Goal: Task Accomplishment & Management: Manage account settings

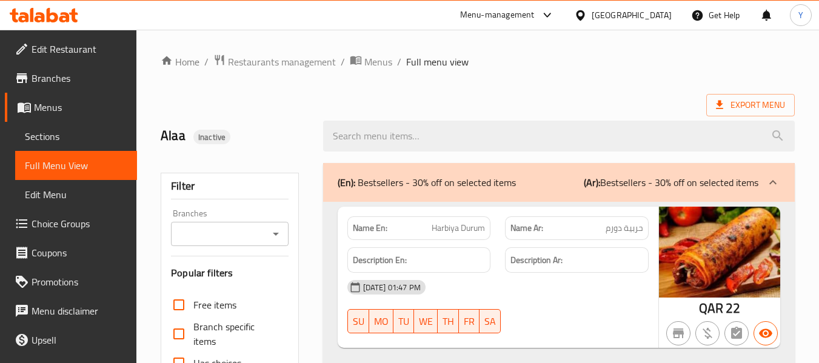
click at [662, 8] on div "Qatar" at bounding box center [631, 14] width 80 height 13
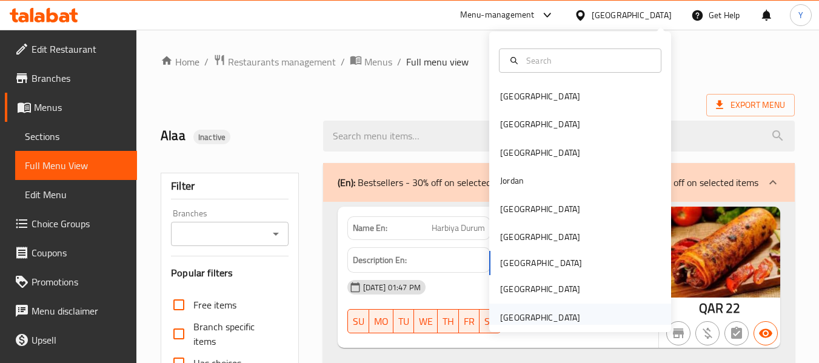
click at [500, 313] on div "[GEOGRAPHIC_DATA]" at bounding box center [540, 317] width 80 height 13
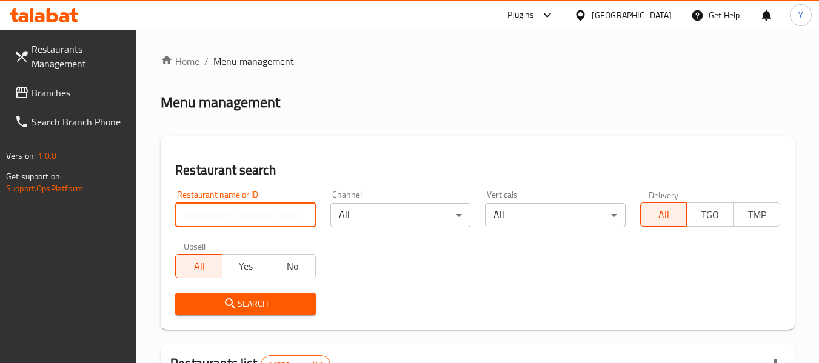
paste input "Royal BBQ and Restaurant"
click at [269, 218] on input "Royal BBQ and Restaurant" at bounding box center [245, 215] width 140 height 24
type input "Royal BBQ and Restaurant"
click button "Search" at bounding box center [245, 304] width 140 height 22
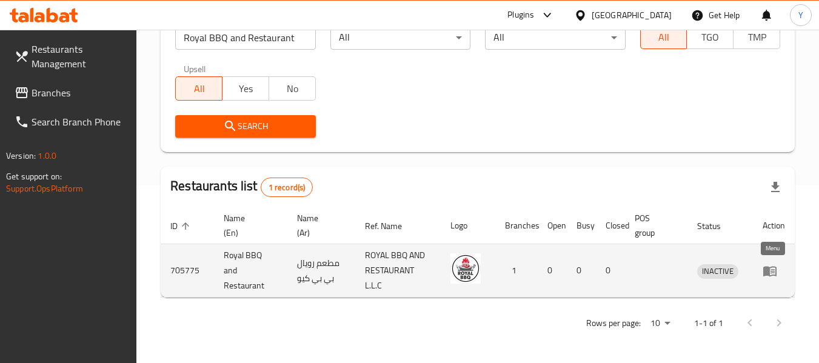
click at [772, 272] on icon "enhanced table" at bounding box center [772, 271] width 4 height 5
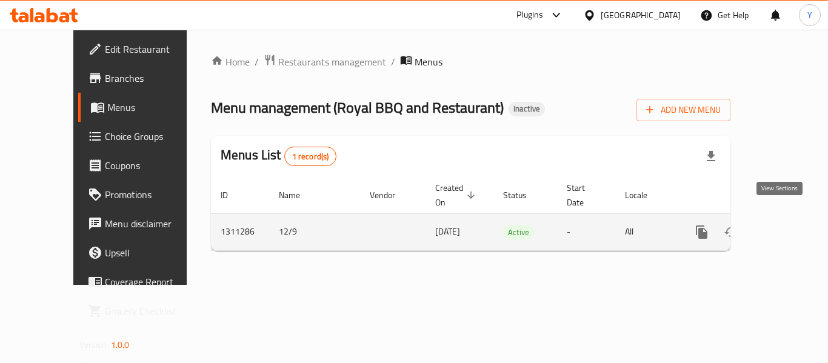
click at [782, 225] on icon "enhanced table" at bounding box center [789, 232] width 15 height 15
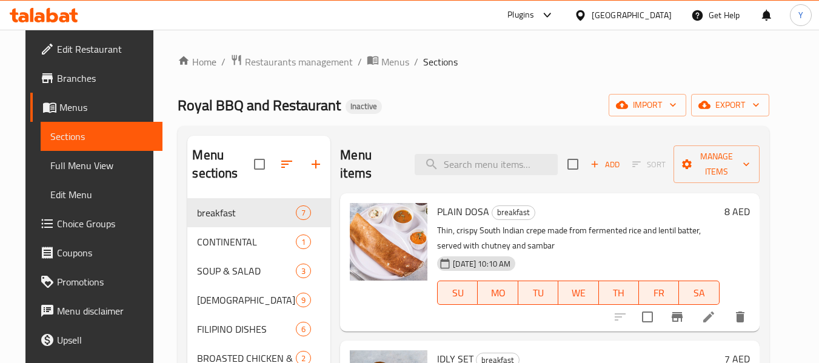
click at [471, 159] on input "search" at bounding box center [486, 164] width 143 height 21
paste input "HOTSILOG"
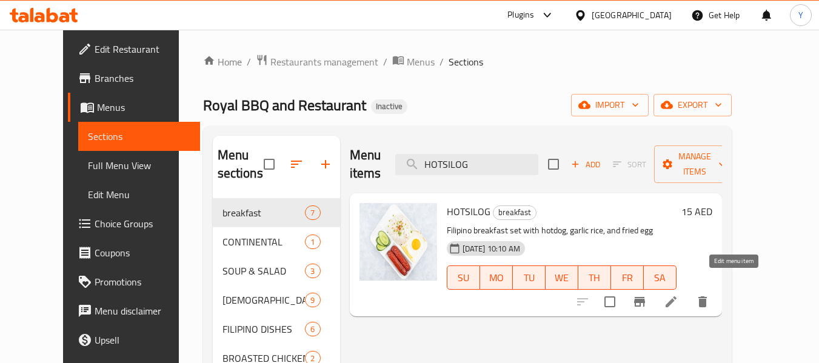
type input "HOTSILOG"
click at [676, 296] on icon at bounding box center [670, 301] width 11 height 11
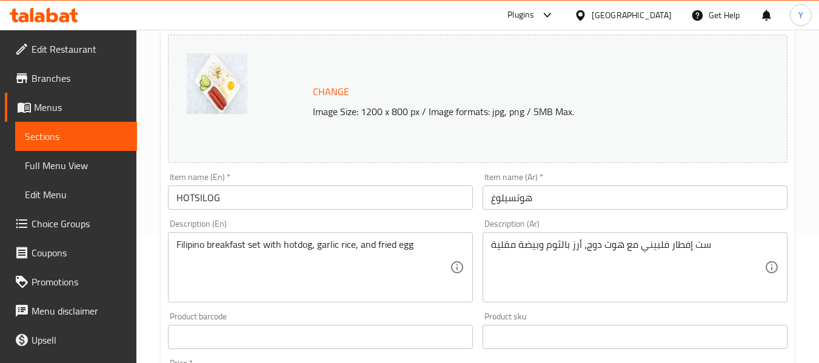
scroll to position [172, 0]
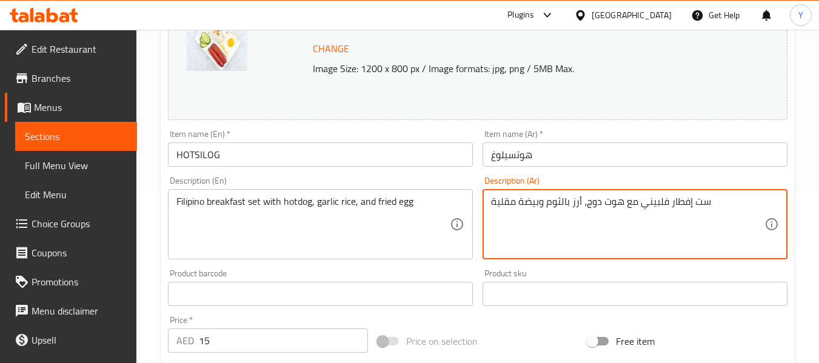
drag, startPoint x: 494, startPoint y: 198, endPoint x: 487, endPoint y: 199, distance: 6.7
click at [521, 204] on textarea "ست إفطار فلبيني مع هوت دوج، أرز بالثوم وبيضة مقلي" at bounding box center [627, 225] width 273 height 58
type textarea "ست إفطار فلبيني مع هوت دوج، أرز بالثوم وبيض مقلي"
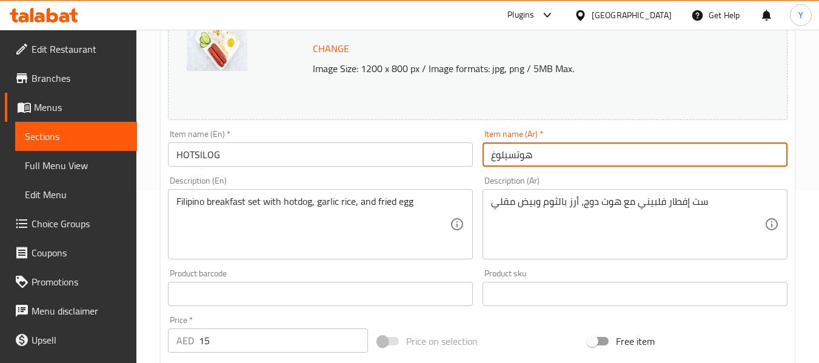
click at [558, 159] on input "هوتسيلوغ" at bounding box center [634, 154] width 305 height 24
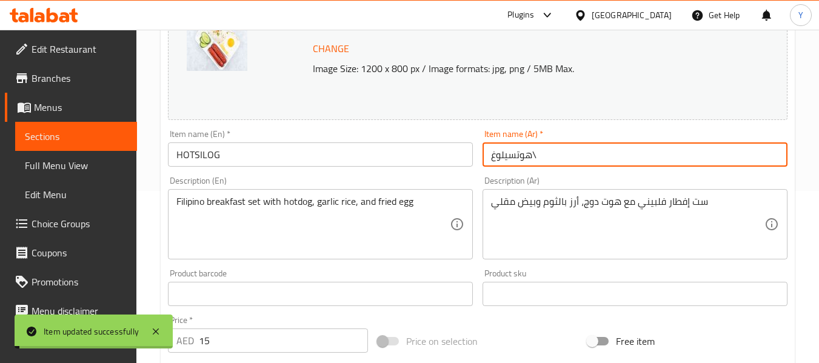
type input "هوتسيلوغ"
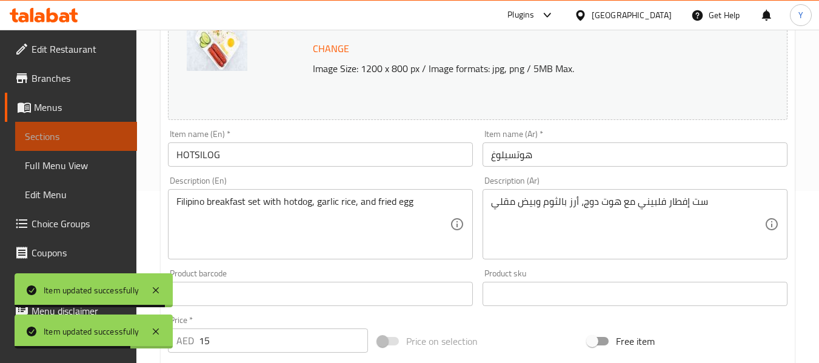
click at [113, 135] on span "Sections" at bounding box center [76, 136] width 102 height 15
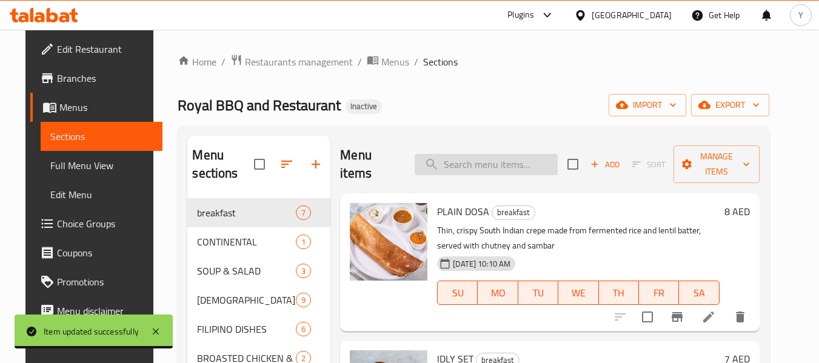
click at [518, 163] on input "search" at bounding box center [486, 164] width 143 height 21
paste input "PENNE ALFREDO PASTA"
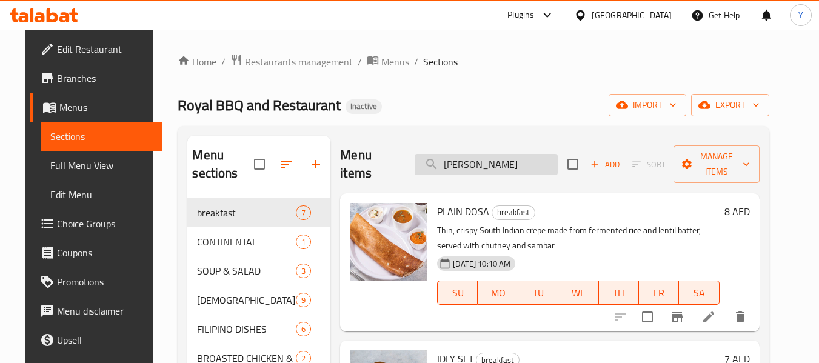
click at [468, 161] on input "PENNE ALFREDO PASTA" at bounding box center [486, 164] width 143 height 21
paste input "CHICKEN SALAD"
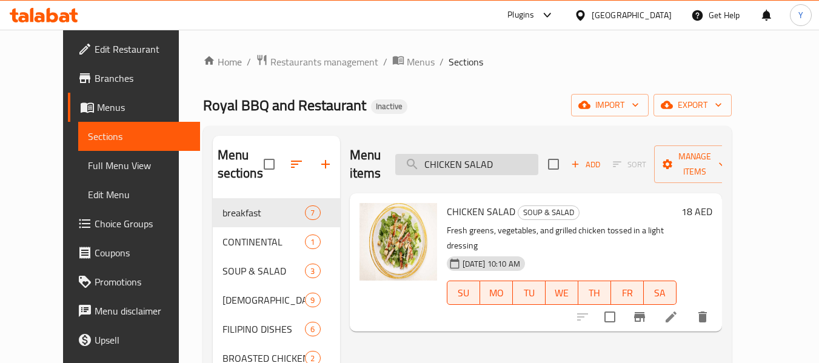
click at [471, 159] on input "CHICKEN SALAD" at bounding box center [466, 164] width 143 height 21
paste input "CHILLY MOMO 8PCS"
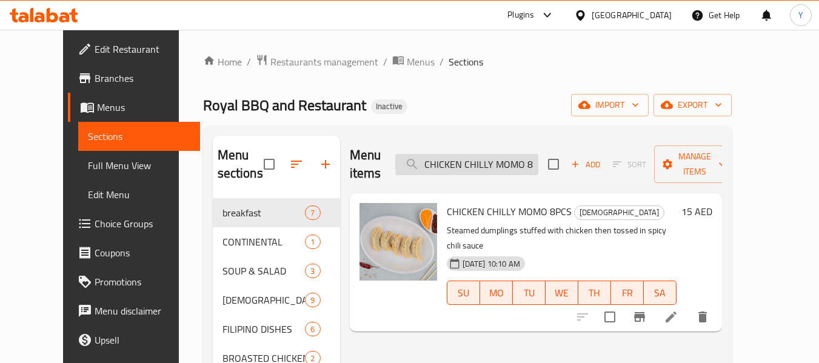
click at [455, 154] on input "CHICKEN CHILLY MOMO 8PCS" at bounding box center [466, 164] width 143 height 21
paste input "ECKN 65 DRY"
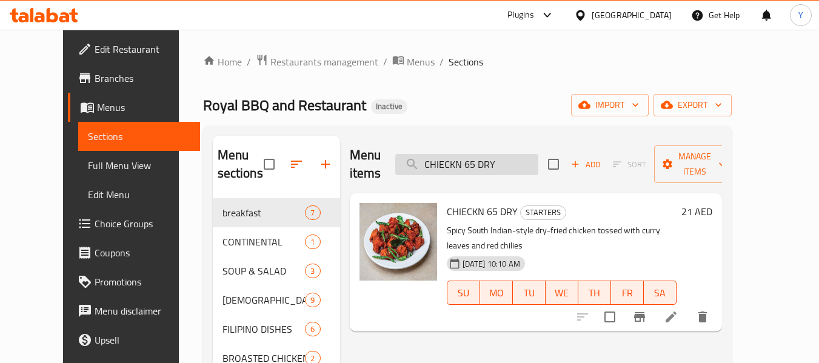
click at [485, 154] on input "CHIECKN 65 DRY" at bounding box center [466, 164] width 143 height 21
paste input "VEG STEAM MOMO 8PCS"
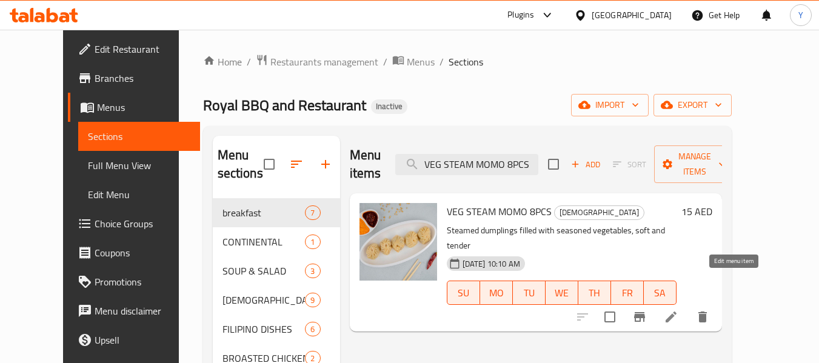
type input "VEG STEAM MOMO 8PCS"
click at [678, 310] on icon at bounding box center [671, 317] width 15 height 15
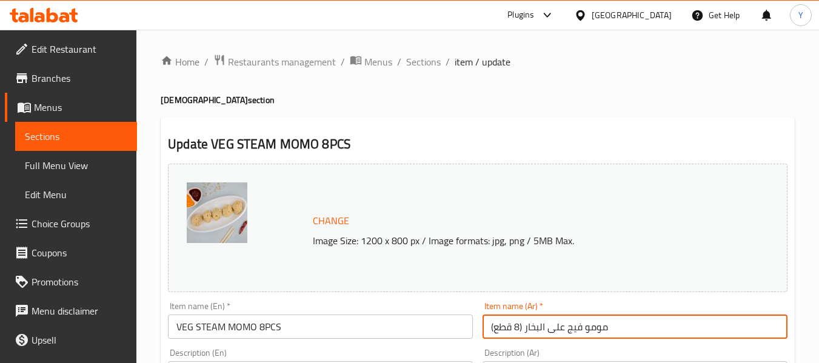
click at [571, 328] on input "مومو فيج على البخار (8 قطع)" at bounding box center [634, 327] width 305 height 24
type input "مومو خضار على البخار (8 قطع)"
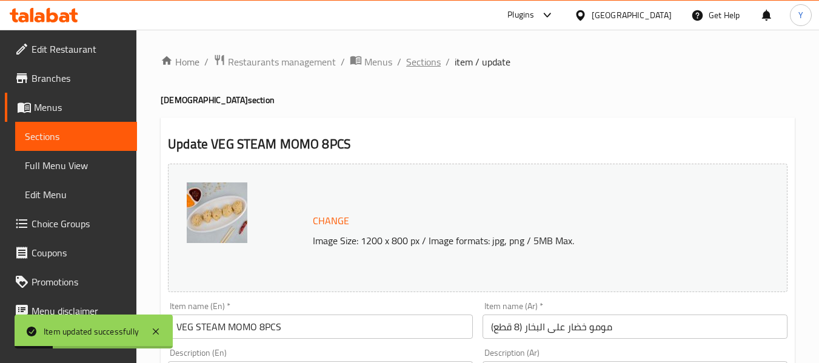
click at [427, 57] on span "Sections" at bounding box center [423, 62] width 35 height 15
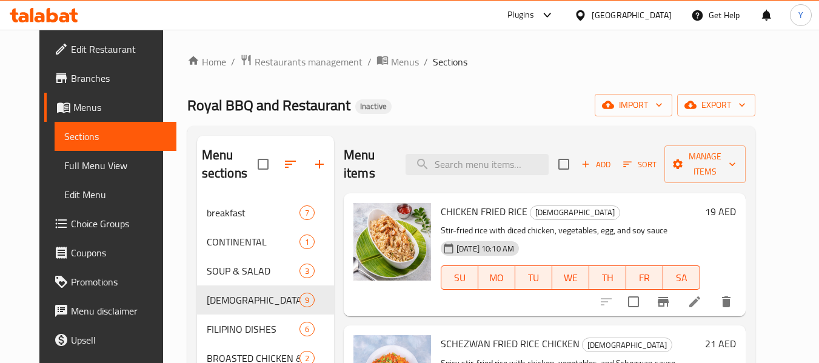
click at [492, 161] on input "search" at bounding box center [476, 164] width 143 height 21
paste input "CHIECKN 65 DRY"
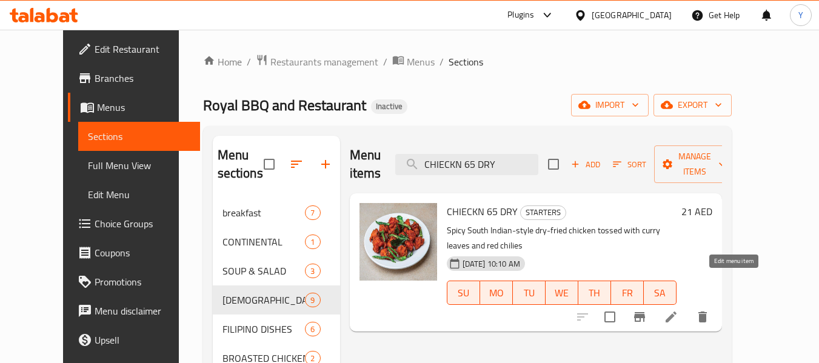
type input "CHIECKN 65 DRY"
click at [678, 310] on icon at bounding box center [671, 317] width 15 height 15
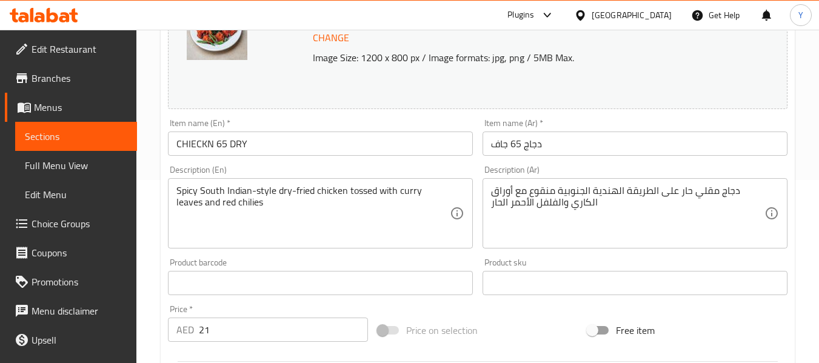
scroll to position [193, 0]
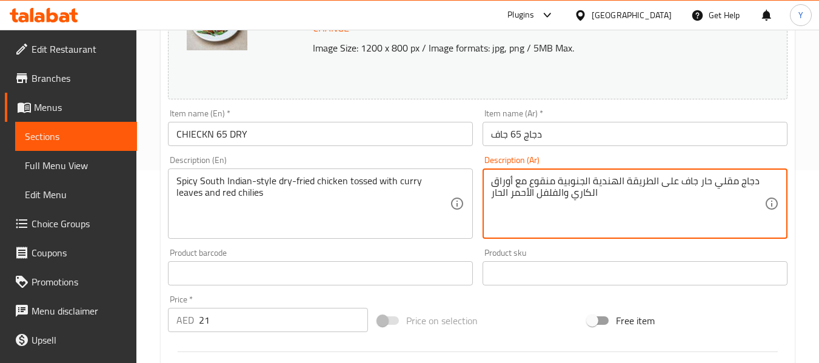
type textarea "دجاج مقلي حار جاف على الطريقة الهندية الجنوبية منقوع مع أوراق الكاري والفلفل ال…"
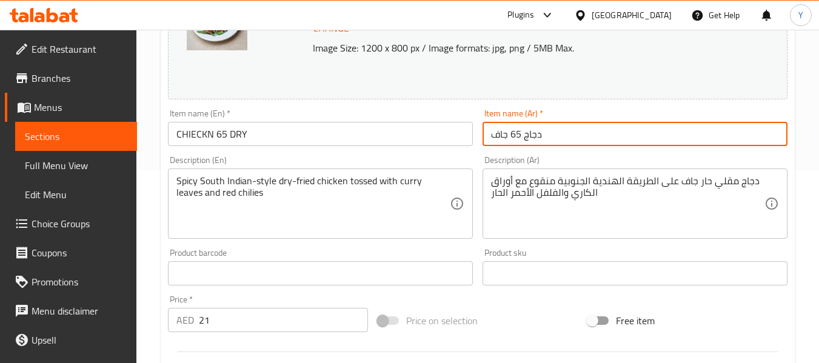
click at [653, 136] on input "دجاج 65 جاف" at bounding box center [634, 134] width 305 height 24
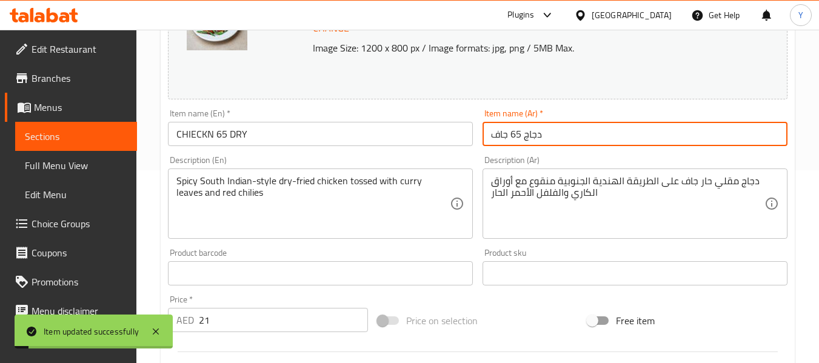
click at [116, 140] on span "Sections" at bounding box center [76, 136] width 102 height 15
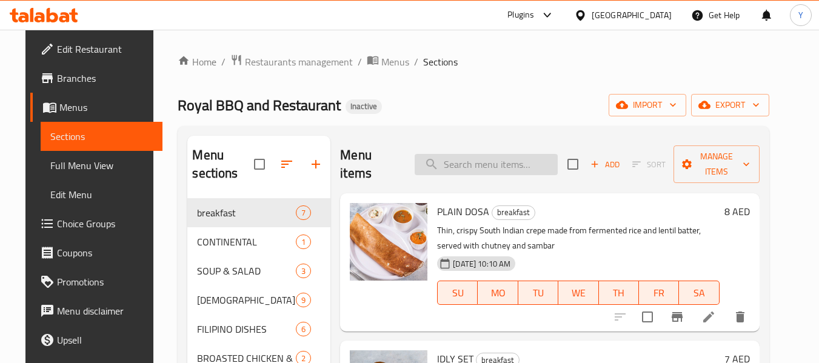
click at [480, 171] on input "search" at bounding box center [486, 164] width 143 height 21
paste input "CHICKEN PAKORAS"
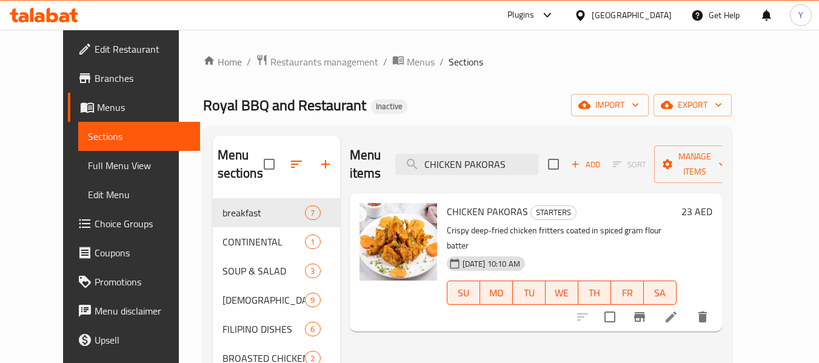
type input "CHICKEN PAKORAS"
click at [688, 306] on li at bounding box center [671, 317] width 34 height 22
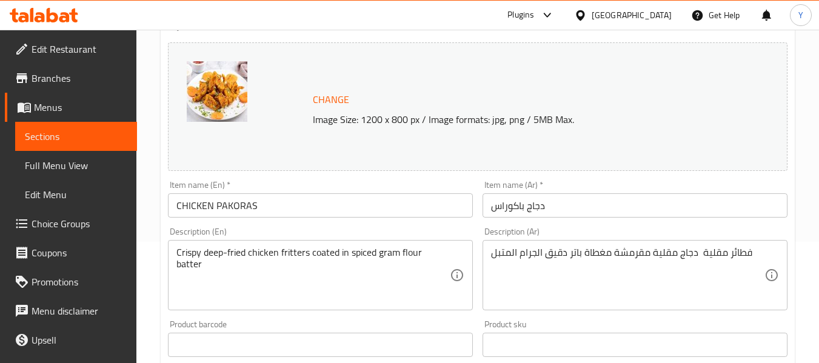
scroll to position [119, 0]
click at [284, 238] on div "Description (En) Crispy deep-fried chicken fritters coated in spiced gram flour…" at bounding box center [320, 270] width 305 height 83
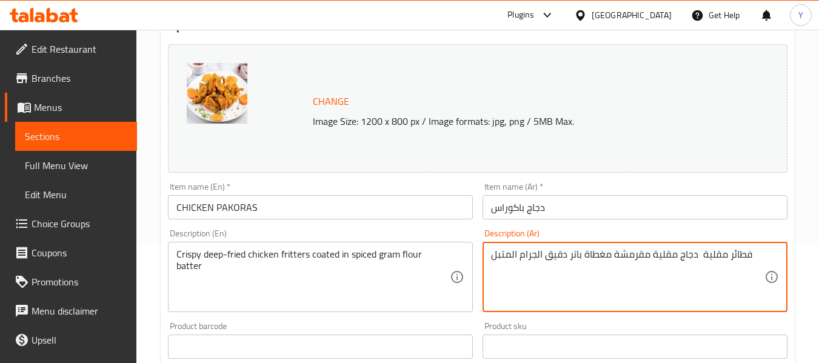
drag, startPoint x: 610, startPoint y: 256, endPoint x: 548, endPoint y: 260, distance: 61.9
paste textarea "لطة ال"
type textarea "فطائر مقلية دجاج مقلية مقرمشة مغطاة بخلطة الدقيق الجرام المتبل"
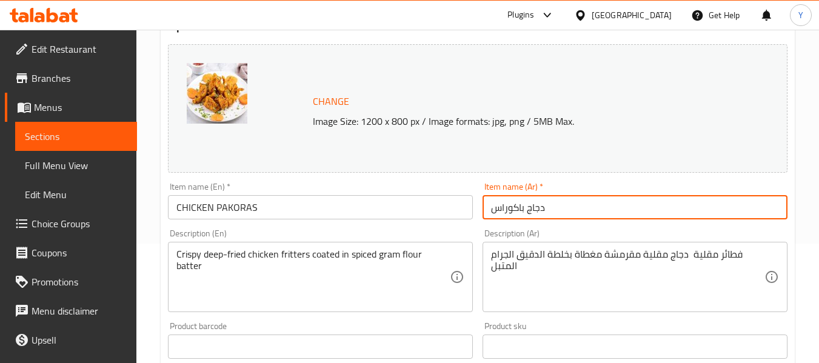
click at [555, 209] on input "دجاج باكوراس" at bounding box center [634, 207] width 305 height 24
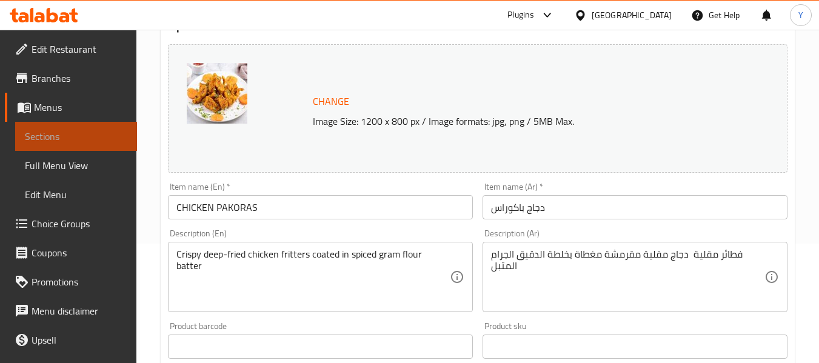
click at [89, 131] on span "Sections" at bounding box center [76, 136] width 102 height 15
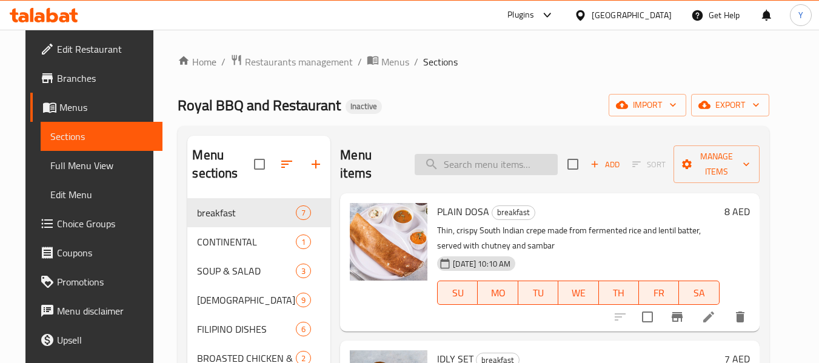
click at [484, 162] on input "search" at bounding box center [486, 164] width 143 height 21
paste input "TANDOORI ROTI"
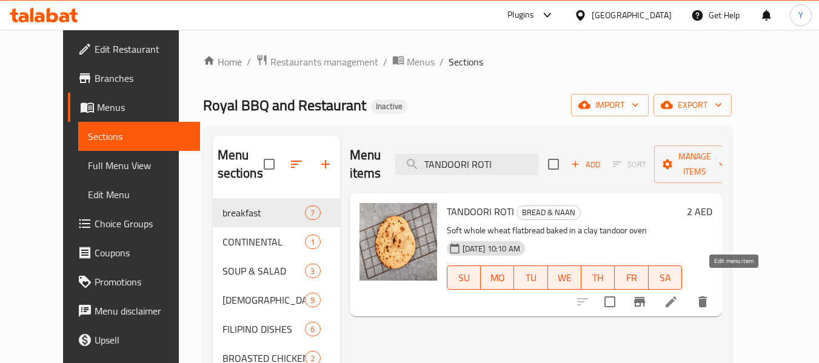
type input "TANDOORI ROTI"
click at [678, 295] on icon at bounding box center [671, 302] width 15 height 15
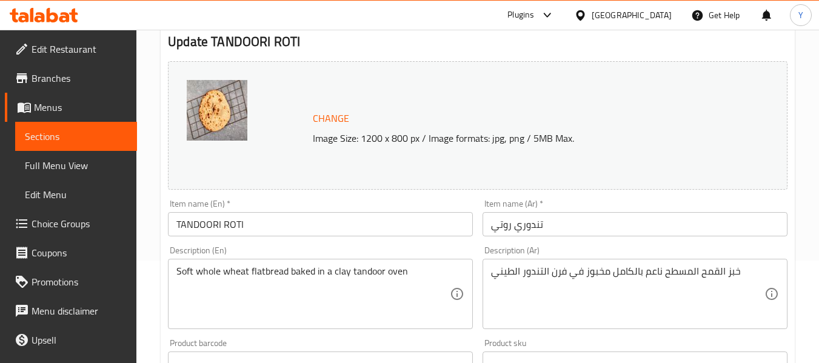
scroll to position [104, 0]
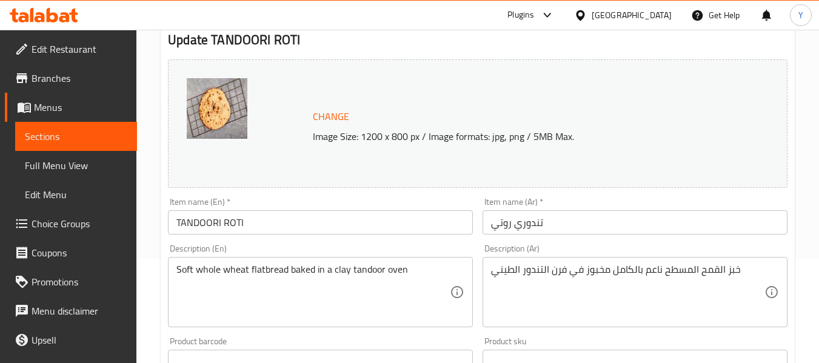
click at [302, 256] on div "Description (En) Soft whole wheat flatbread baked in a clay tandoor oven Descri…" at bounding box center [320, 285] width 305 height 83
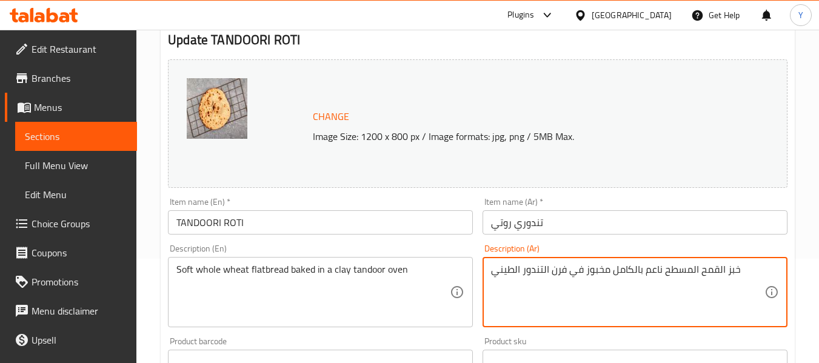
drag, startPoint x: 748, startPoint y: 270, endPoint x: 612, endPoint y: 273, distance: 135.8
paste textarea "مسطح بالقمح الكامل طري"
type textarea "خبز مسطح بالقمح الكامل طري مخبوز في فرن التندور الطيني"
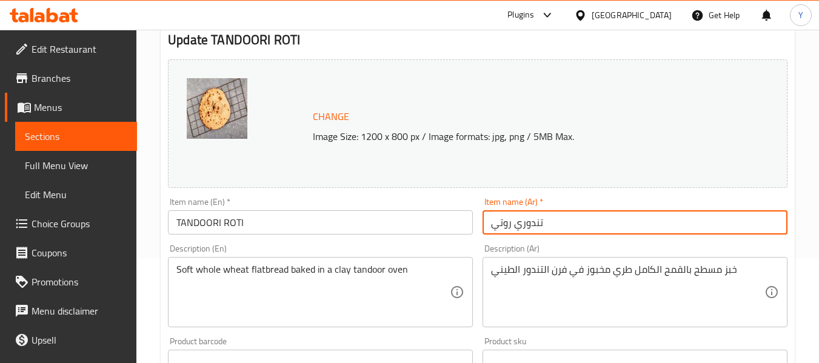
click at [615, 224] on input "تندوري روتي" at bounding box center [634, 222] width 305 height 24
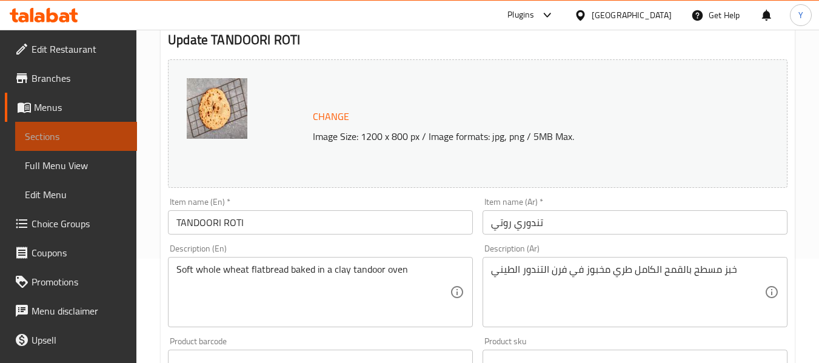
click at [105, 148] on link "Sections" at bounding box center [76, 136] width 122 height 29
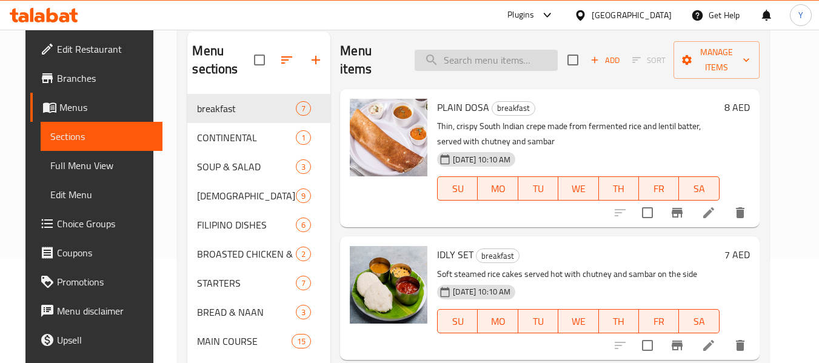
click at [506, 59] on input "search" at bounding box center [486, 60] width 143 height 21
paste input "MALABAR PARATHA"
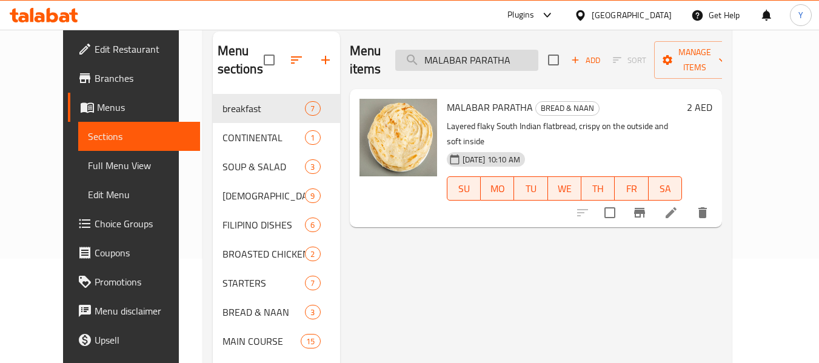
click at [460, 50] on input "MALABAR PARATHA" at bounding box center [466, 60] width 143 height 21
paste input "PANEER KULCHA /"
click at [460, 50] on input "MALABAR PARATHA" at bounding box center [466, 60] width 143 height 21
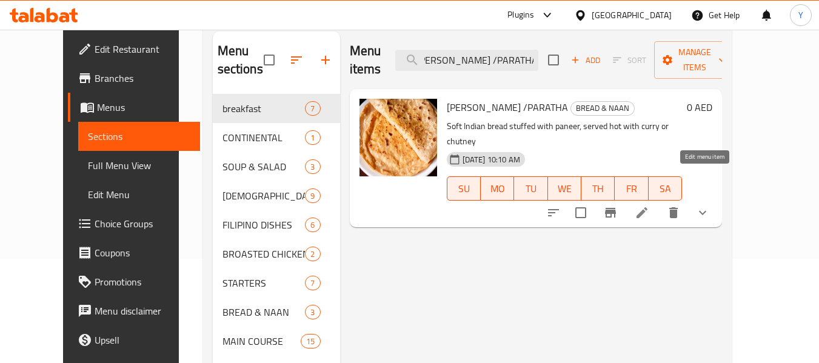
type input "[PERSON_NAME] /PARATHA"
click at [649, 205] on icon at bounding box center [642, 212] width 15 height 15
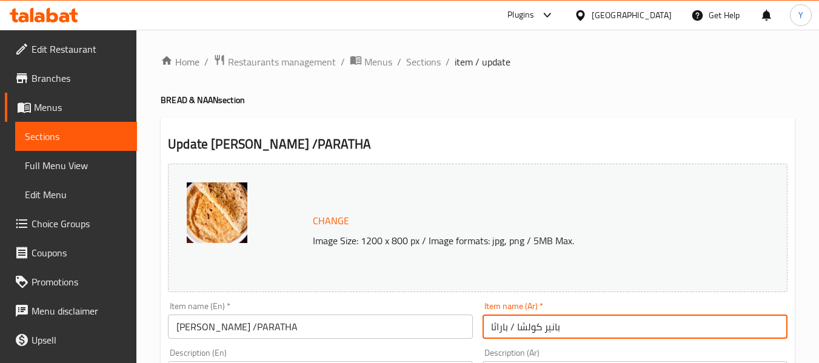
click at [495, 333] on input "بانير كولشا / باراثا" at bounding box center [634, 327] width 305 height 24
click at [492, 333] on input "بانير كولشا / باراثا" at bounding box center [634, 327] width 305 height 24
click at [494, 327] on input "بانير كولشا / باراثا" at bounding box center [634, 327] width 305 height 24
type input "بانير كولشا / باراتا"
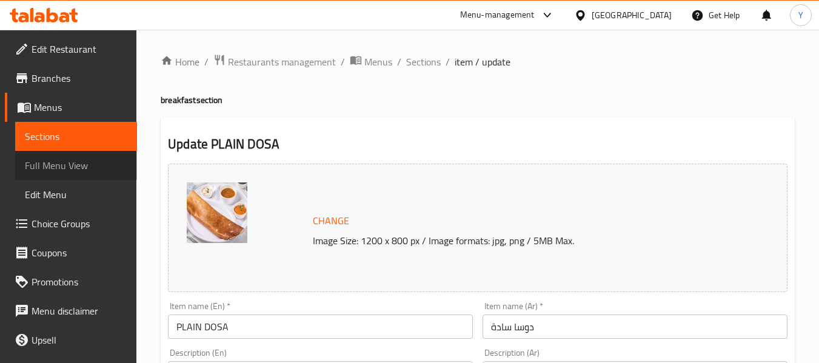
click at [100, 164] on span "Full Menu View" at bounding box center [76, 165] width 102 height 15
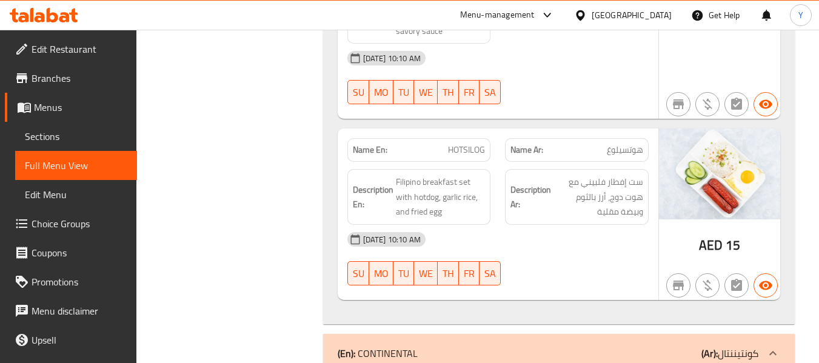
click at [465, 144] on span "HOTSILOG" at bounding box center [466, 150] width 37 height 13
copy span "HOTSILOG"
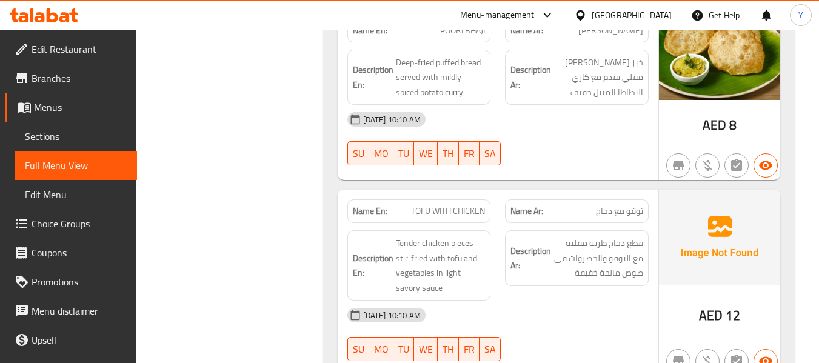
scroll to position [1517, 0]
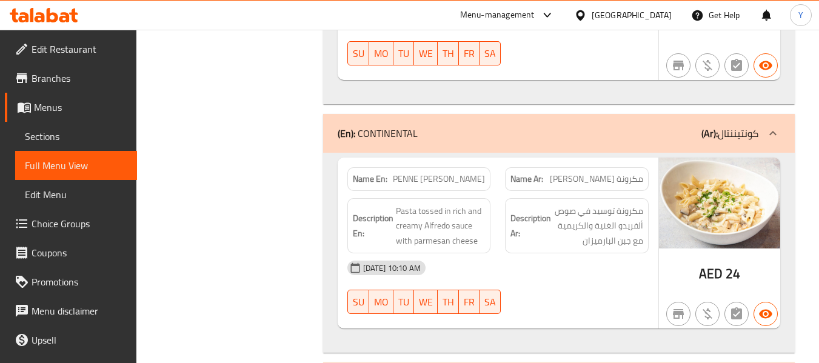
click at [444, 173] on span "PENNE ALFREDO PASTA" at bounding box center [439, 179] width 92 height 13
click at [444, 173] on span "PENNE [PERSON_NAME]" at bounding box center [439, 179] width 92 height 13
copy span "PENNE [PERSON_NAME]"
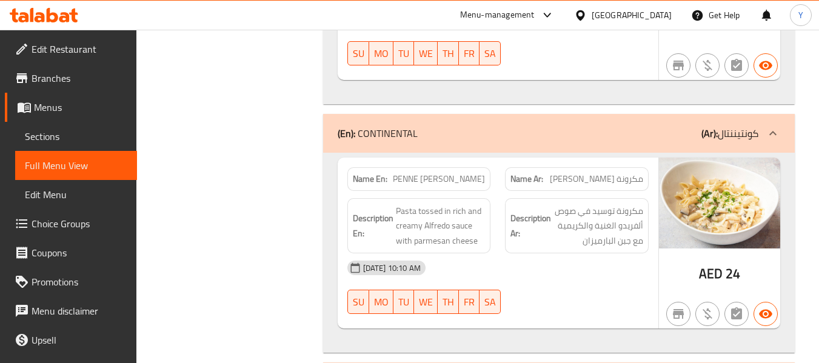
scroll to position [2157, 0]
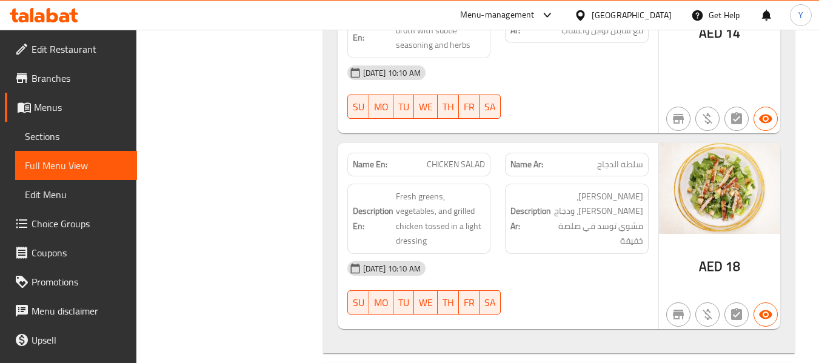
click at [453, 158] on span "CHICKEN SALAD" at bounding box center [456, 164] width 58 height 13
copy span "CHICKEN SALAD"
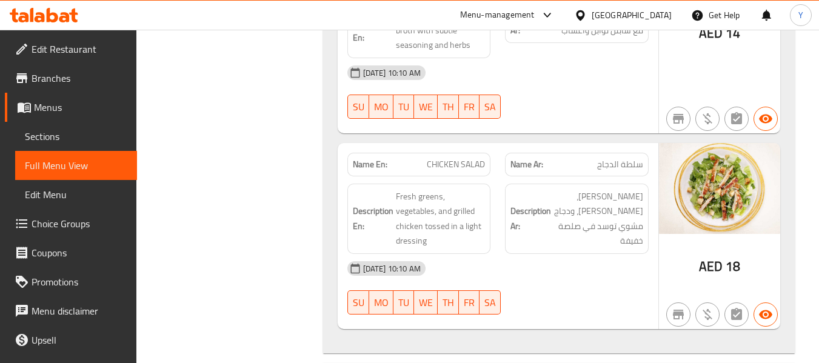
scroll to position [3653, 0]
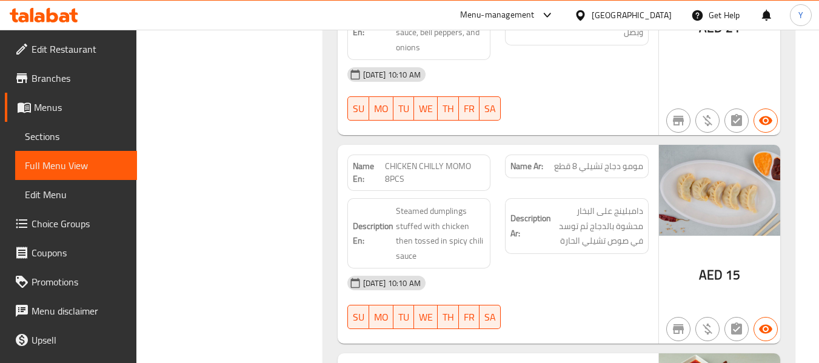
click at [452, 160] on span "CHICKEN CHILLY MOMO 8PCS" at bounding box center [435, 172] width 100 height 25
copy span "CHICKEN CHILLY MOMO 8PCS"
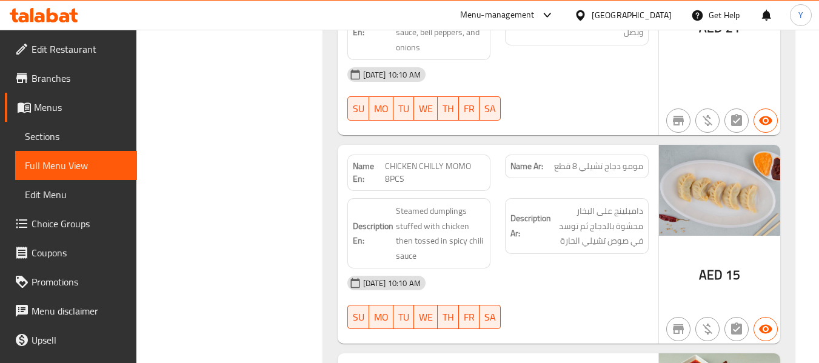
scroll to position [6290, 0]
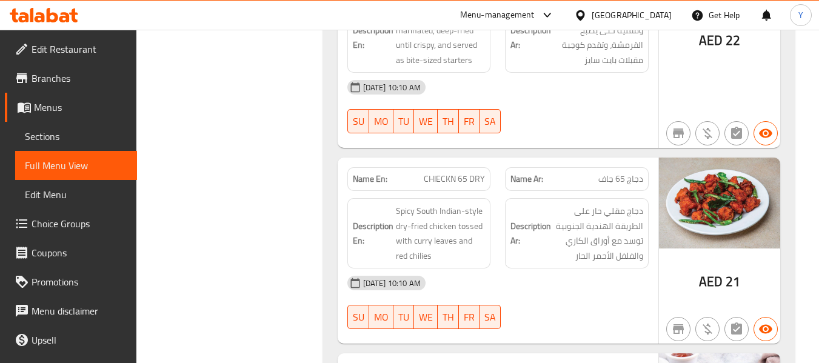
click at [465, 173] on span "CHIECKN 65 DRY" at bounding box center [454, 179] width 61 height 13
copy span "CHIECKN 65 DRY"
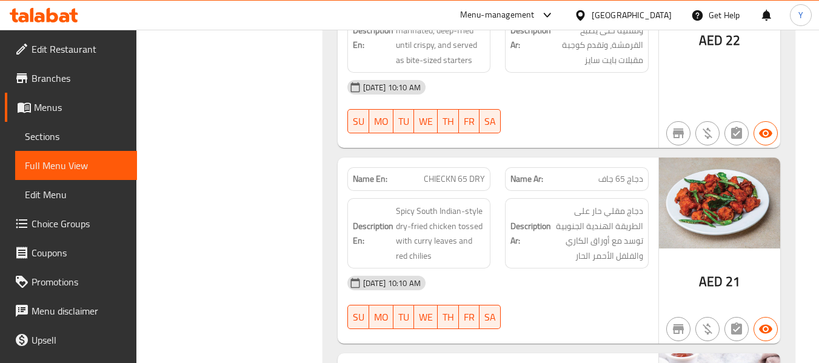
scroll to position [3995, 0]
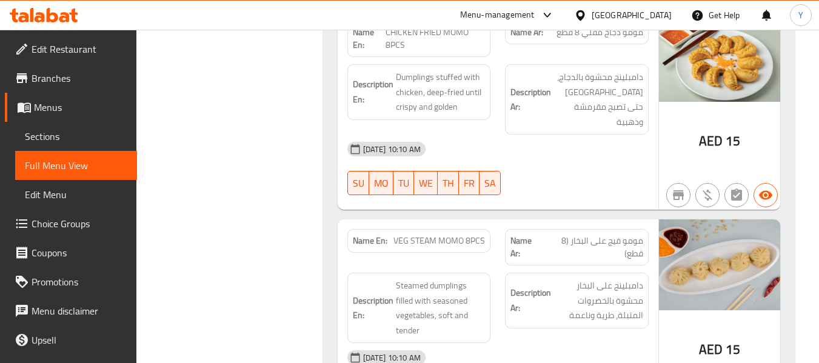
click at [407, 235] on span "VEG STEAM MOMO 8PCS" at bounding box center [439, 241] width 92 height 13
copy span "VEG STEAM MOMO 8PCS"
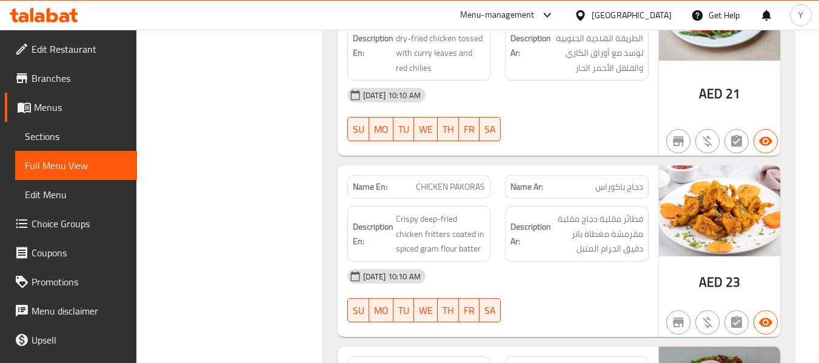
click at [443, 181] on span "CHICKEN PAKORAS" at bounding box center [450, 187] width 69 height 13
copy span "CHICKEN PAKORAS"
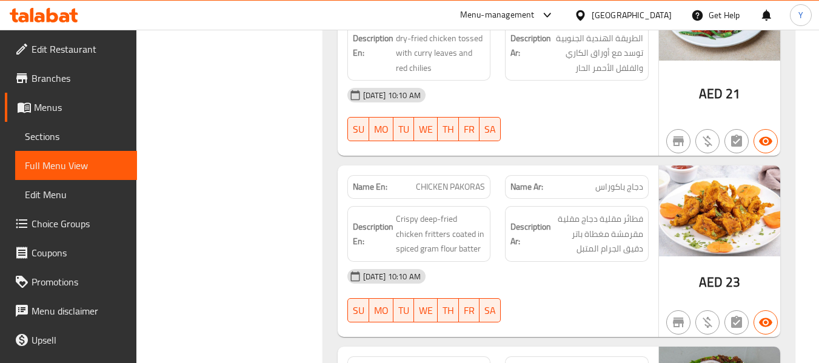
scroll to position [7829, 0]
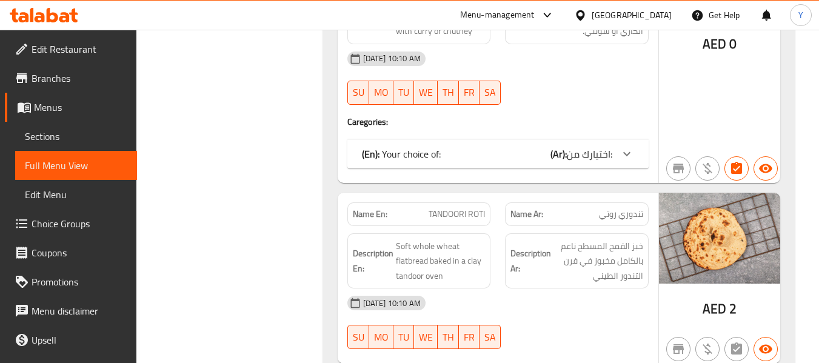
click at [459, 226] on div "Description En: Soft whole wheat flatbread baked in a clay tandoor oven" at bounding box center [419, 261] width 158 height 70
click at [459, 208] on span "TANDOORI ROTI" at bounding box center [456, 214] width 56 height 13
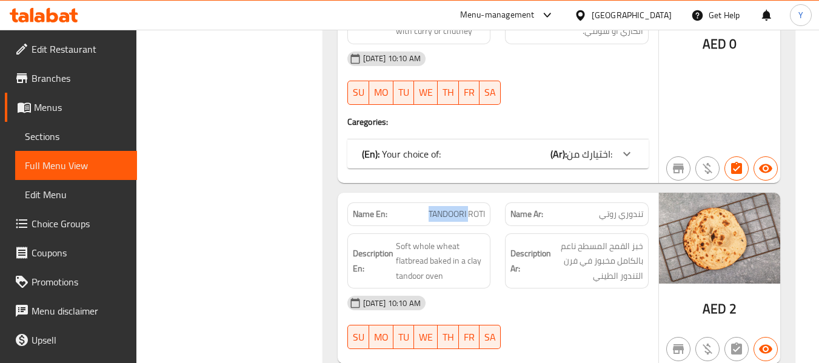
click at [459, 208] on span "TANDOORI ROTI" at bounding box center [456, 214] width 56 height 13
copy span "TANDOORI ROTI"
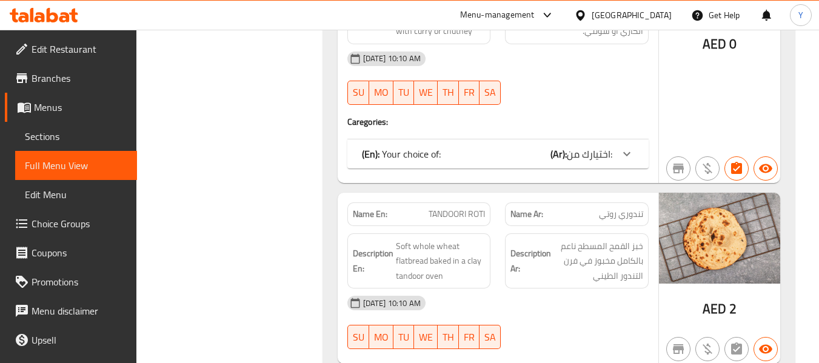
copy span "MALABAR PARATHA"
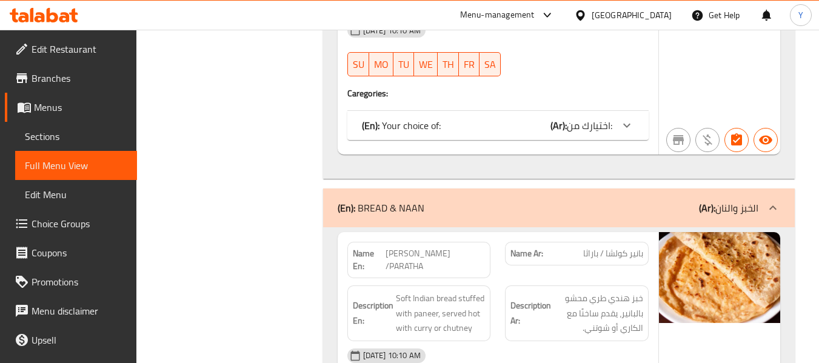
click at [402, 247] on span "PANEER KULCHA /PARATHA" at bounding box center [434, 259] width 99 height 25
copy span "PANEER KULCHA /PARATHA"
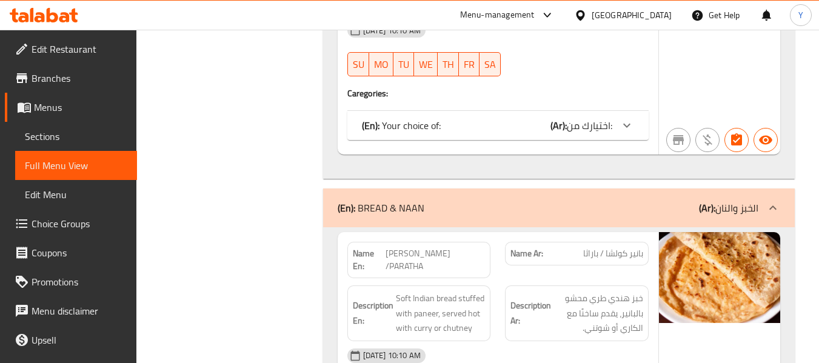
click at [47, 136] on span "Sections" at bounding box center [76, 136] width 102 height 15
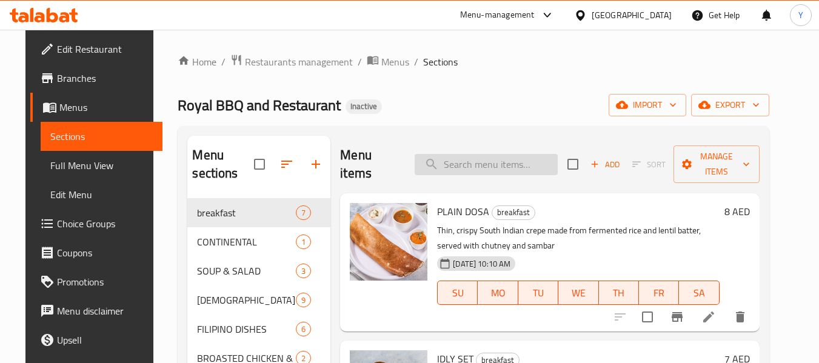
paste input "BEEF KOMBAN sma"
click at [534, 162] on input "BEEF KOMBAN sma" at bounding box center [486, 164] width 143 height 21
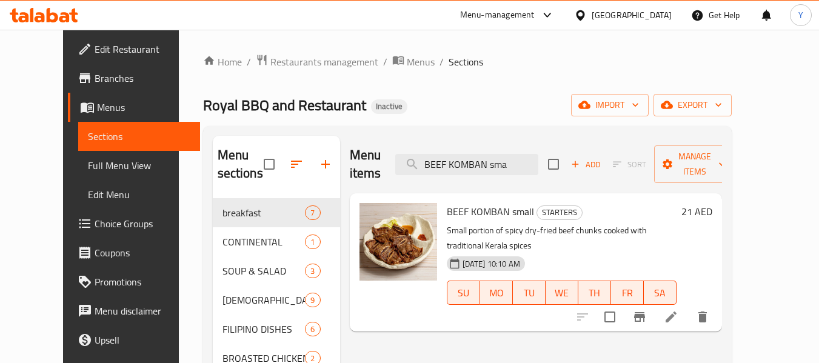
type input "BEEF KOMBAN sma"
click at [688, 306] on li at bounding box center [671, 317] width 34 height 22
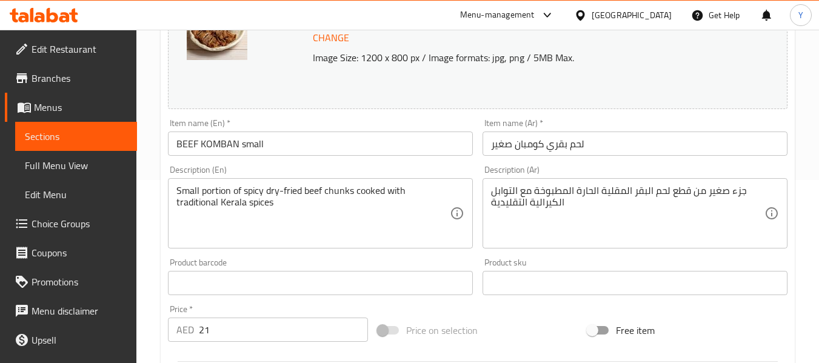
scroll to position [185, 0]
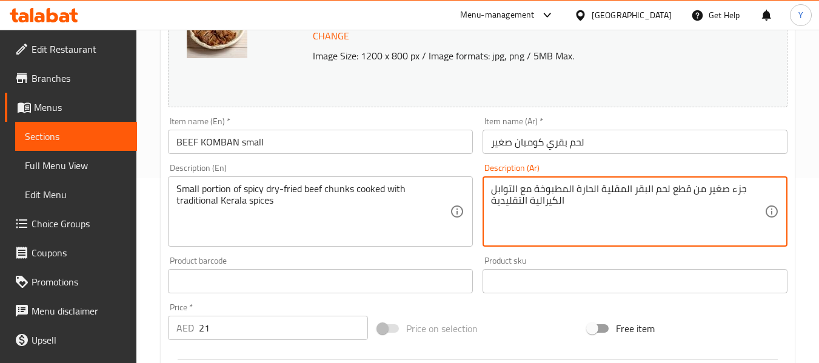
click at [596, 192] on textarea "جزء صغير من قطع لحم البقر المقلية الحارة المطبوخة مع التوابل الكيرالية التقليدية" at bounding box center [627, 212] width 273 height 58
click at [598, 192] on textarea "جزء صغير من قطع لحم البقر المقلية الحارة المطبوخة مع التوابل الكيرالية التقليدية" at bounding box center [627, 212] width 273 height 58
type textarea "جزء صغير من قطع لحم البقر المقلية الجافة الحارة المطبوخة مع التوابل الكيرالية ا…"
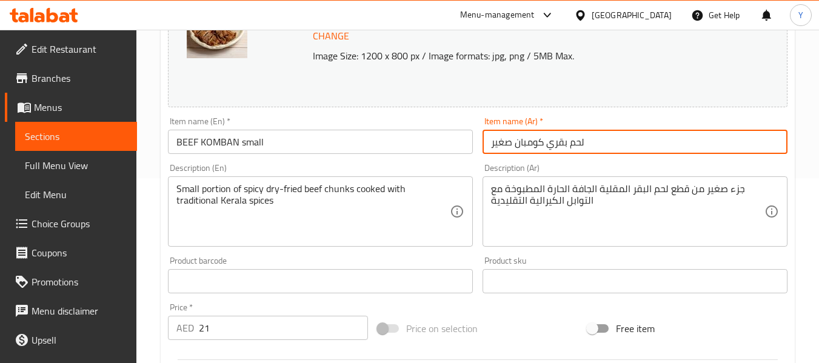
click at [650, 142] on input "لحم بقري كومبان صغير" at bounding box center [634, 142] width 305 height 24
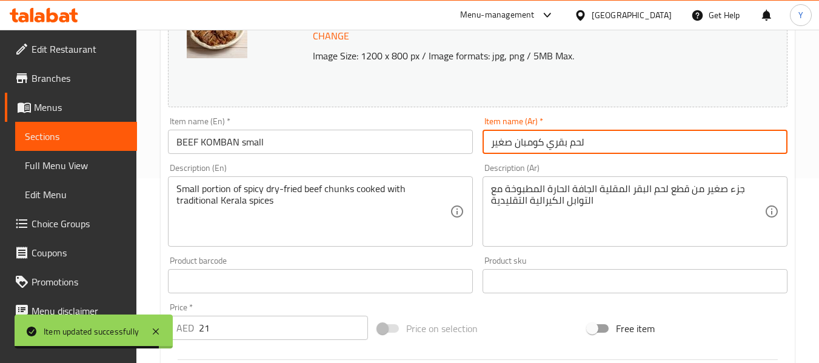
click at [81, 138] on span "Sections" at bounding box center [76, 136] width 102 height 15
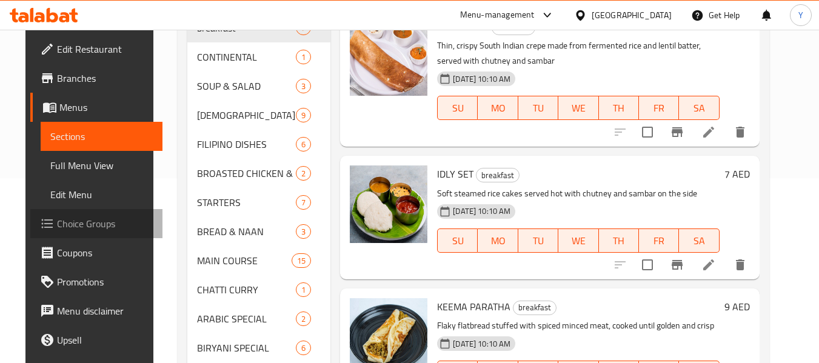
click at [87, 227] on span "Choice Groups" at bounding box center [105, 223] width 96 height 15
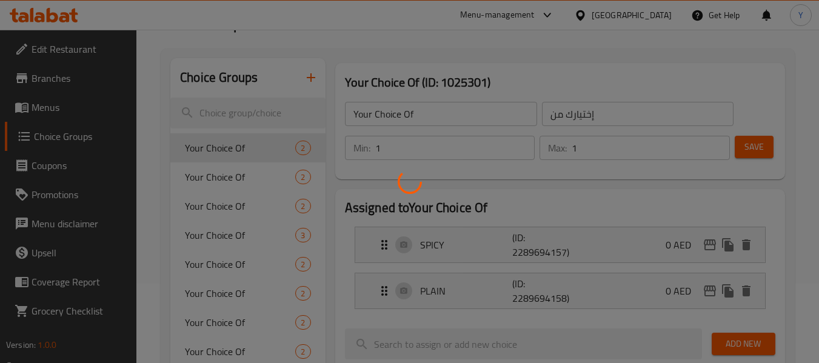
scroll to position [67, 0]
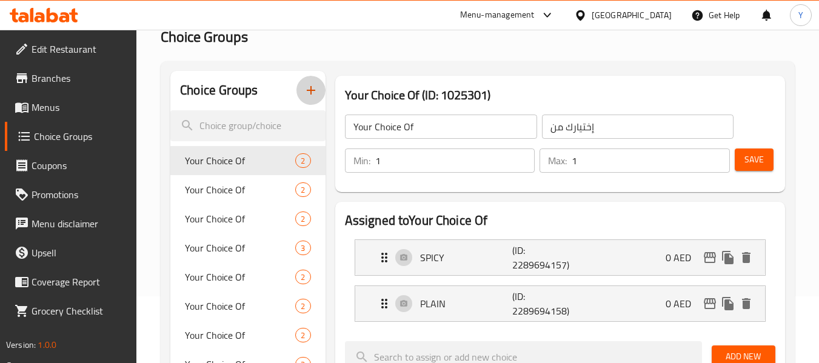
click at [311, 98] on icon "button" at bounding box center [311, 90] width 15 height 15
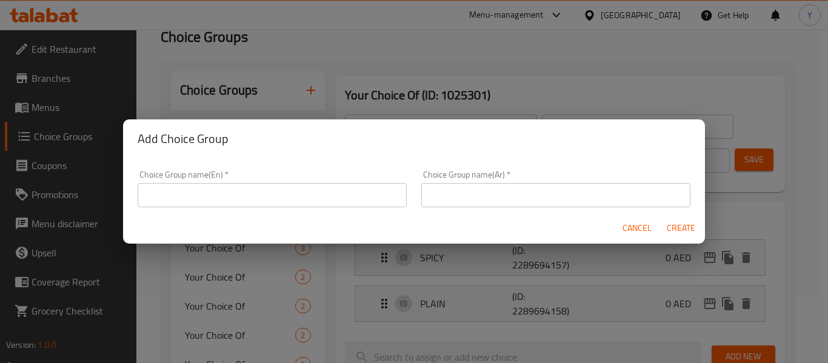
click at [353, 188] on input "text" at bounding box center [272, 195] width 269 height 24
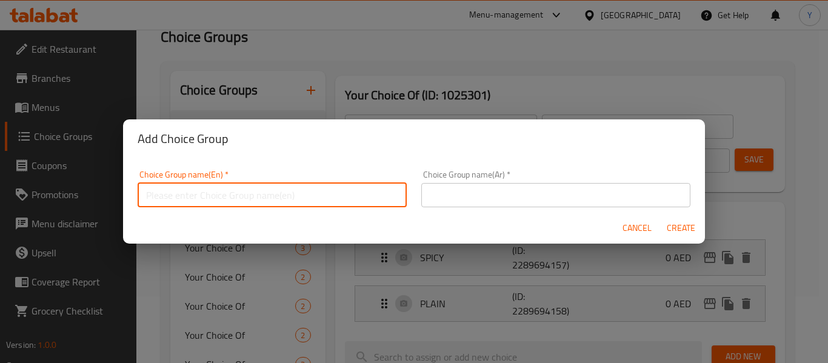
type input "Your Choice Of :"
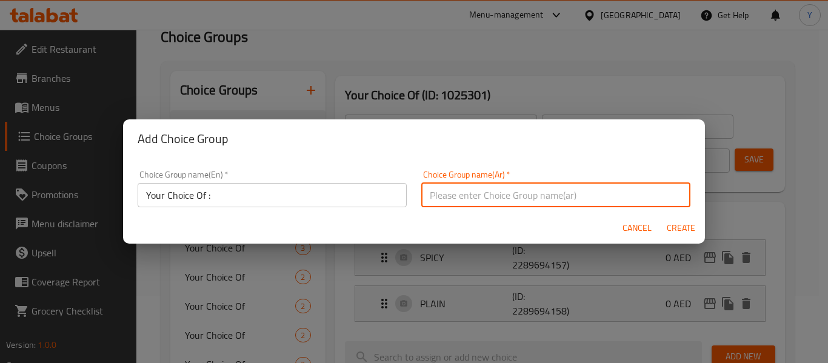
click at [471, 190] on input "text" at bounding box center [555, 195] width 269 height 24
click at [469, 199] on input "اختيارك من:" at bounding box center [555, 195] width 269 height 24
type input "اختيارك من :"
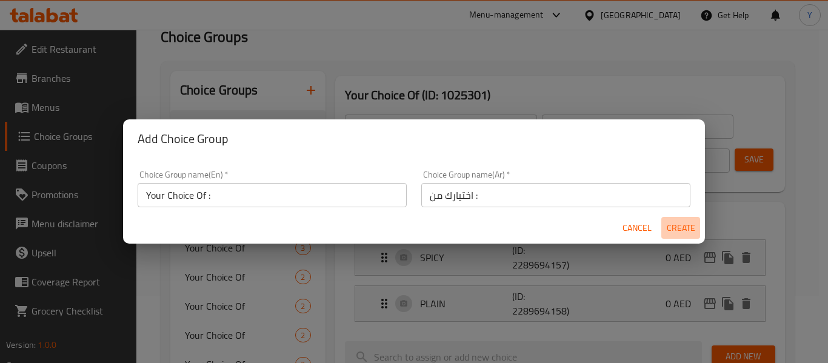
click at [678, 228] on span "Create" at bounding box center [680, 228] width 29 height 15
type input "Your Choice Of :"
type input "اختيارك من :"
type input "0"
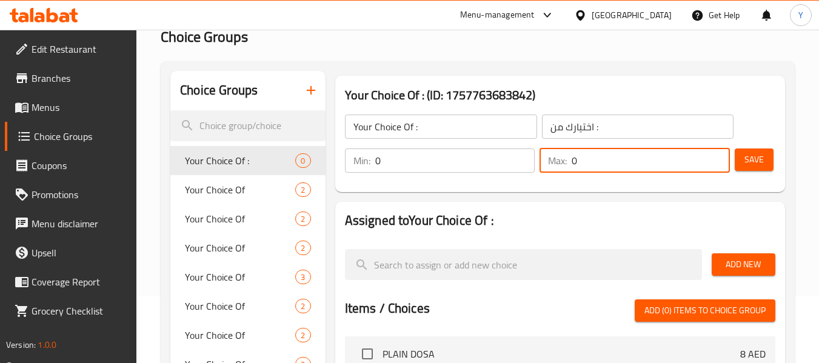
drag, startPoint x: 594, startPoint y: 163, endPoint x: 437, endPoint y: 179, distance: 157.8
click at [437, 179] on div "Min: 0 ​ Max: 0 ​ Save" at bounding box center [558, 160] width 440 height 39
type input "1"
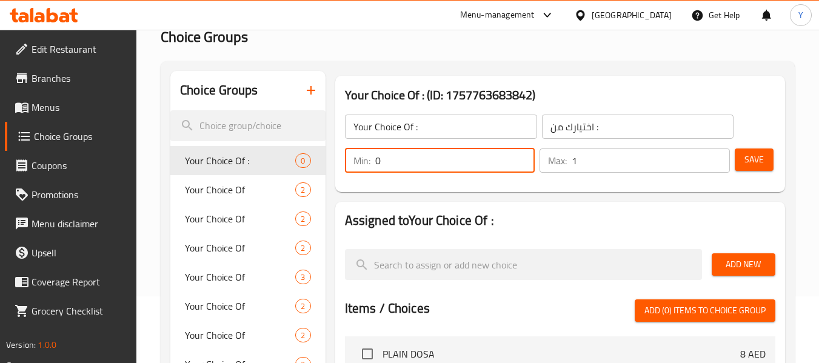
drag, startPoint x: 388, startPoint y: 160, endPoint x: 345, endPoint y: 163, distance: 43.1
click at [345, 163] on div "Min: 0 ​" at bounding box center [440, 160] width 190 height 24
type input "1"
click at [759, 155] on span "Save" at bounding box center [753, 159] width 19 height 15
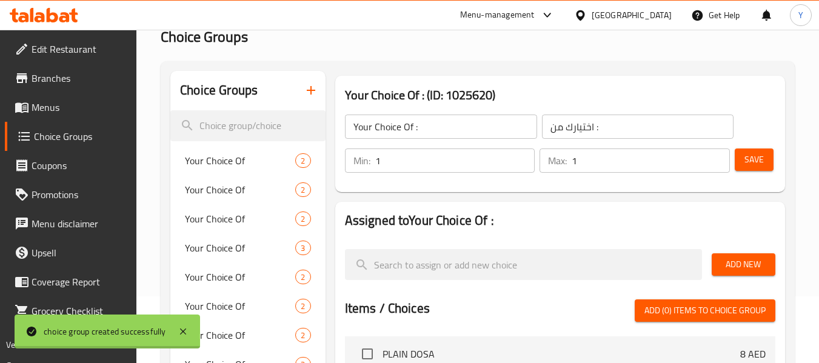
click at [738, 271] on div at bounding box center [409, 181] width 819 height 363
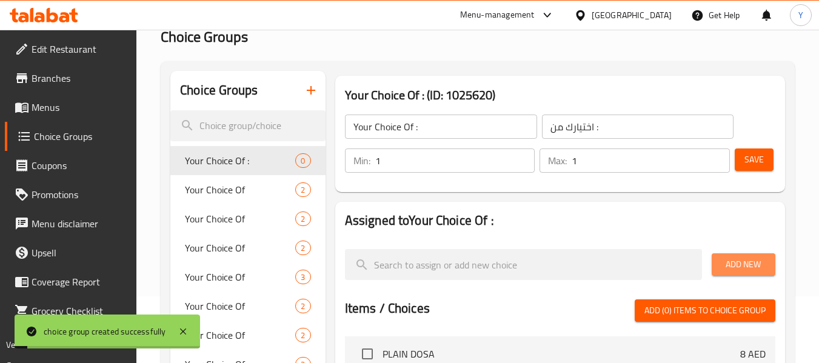
click at [738, 263] on span "Add New" at bounding box center [743, 264] width 44 height 15
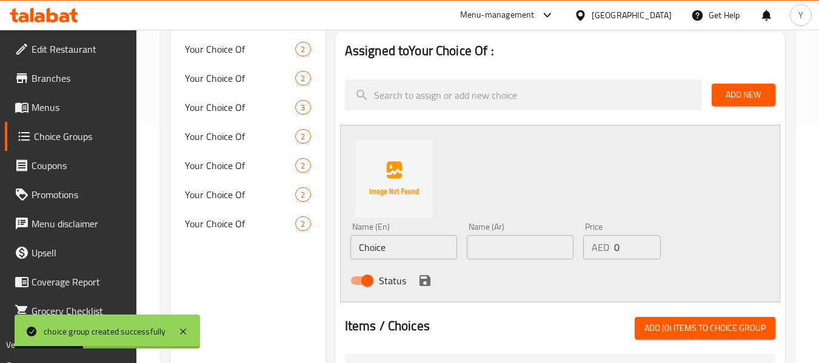
scroll to position [228, 0]
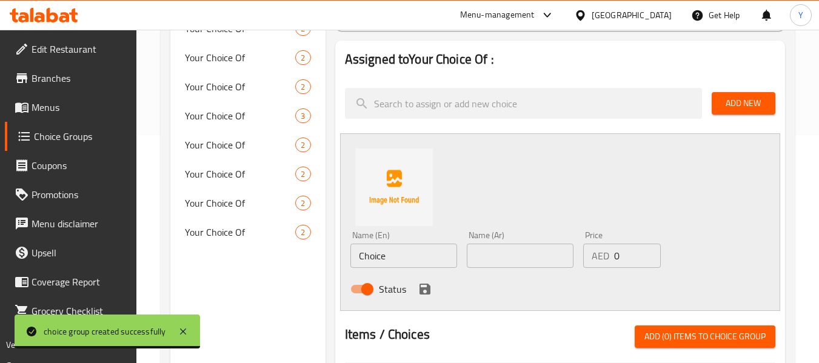
click at [304, 273] on div "Choice Groups Your Choice Of : 0 Your Choice Of 2 Your Choice Of 2 Your Choice …" at bounding box center [247, 292] width 155 height 765
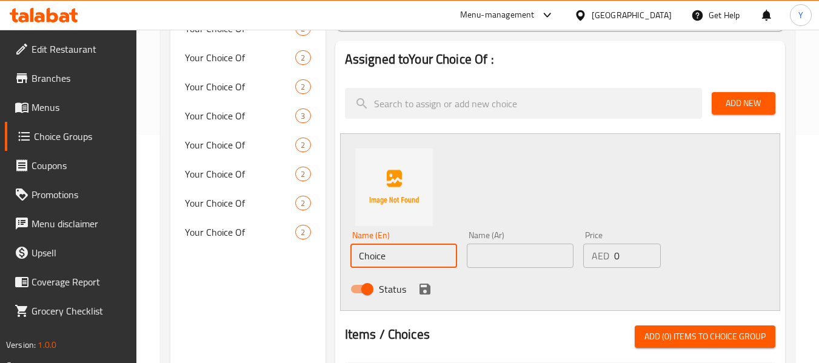
click at [376, 266] on input "Choice" at bounding box center [403, 256] width 107 height 24
paste input "KULCHA"
type input "KULCHA"
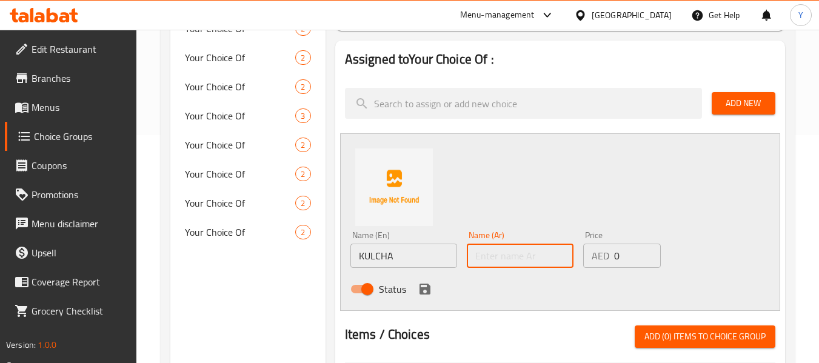
click at [504, 248] on input "text" at bounding box center [520, 256] width 107 height 24
type input ";"
type input "كولشا"
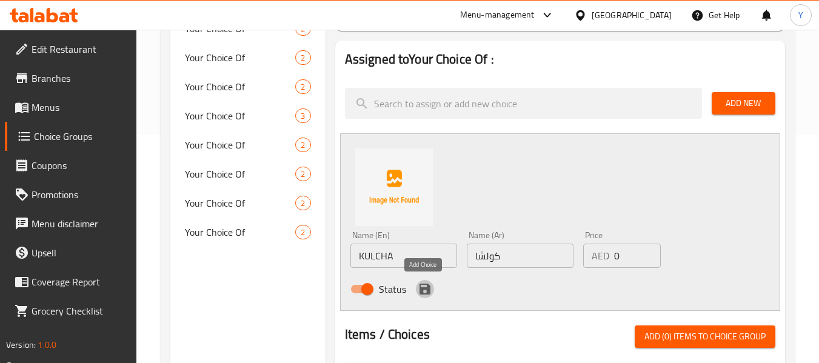
click at [424, 285] on icon "save" at bounding box center [425, 289] width 15 height 15
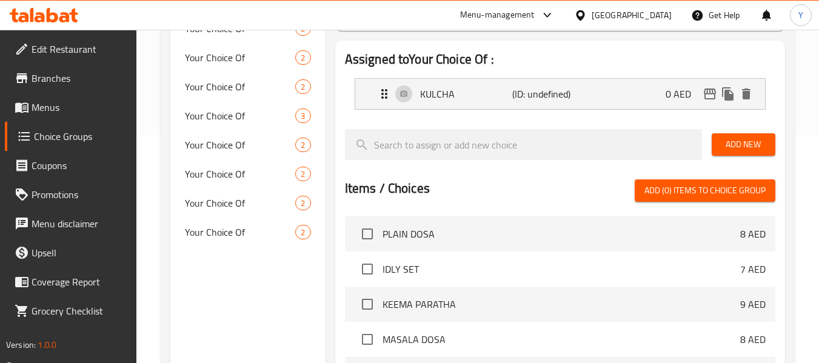
click at [755, 148] on span "Add New" at bounding box center [743, 144] width 44 height 15
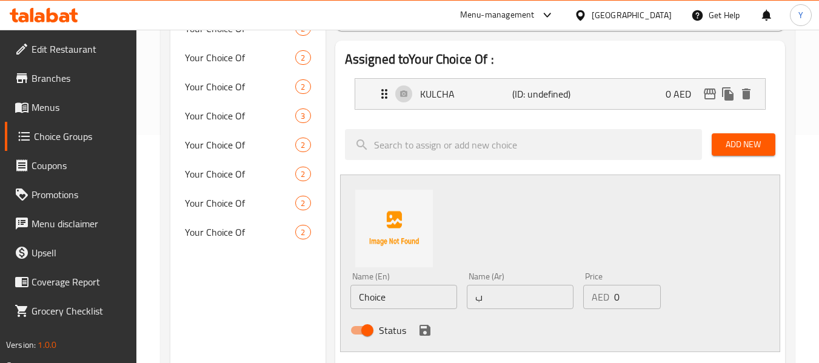
click at [489, 295] on input "ب" at bounding box center [520, 297] width 107 height 24
type input "باراتا"
click at [313, 282] on div "Choice Groups Your Choice Of : 0 Your Choice Of 2 Your Choice Of 2 Your Choice …" at bounding box center [247, 313] width 155 height 806
click at [370, 299] on input "Choice" at bounding box center [403, 297] width 107 height 24
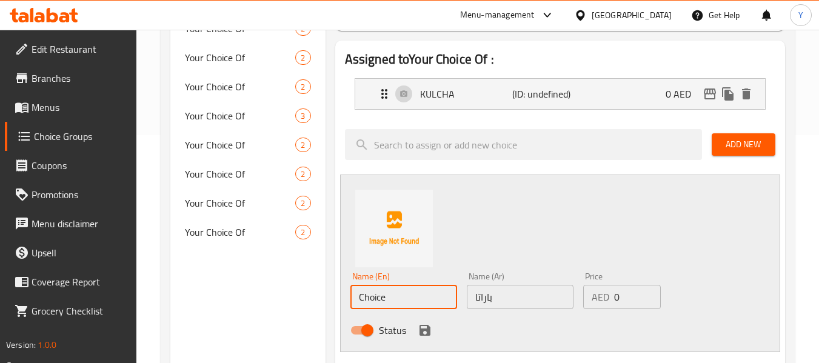
paste input "PARATHA"
type input "PARATHA"
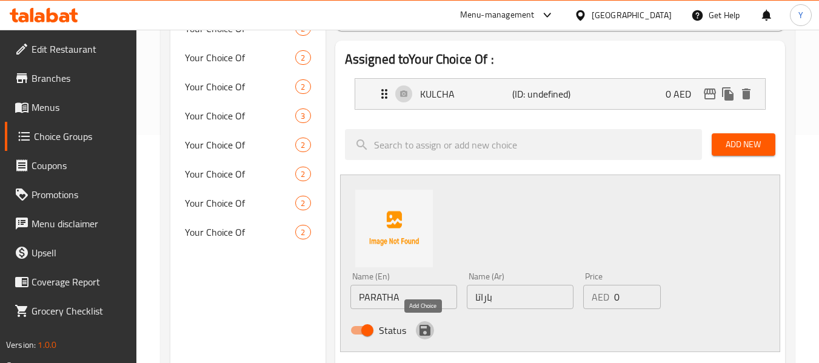
click at [424, 331] on icon "save" at bounding box center [424, 330] width 11 height 11
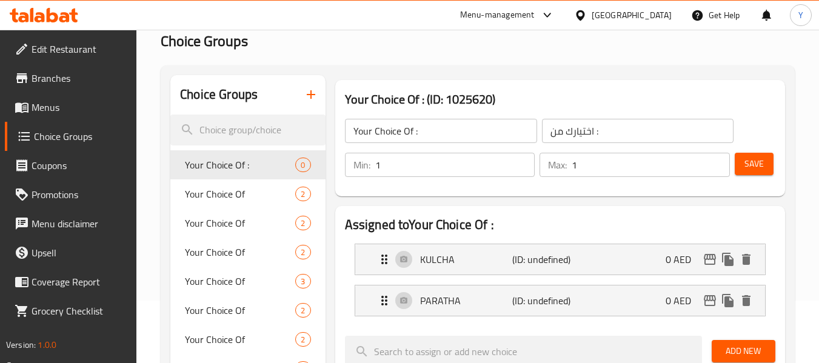
scroll to position [59, 0]
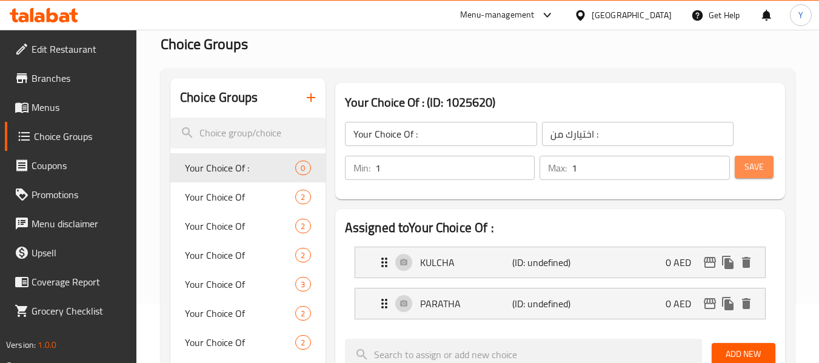
click at [745, 175] on button "Save" at bounding box center [754, 167] width 39 height 22
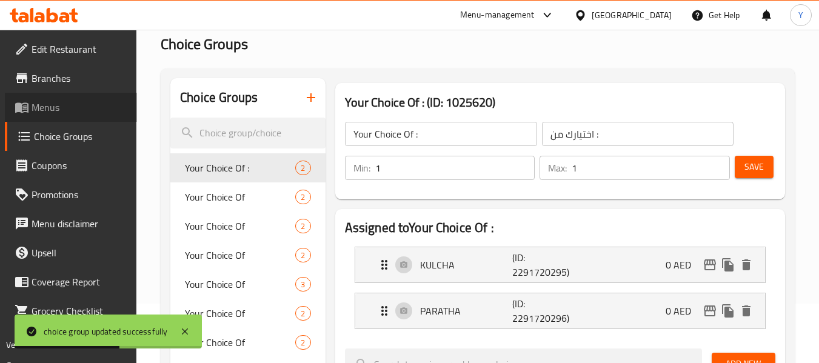
click at [107, 103] on span "Menus" at bounding box center [80, 107] width 96 height 15
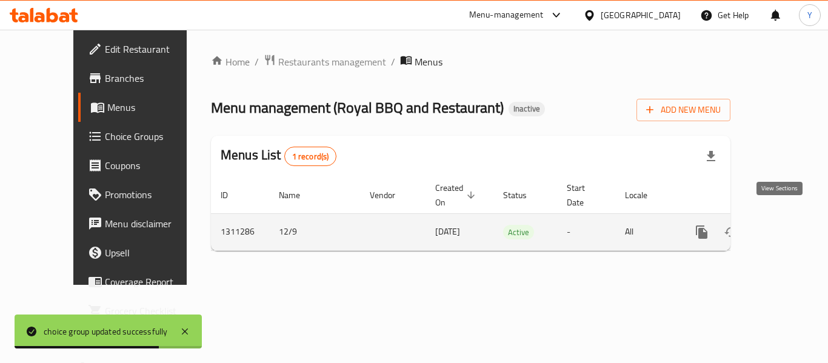
click at [784, 225] on icon "enhanced table" at bounding box center [789, 232] width 15 height 15
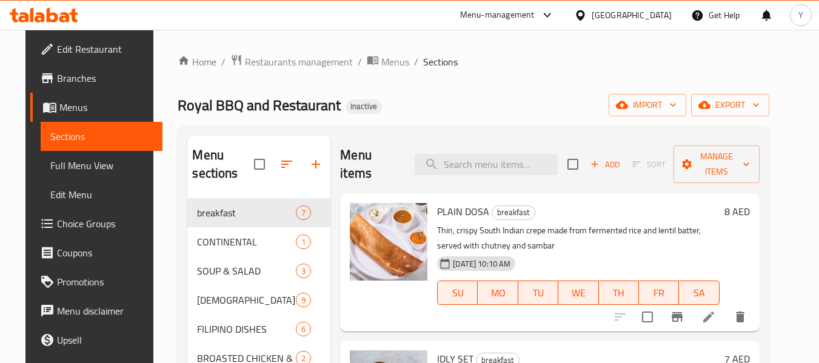
click at [493, 169] on input "search" at bounding box center [486, 164] width 143 height 21
paste input "PANEER KULCHA /PARATH"
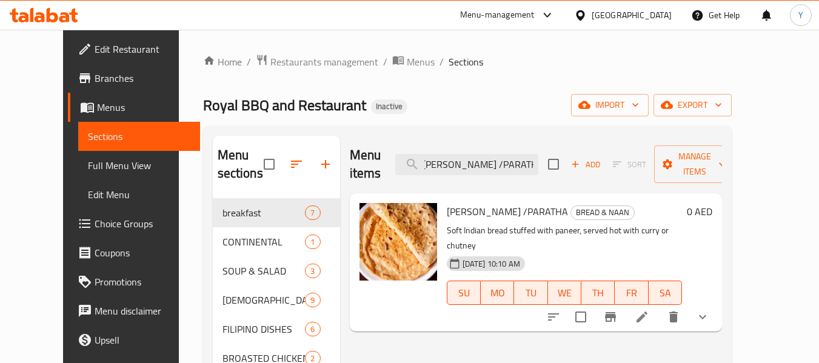
type input "PANEER KULCHA /PARATH"
click at [659, 306] on li at bounding box center [642, 317] width 34 height 22
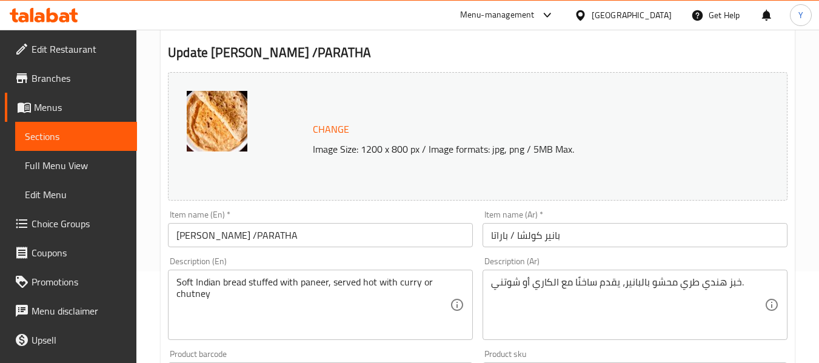
scroll to position [538, 0]
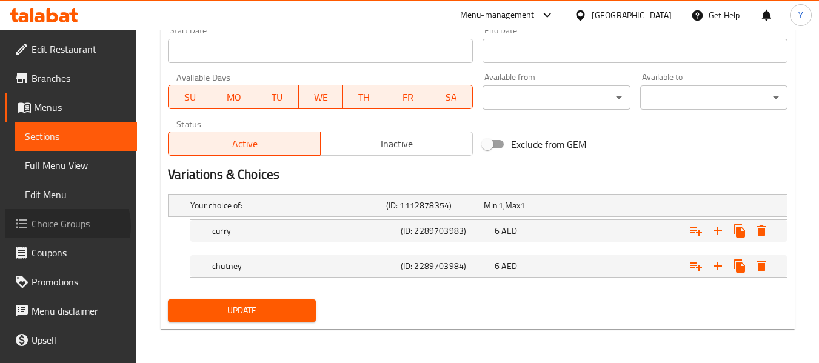
click at [65, 226] on span "Choice Groups" at bounding box center [80, 223] width 96 height 15
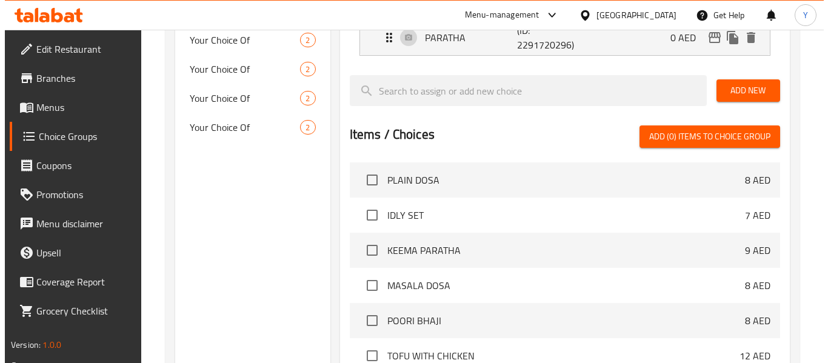
scroll to position [478, 0]
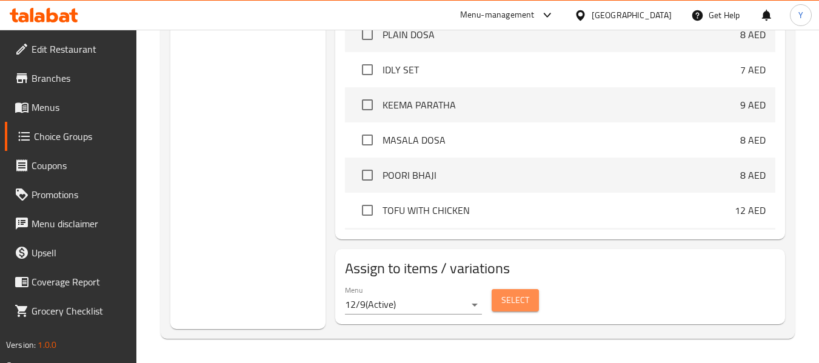
click at [508, 305] on span "Select" at bounding box center [515, 300] width 28 height 15
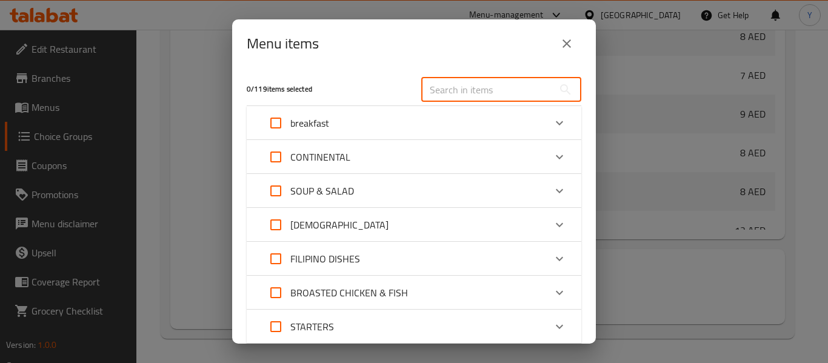
click at [510, 90] on input "text" at bounding box center [487, 90] width 132 height 24
paste input "PANEER KULCHA /PARATH"
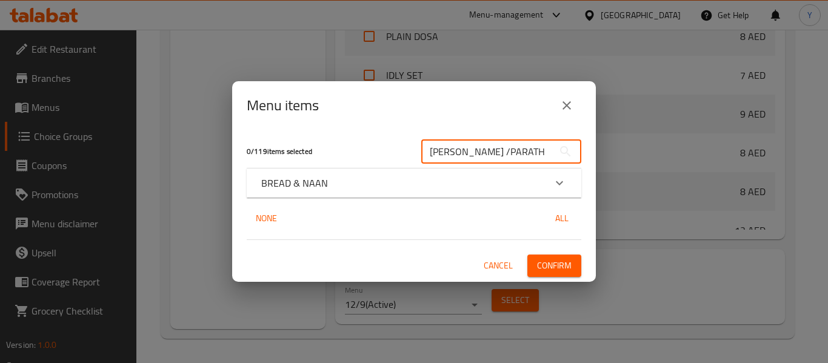
type input "PANEER KULCHA /PARATH"
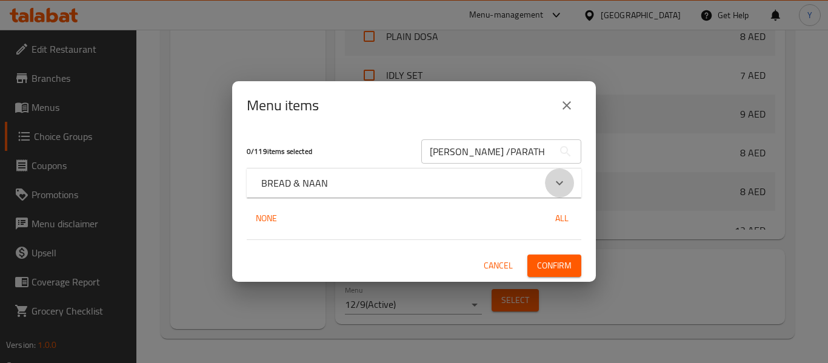
click at [555, 184] on icon "Expand" at bounding box center [559, 183] width 15 height 15
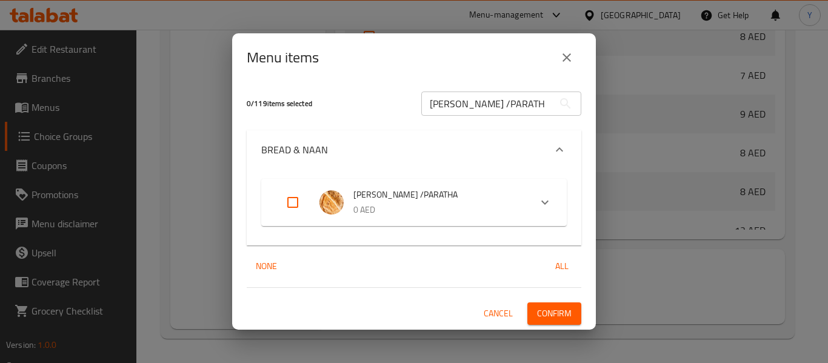
click at [295, 197] on input "Expand" at bounding box center [292, 202] width 29 height 29
checkbox input "true"
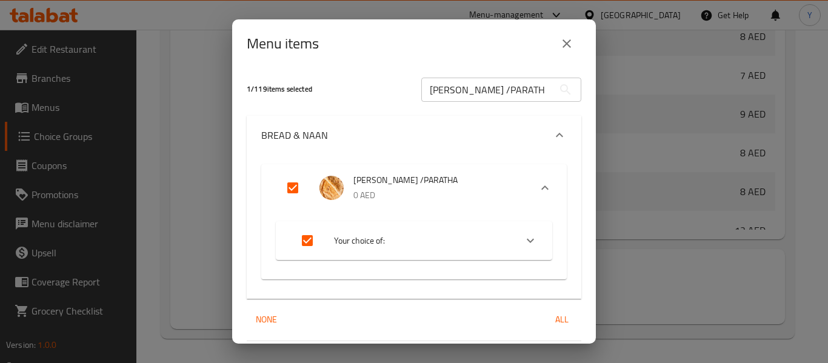
scroll to position [39, 0]
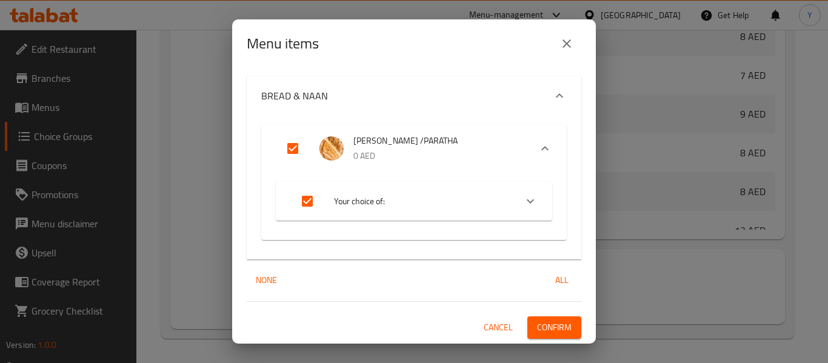
click at [306, 200] on input "Expand" at bounding box center [307, 201] width 29 height 29
checkbox input "false"
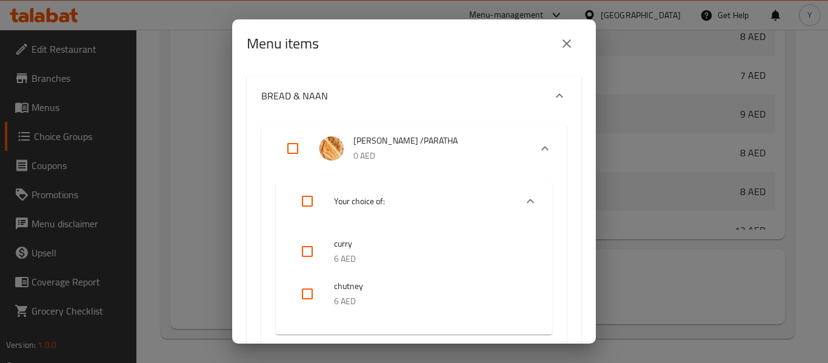
click at [291, 148] on input "Expand" at bounding box center [292, 148] width 29 height 29
checkbox input "true"
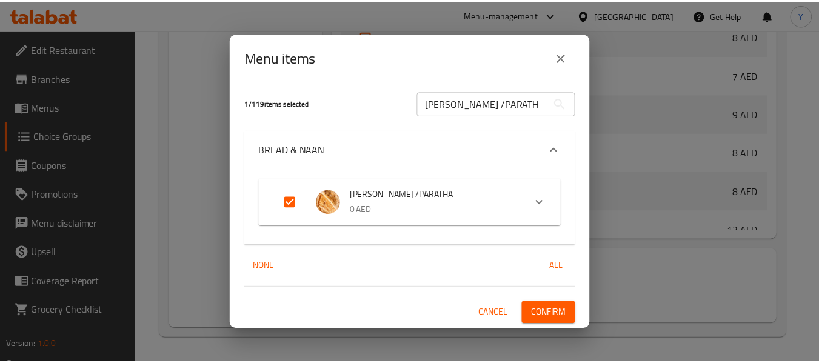
scroll to position [0, 0]
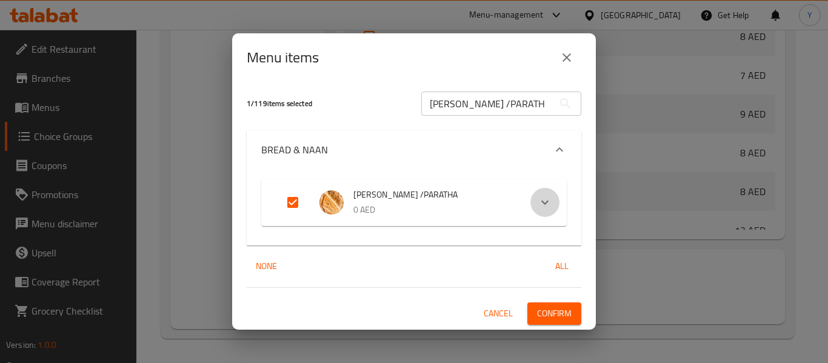
click at [543, 199] on icon "Expand" at bounding box center [545, 202] width 15 height 15
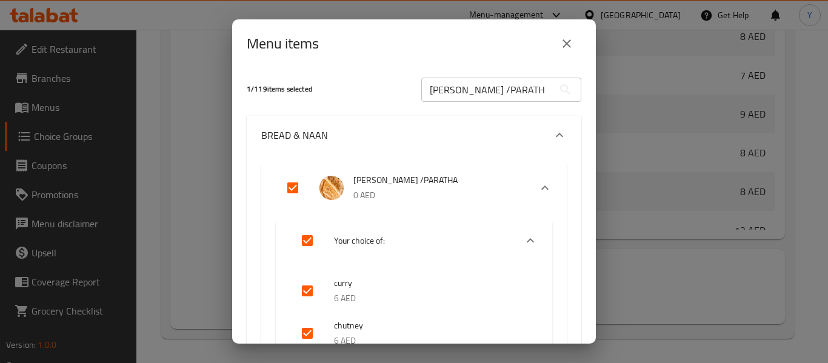
click at [308, 284] on input "checkbox" at bounding box center [307, 290] width 29 height 29
checkbox input "false"
click at [304, 332] on input "checkbox" at bounding box center [307, 333] width 29 height 29
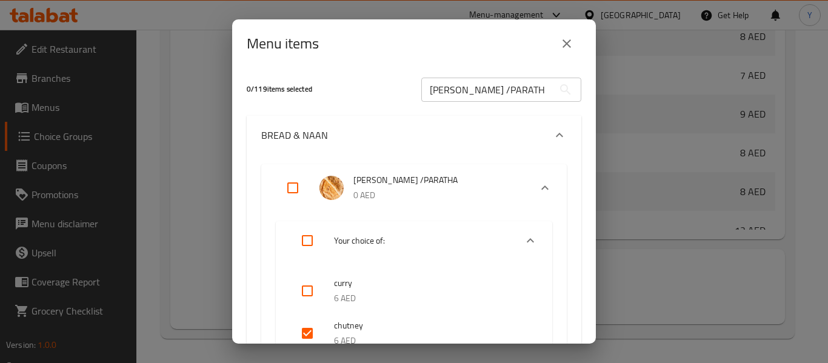
checkbox input "false"
click at [293, 196] on input "Expand" at bounding box center [292, 187] width 29 height 29
checkbox input "true"
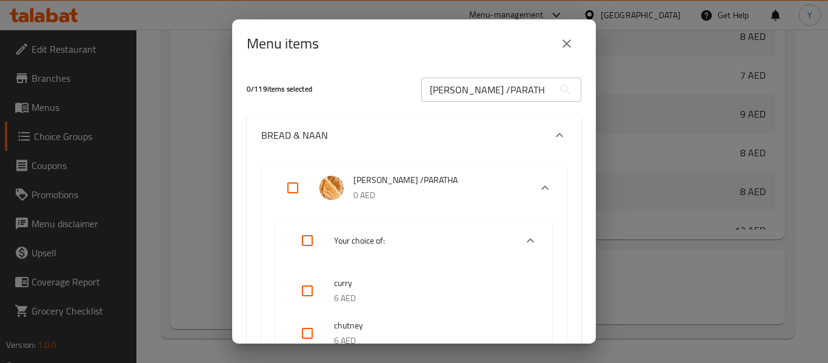
checkbox input "true"
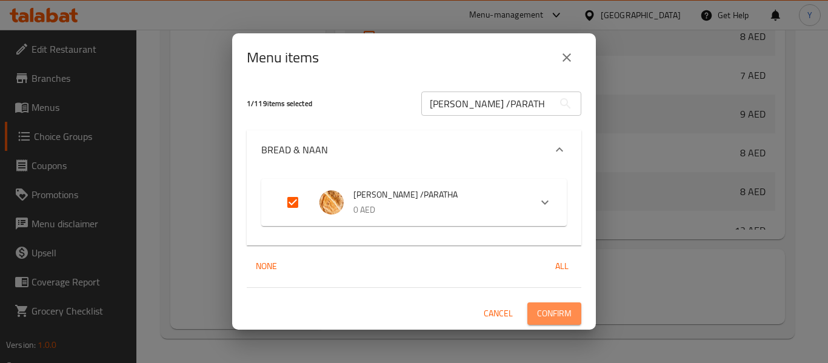
click at [555, 308] on span "Confirm" at bounding box center [554, 313] width 35 height 15
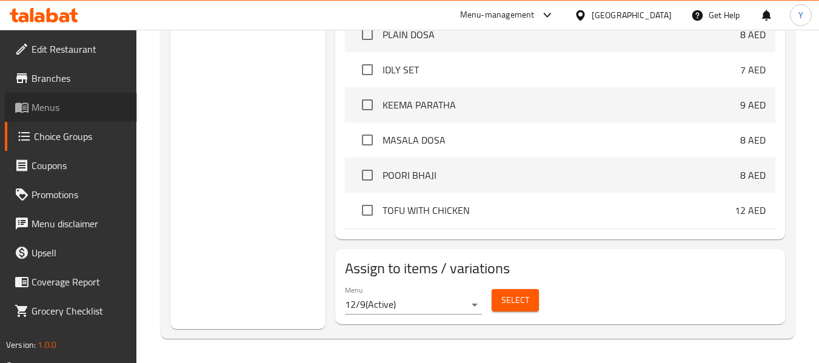
click at [93, 99] on link "Menus" at bounding box center [71, 107] width 132 height 29
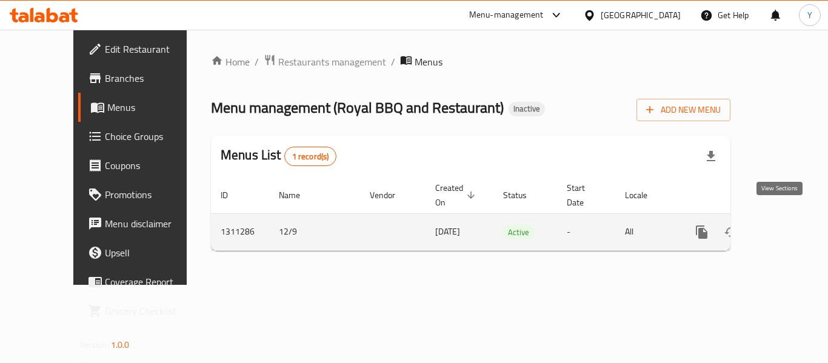
click at [782, 225] on icon "enhanced table" at bounding box center [789, 232] width 15 height 15
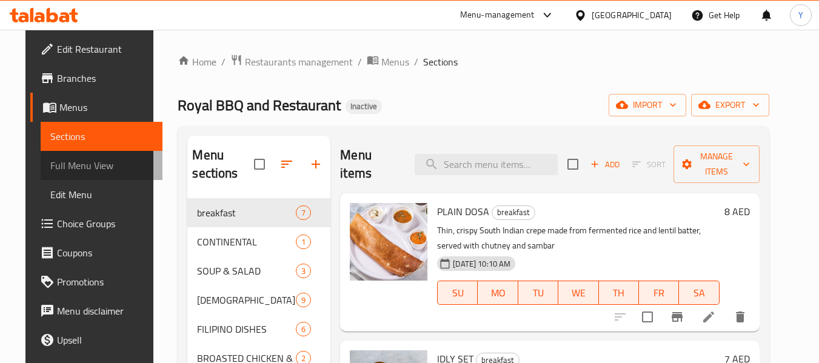
click at [99, 159] on span "Full Menu View" at bounding box center [101, 165] width 102 height 15
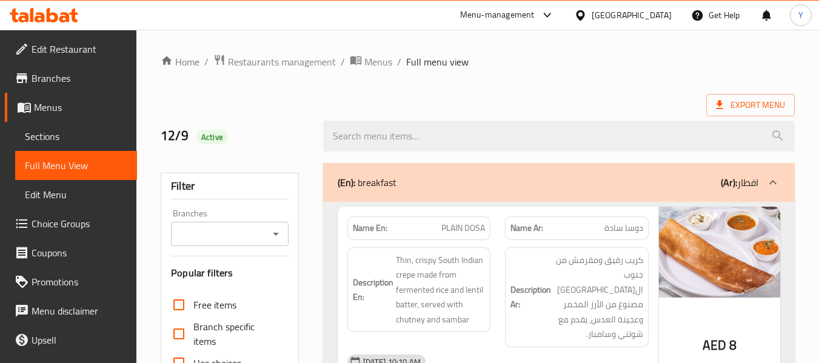
scroll to position [9280, 0]
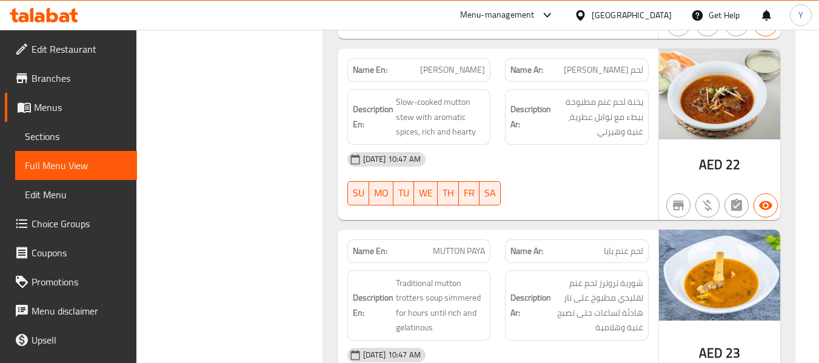
click at [465, 245] on span "MUTTON PAYA" at bounding box center [459, 251] width 52 height 13
click at [40, 138] on span "Sections" at bounding box center [76, 136] width 102 height 15
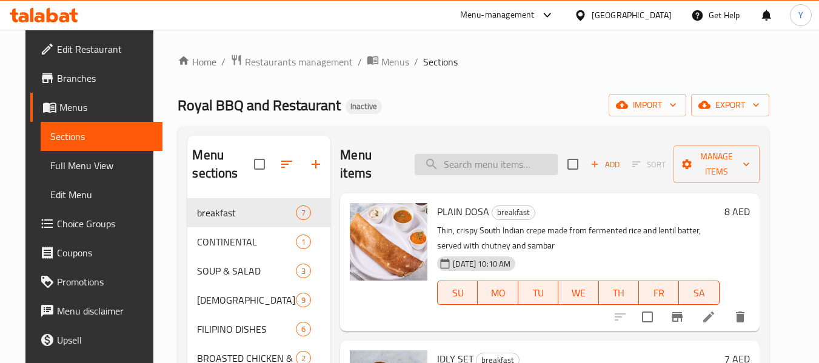
click at [525, 161] on input "search" at bounding box center [486, 164] width 143 height 21
paste input "MUTTON PAYA"
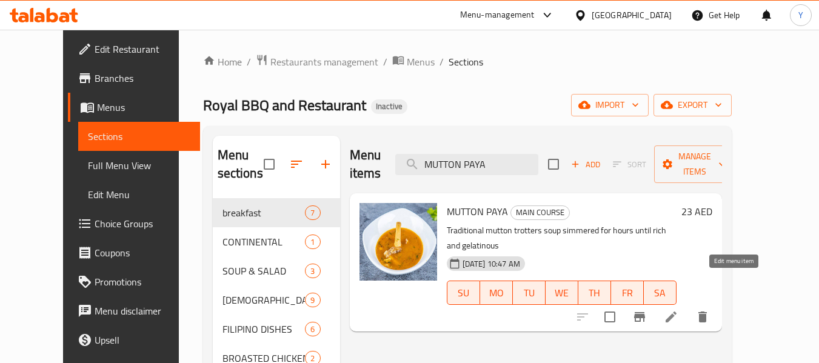
type input "MUTTON PAYA"
click at [678, 310] on icon at bounding box center [671, 317] width 15 height 15
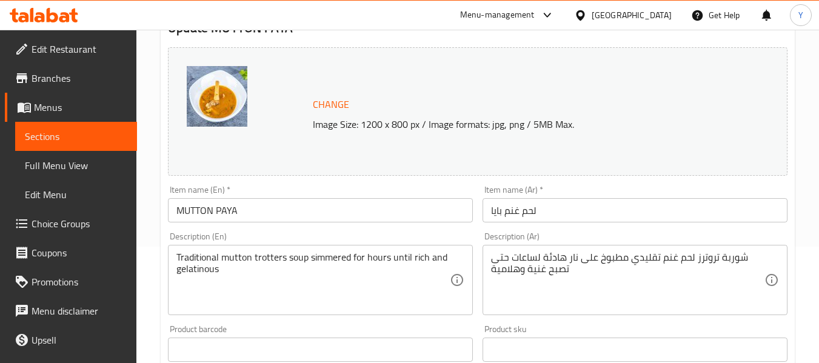
scroll to position [135, 0]
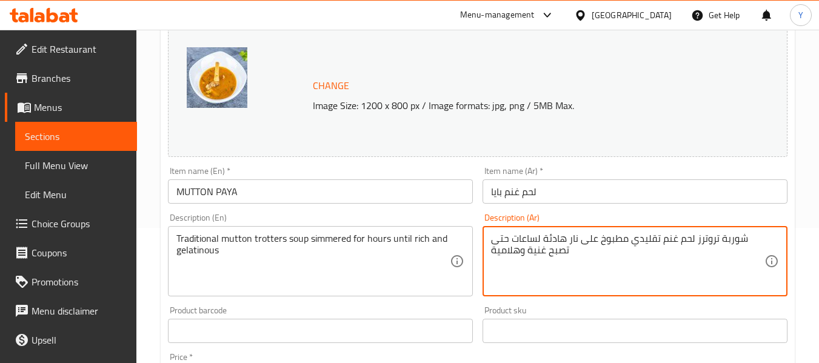
click at [707, 243] on textarea "شوربة تروترز لحم غنم تقليدي مطبوخ على نار هادئة لساعات حتى تصبح غنية وهلامية" at bounding box center [627, 262] width 273 height 58
type textarea "شوربة أقدام لحم غنم تقليدي مطبوخ على نار هادئة لساعات حتى تصبح غنية وهلامية"
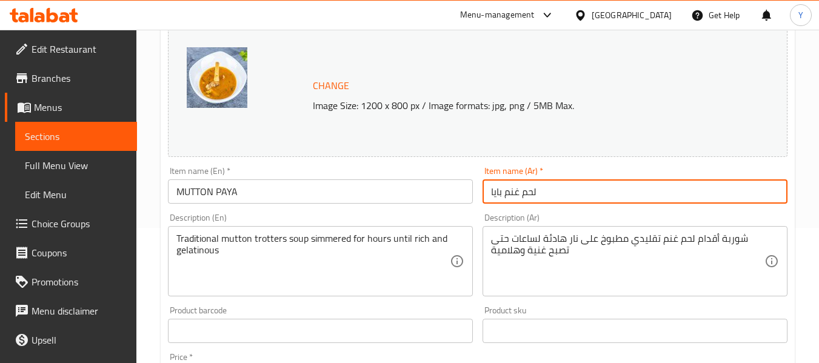
click at [688, 190] on input "لحم غنم بايا" at bounding box center [634, 191] width 305 height 24
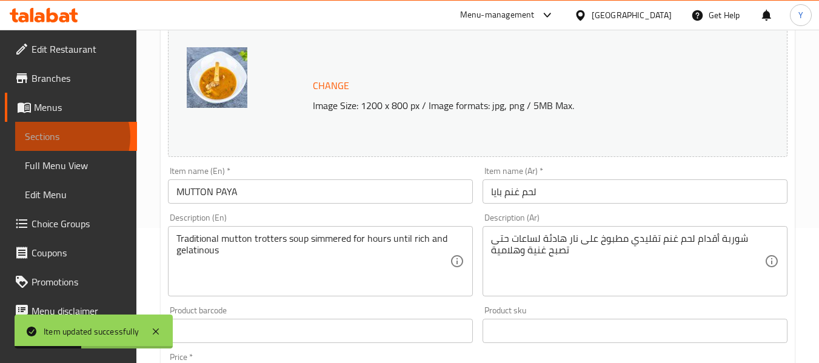
click at [66, 137] on span "Sections" at bounding box center [76, 136] width 102 height 15
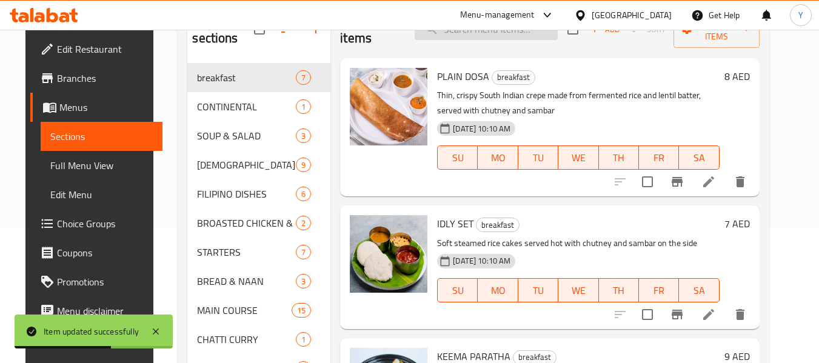
click at [510, 38] on input "search" at bounding box center [486, 29] width 143 height 21
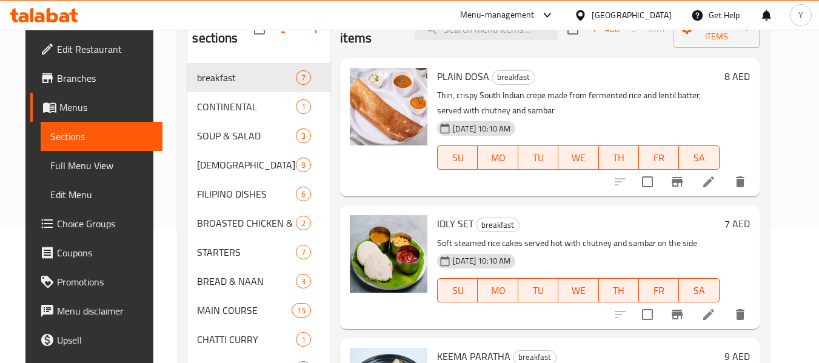
click at [310, 52] on div "Menu sections" at bounding box center [258, 30] width 143 height 58
click at [489, 36] on input "search" at bounding box center [486, 29] width 143 height 21
paste input "طواوق"
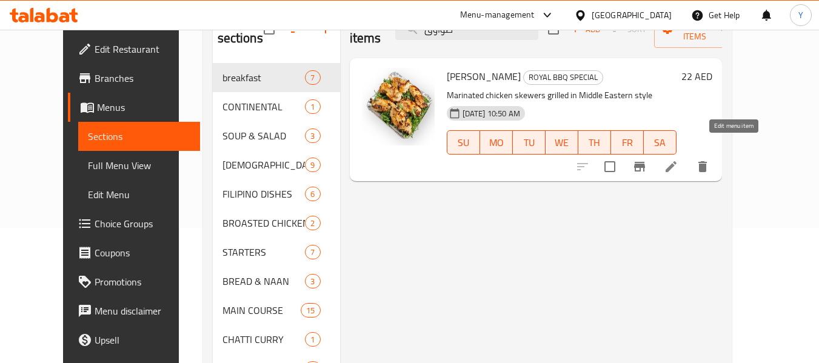
type input "طواوق"
click at [678, 159] on icon at bounding box center [671, 166] width 15 height 15
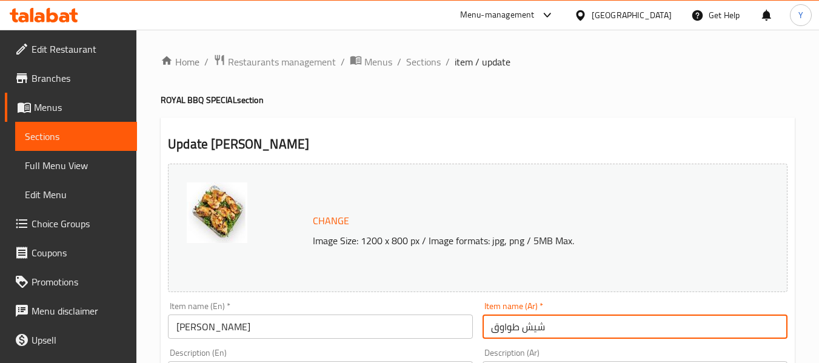
click at [525, 336] on input "شيش طواوق" at bounding box center [634, 327] width 305 height 24
click at [496, 325] on input "شيش طواوق" at bounding box center [634, 327] width 305 height 24
paste input "او"
type input "شيش طاووق"
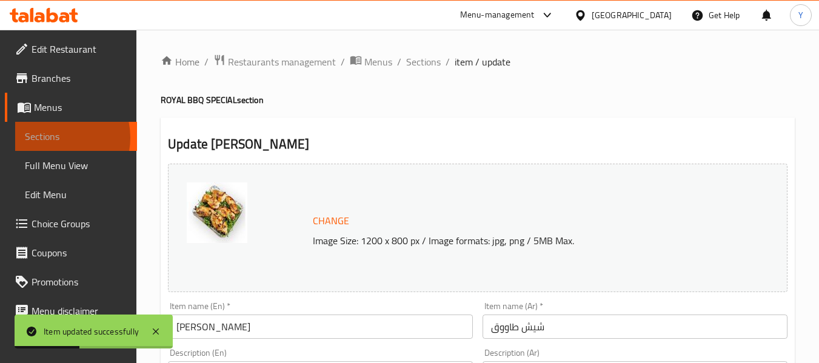
click at [53, 138] on span "Sections" at bounding box center [76, 136] width 102 height 15
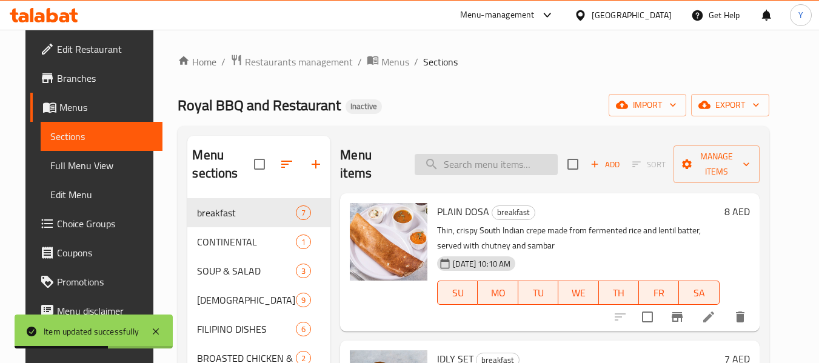
click at [471, 161] on input "search" at bounding box center [486, 164] width 143 height 21
paste input "pattie"
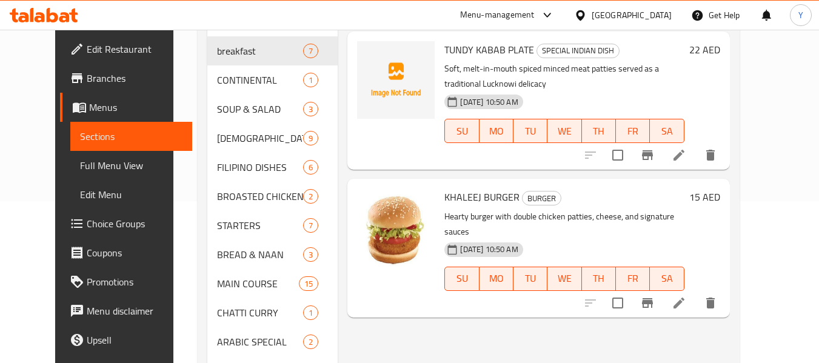
scroll to position [158, 0]
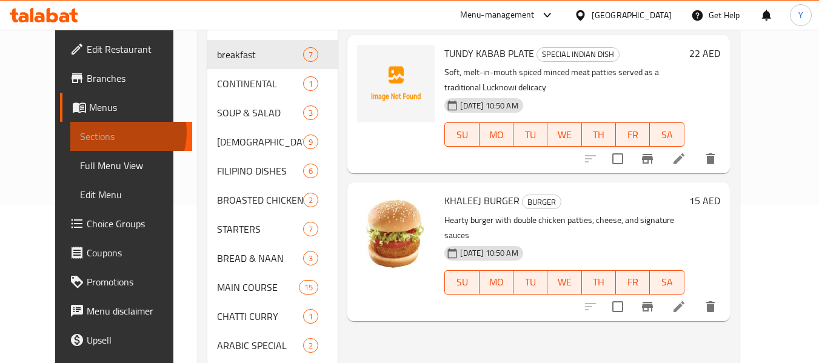
click at [80, 132] on span "Sections" at bounding box center [131, 136] width 102 height 15
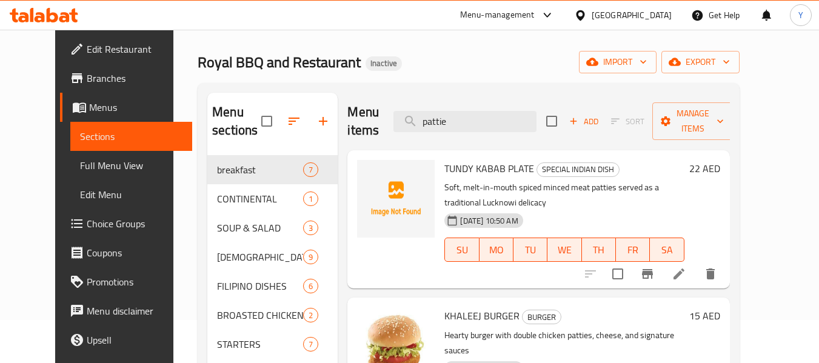
scroll to position [0, 0]
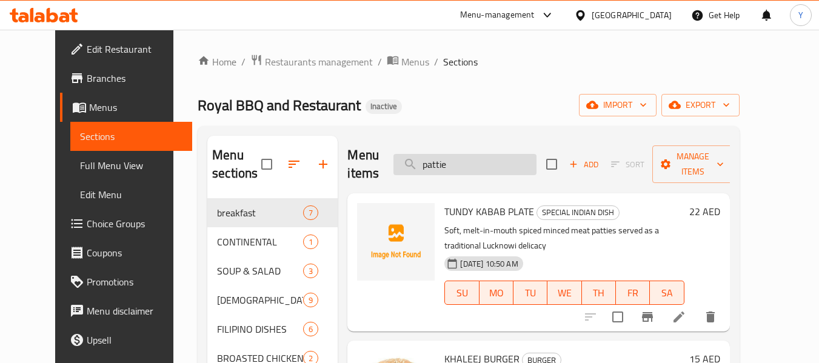
click at [493, 158] on input "pattie" at bounding box center [464, 164] width 143 height 21
paste input "sprouted lentil"
click at [493, 158] on input "sprouted lentil" at bounding box center [464, 164] width 143 height 21
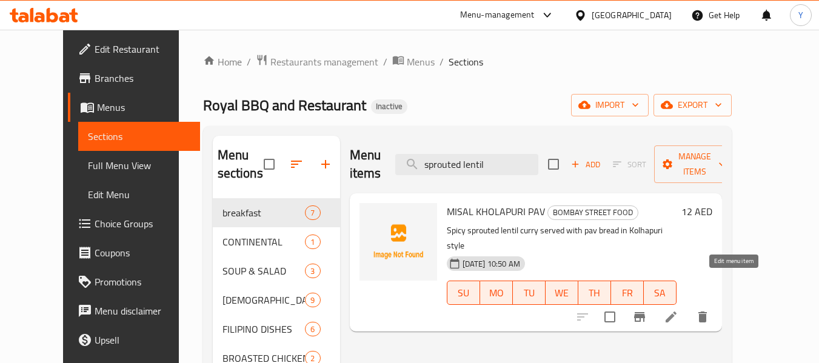
type input "sprouted lentil"
click at [678, 310] on icon at bounding box center [671, 317] width 15 height 15
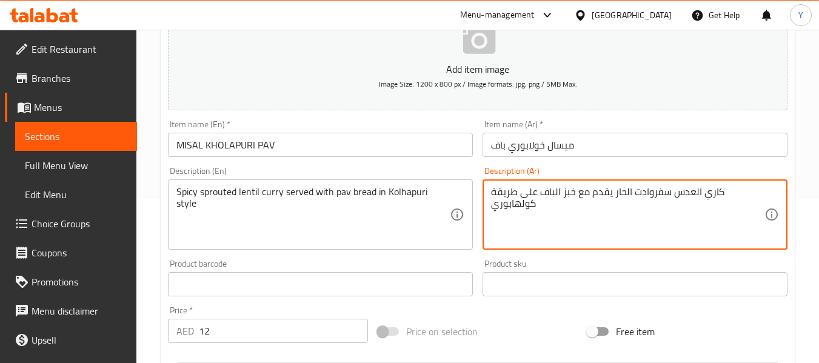
scroll to position [173, 0]
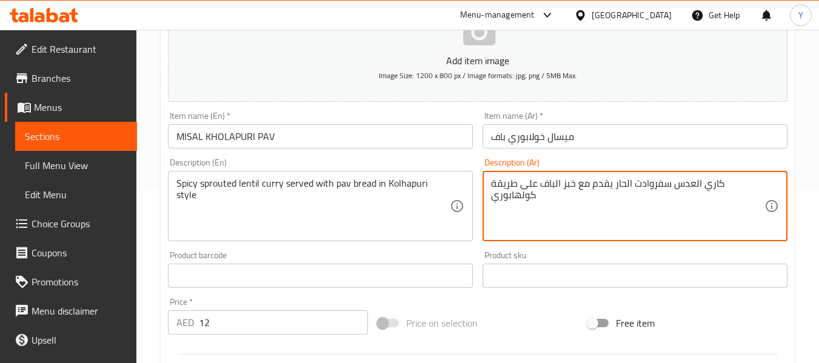
drag, startPoint x: 668, startPoint y: 356, endPoint x: 631, endPoint y: 187, distance: 173.1
click at [631, 187] on textarea "كاري العدس سفروادت الحار يقدم مع خبز الباف على طريقة كولهابوري" at bounding box center [627, 207] width 273 height 58
drag, startPoint x: 631, startPoint y: 187, endPoint x: 699, endPoint y: 188, distance: 67.9
click at [699, 188] on textarea "كاري العدس سفروادت الحار يقدم مع خبز الباف على طريقة كولهابوري" at bounding box center [627, 207] width 273 height 58
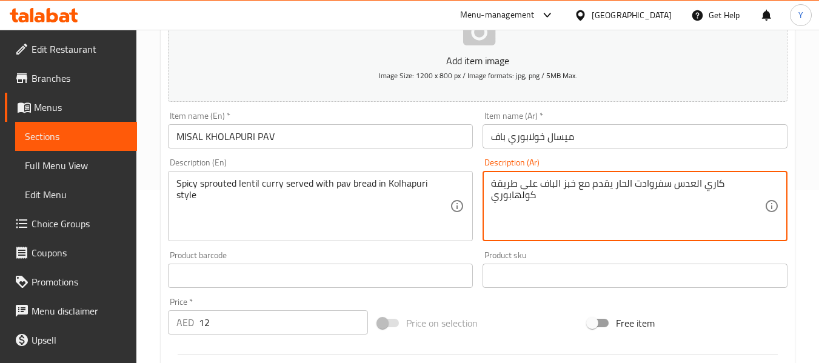
drag, startPoint x: 699, startPoint y: 188, endPoint x: 635, endPoint y: 185, distance: 64.3
click at [635, 185] on textarea "كاري العدس سفروادت الحار يقدم مع خبز الباف على طريقة كولهابوري" at bounding box center [627, 207] width 273 height 58
paste textarea "دس منب"
click at [669, 185] on textarea "كاري عدس منبت الحار يقدم مع خبز الباف على طريقة كولهابوري" at bounding box center [627, 207] width 273 height 58
type textarea "كاري عدس منبت حار يقدم مع خبز الباف على طريقة كولهابوري"
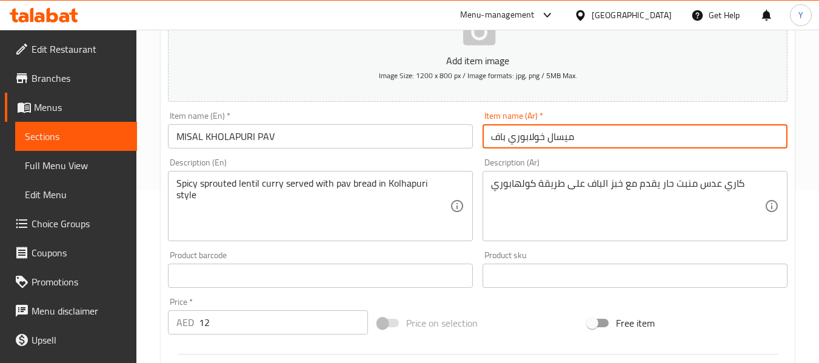
click at [714, 128] on input "ميسال خولابوري باف" at bounding box center [634, 136] width 305 height 24
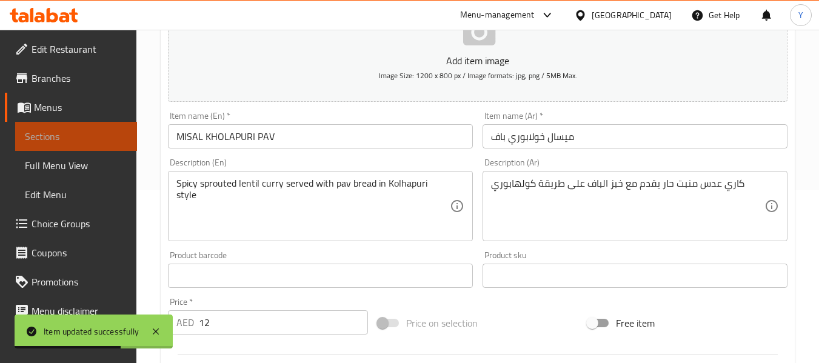
click at [111, 137] on span "Sections" at bounding box center [76, 136] width 102 height 15
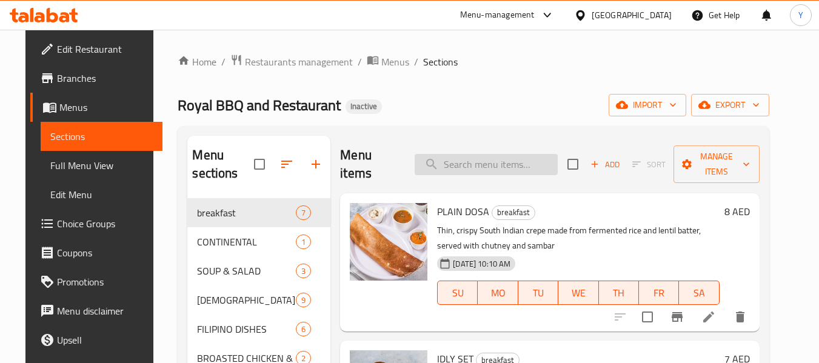
click at [515, 162] on input "search" at bounding box center [486, 164] width 143 height 21
paste input "WADA PAV 2PC"
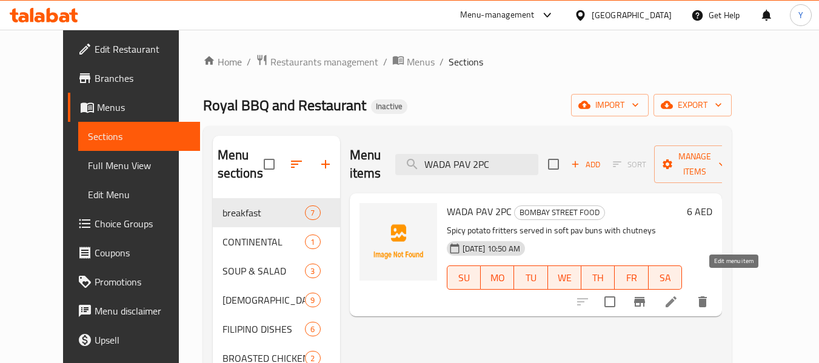
type input "WADA PAV 2PC"
click at [678, 295] on icon at bounding box center [671, 302] width 15 height 15
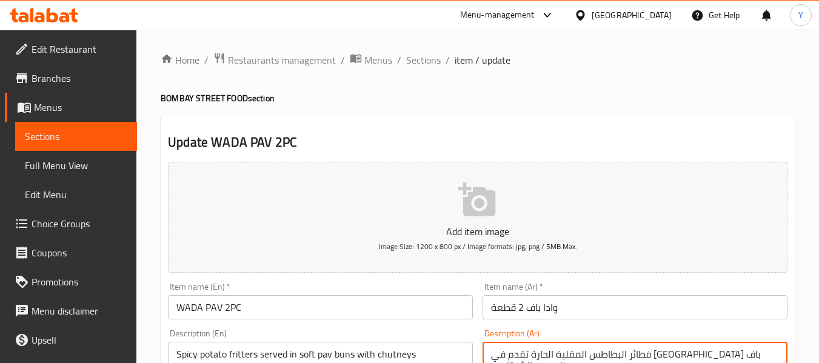
type textarea "فطائر البطاطس المقلية الحارة تقدم في كيزر باف ناعم مع الشوتنيس"
click at [709, 308] on input "وادا باف 2 قطعة" at bounding box center [634, 307] width 305 height 24
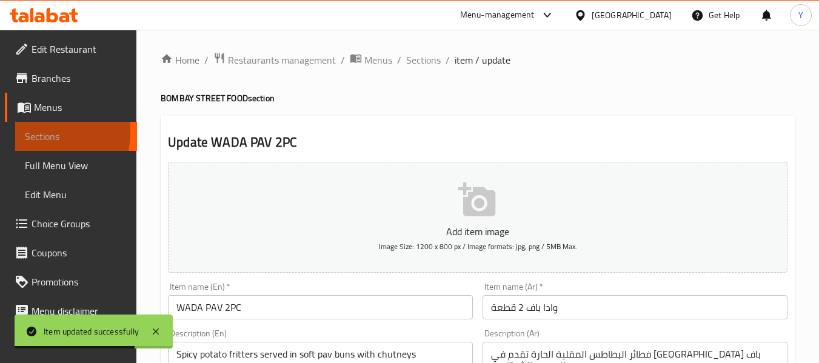
click at [22, 132] on link "Sections" at bounding box center [76, 136] width 122 height 29
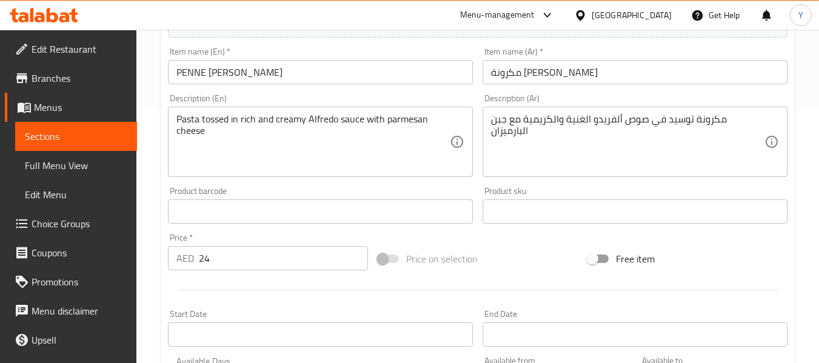
scroll to position [278, 0]
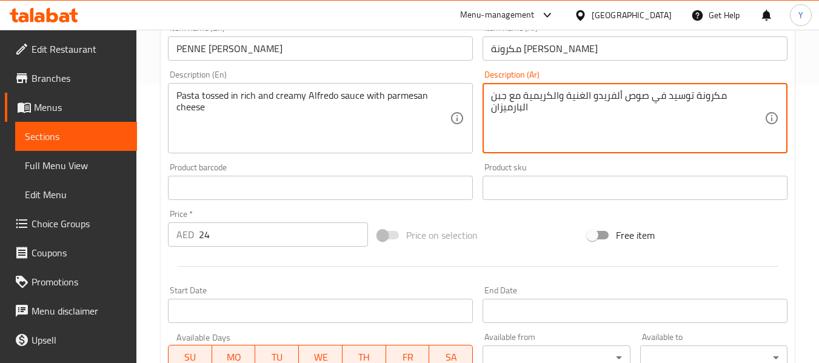
click at [716, 96] on textarea "مكرونة توسيد في صوص ألفريدو الغنية والكريمية مع جبن البارميزان" at bounding box center [627, 119] width 273 height 58
paste textarea "منقوع"
type textarea "مكرونة منقوع في صوص ألفريدو الغنية والكريمية مع جبن البارميزان"
click at [664, 59] on input "مكرونة بيني ألفريدو" at bounding box center [634, 48] width 305 height 24
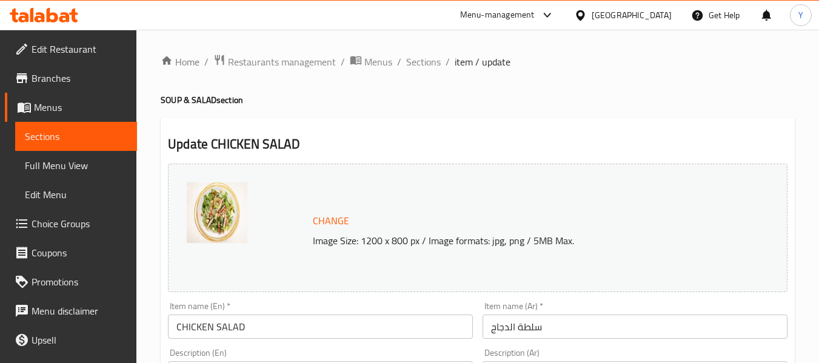
scroll to position [207, 0]
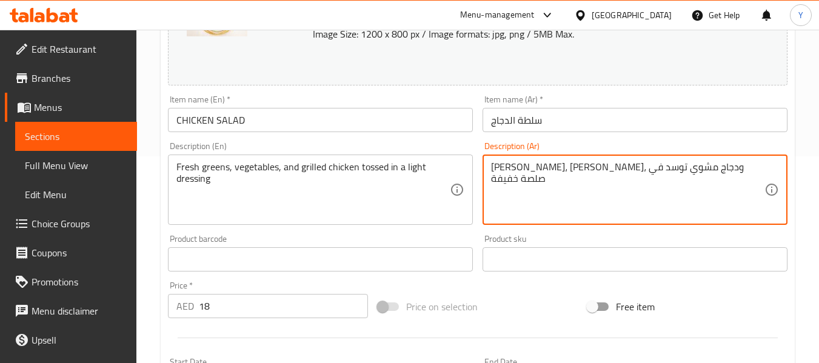
drag, startPoint x: 681, startPoint y: 171, endPoint x: 738, endPoint y: 173, distance: 56.4
click at [573, 168] on textarea "[PERSON_NAME]، [PERSON_NAME]، ودجاج مشوي توسد في صلصة خفيفة" at bounding box center [627, 190] width 273 height 58
click at [573, 168] on textarea "فريش جرينس، خضروات، ودجاج مشوي توسد في صلصة خفيفة" at bounding box center [627, 190] width 273 height 58
paste textarea "منقوع"
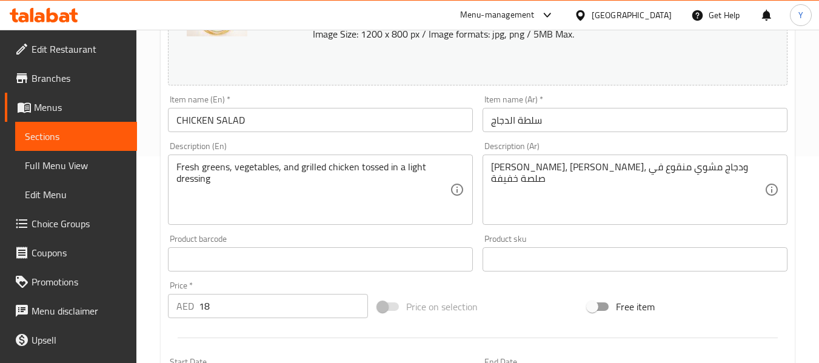
click at [265, 138] on div "Description (En) Fresh greens, vegetables, and grilled chicken tossed in a ligh…" at bounding box center [320, 183] width 315 height 93
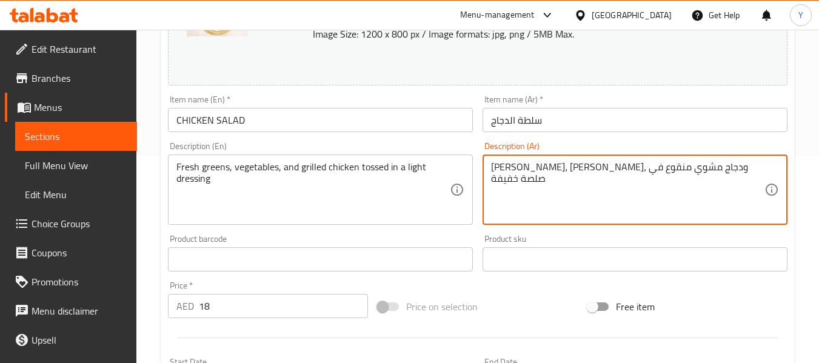
drag, startPoint x: 686, startPoint y: 172, endPoint x: 740, endPoint y: 170, distance: 54.0
paste textarea "خضروات طازجة"
type textarea "خضروات طازجة، خضروات، ودجاج مشوي منقوع في صلصة خفيفة"
click at [717, 129] on input "سلطة الدجاج" at bounding box center [634, 120] width 305 height 24
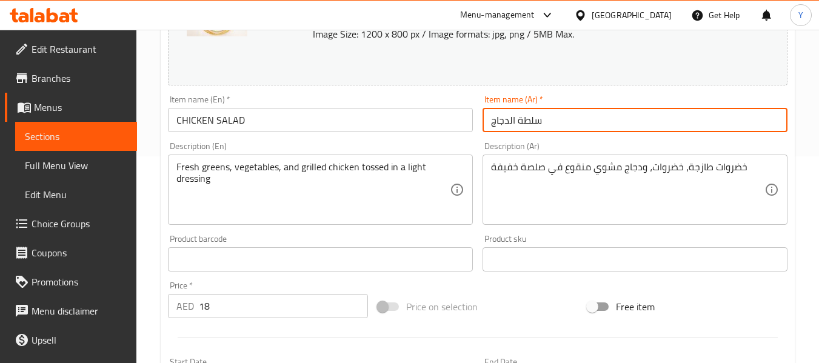
click at [508, 118] on input "سلطة الدجاج" at bounding box center [634, 120] width 305 height 24
type input "سلطة دجاج"
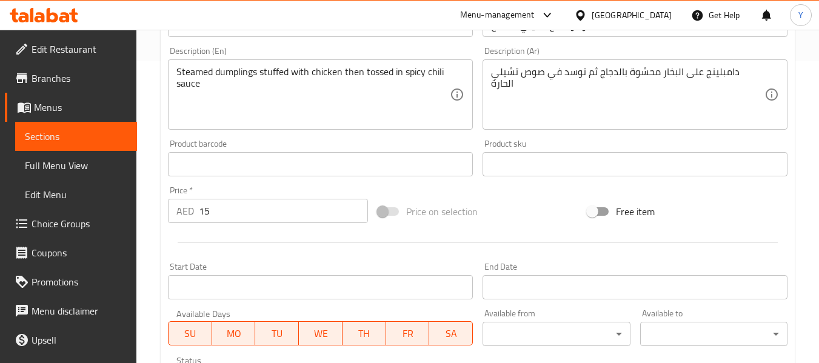
scroll to position [299, 0]
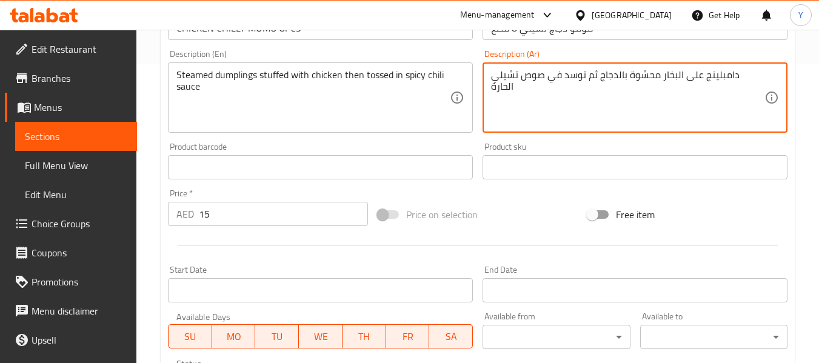
drag, startPoint x: 608, startPoint y: 76, endPoint x: 588, endPoint y: 67, distance: 22.0
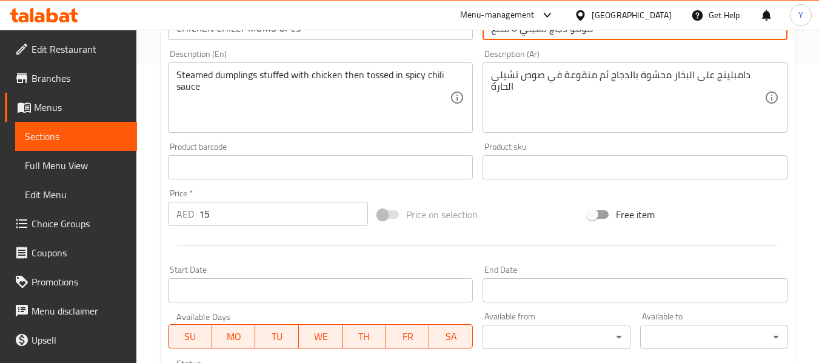
click at [580, 36] on input "مومو دجاج تشيلي 8 قطع" at bounding box center [634, 28] width 305 height 24
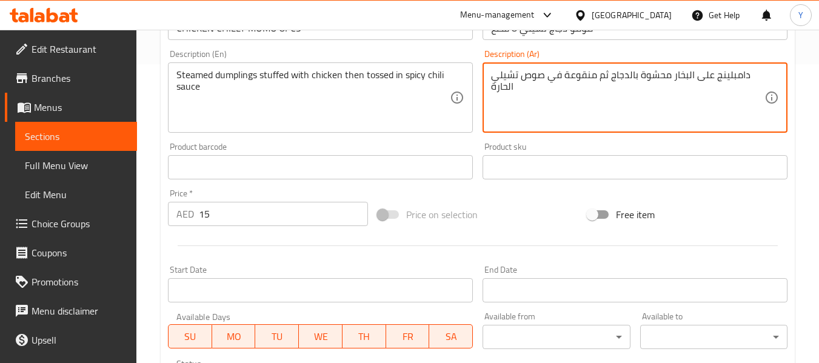
click at [498, 79] on textarea "دامبلينج على البخار محشوة بالدجاج ثم منقوعة في صوص تشيلي الحارة" at bounding box center [627, 98] width 273 height 58
click at [506, 86] on textarea "دامبلينج على البخار محشوة بالدجاج ثم منقوعة في صوص فلفل الحارة" at bounding box center [627, 98] width 273 height 58
drag, startPoint x: 498, startPoint y: 77, endPoint x: 488, endPoint y: 77, distance: 9.1
click at [488, 77] on div "دامبلينج على البخار محشوة بالدجاج ثم منقوعة في صوص فلفل حارة Description (Ar)" at bounding box center [634, 97] width 305 height 70
type textarea "دامبلينج على البخار محشوة بالدجاج ثم منقوعة في صوص فلفل حار"
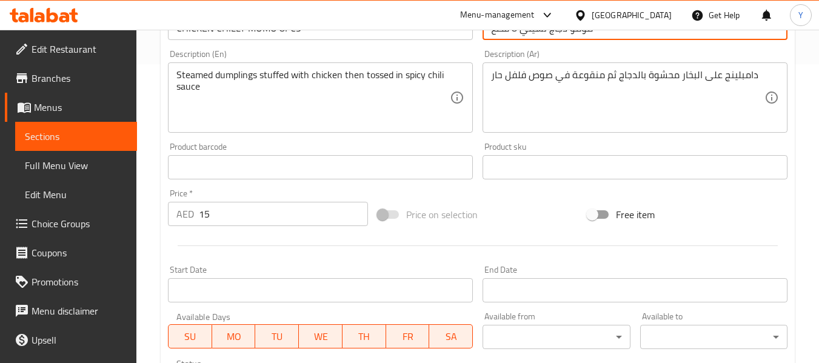
click at [547, 39] on input "مومو دجاج تشيلي 8 قطع" at bounding box center [634, 28] width 305 height 24
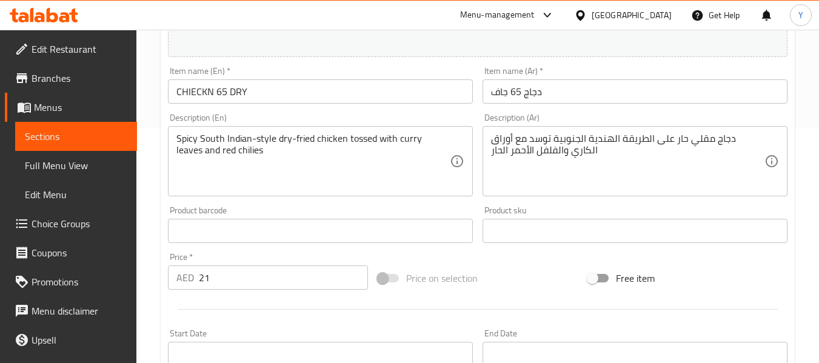
scroll to position [234, 0]
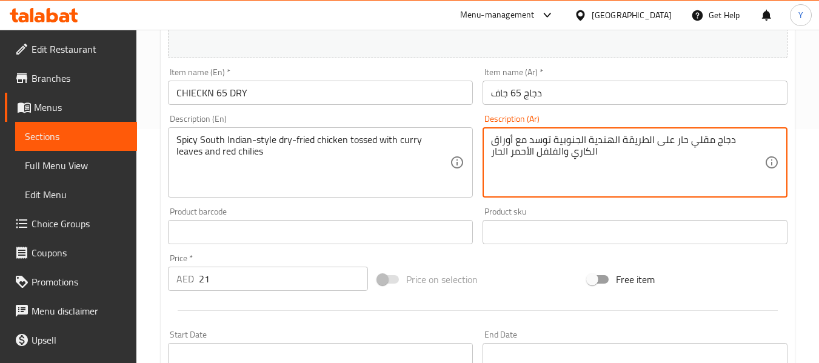
click at [570, 139] on textarea "دجاج مقلي حار على الطريقة الهندية الجنوبية توسد مع أوراق الكاري والفلفل الأحمر …" at bounding box center [627, 163] width 273 height 58
type textarea "دجاج مقلي حار على الطريقة الهندية الجنوبية منقوع مع أوراق الكاري والفلفل الأحمر…"
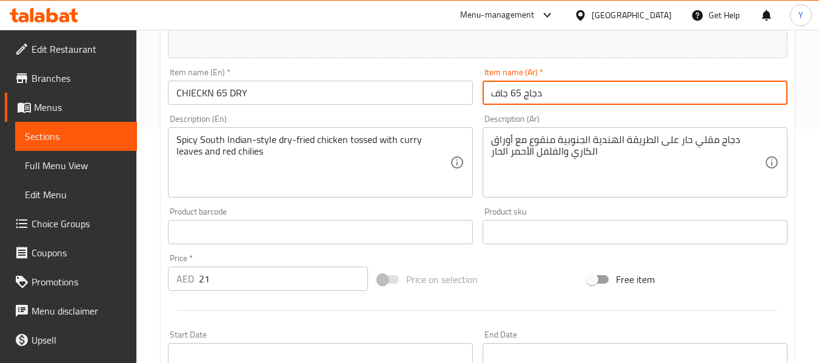
click at [581, 98] on input "دجاج 65 جاف" at bounding box center [634, 93] width 305 height 24
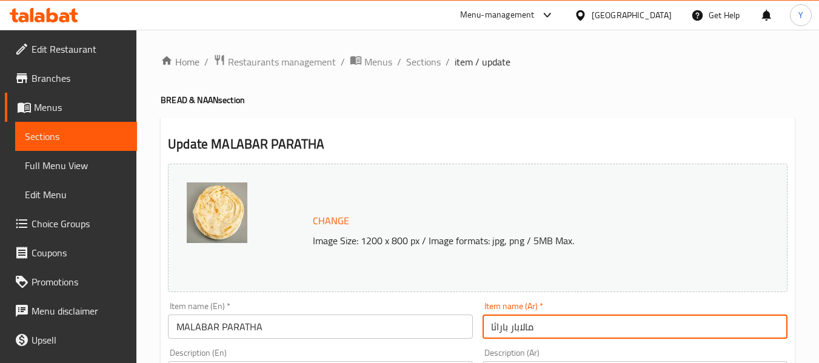
click at [496, 327] on input "مالابار باراثا" at bounding box center [634, 327] width 305 height 24
type input "مالابار باراتا"
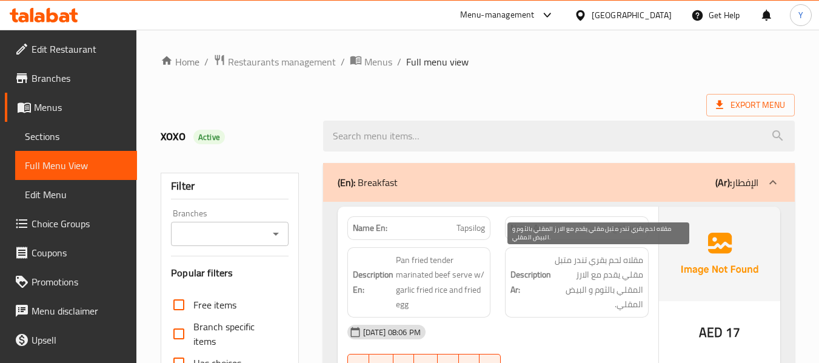
click at [602, 260] on span "مقلاه لحم بقري تندر متبل مقلي يقدم مع الارز المقلي بالثوم و البيض المقلي." at bounding box center [598, 282] width 90 height 59
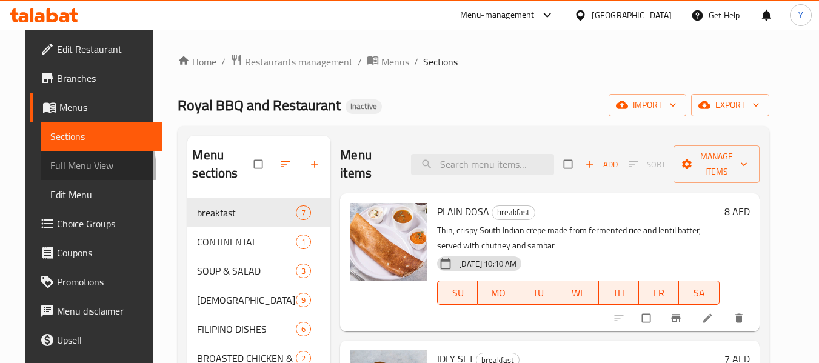
click at [50, 169] on span "Full Menu View" at bounding box center [101, 165] width 102 height 15
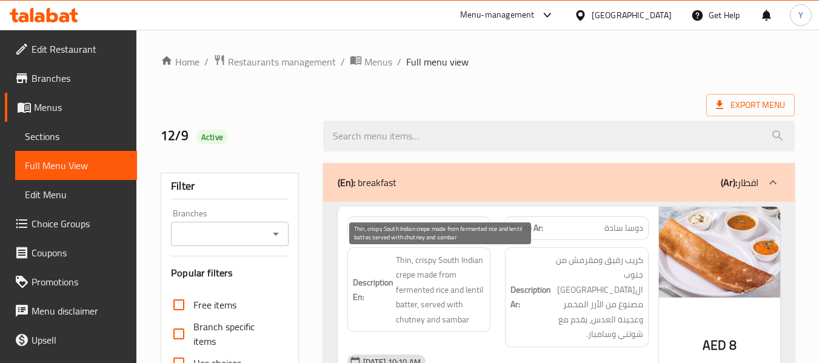
click at [482, 287] on span "Thin, crispy South Indian crepe made from fermented rice and lentil batter, ser…" at bounding box center [441, 290] width 90 height 75
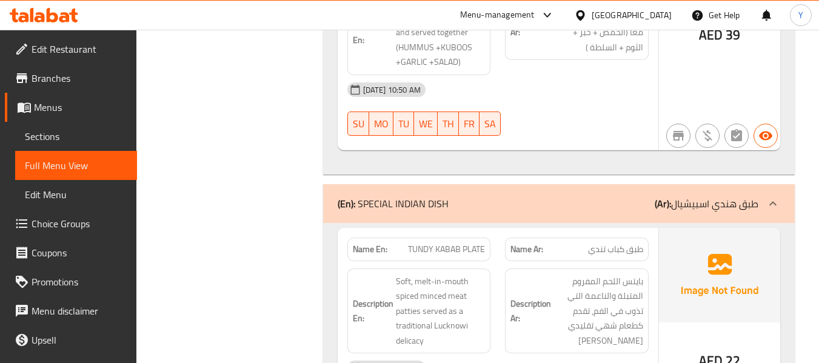
click at [461, 243] on span "TUNDY KABAB PLATE" at bounding box center [446, 249] width 77 height 13
copy span "TUNDY KABAB PLATE"
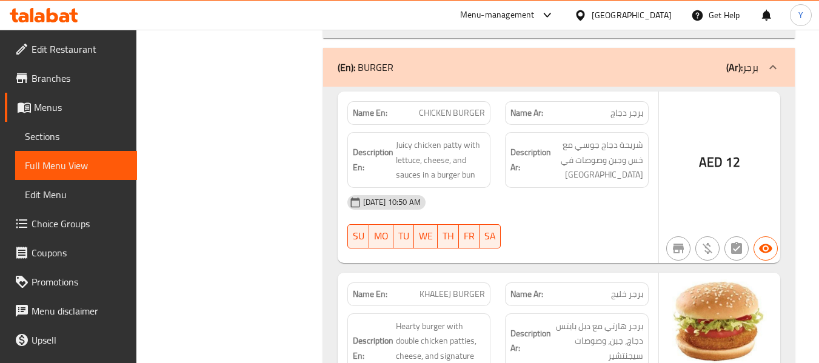
click at [454, 288] on span "KHALEEJ BURGER" at bounding box center [451, 294] width 65 height 13
copy span "KHALEEJ BURGER"
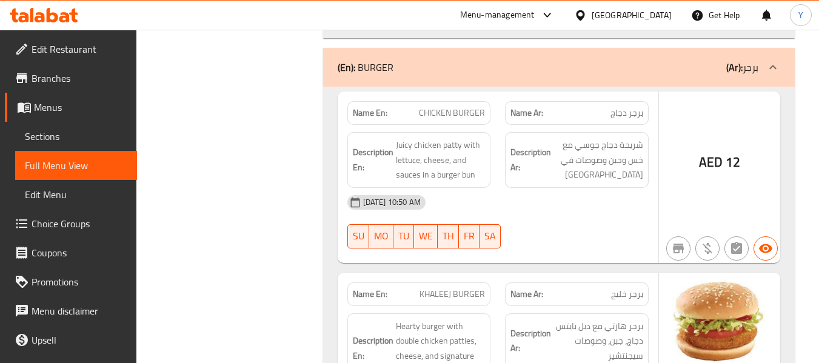
click at [522, 319] on h6 "Description Ar: برجر هارتي مع دبل بايتس دجاج، جبن، وصوصات سيجنتشير" at bounding box center [576, 341] width 133 height 45
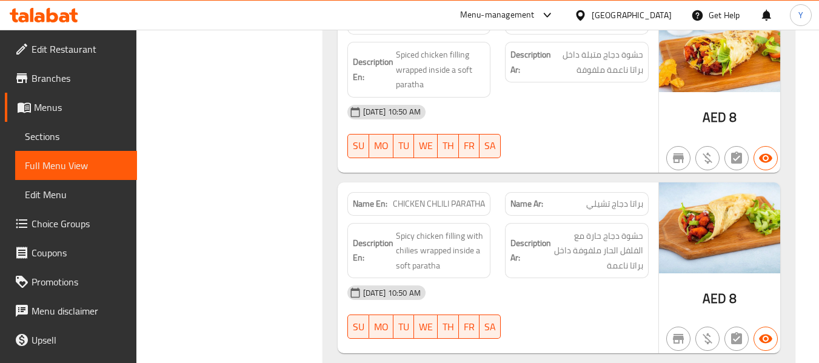
scroll to position [24983, 0]
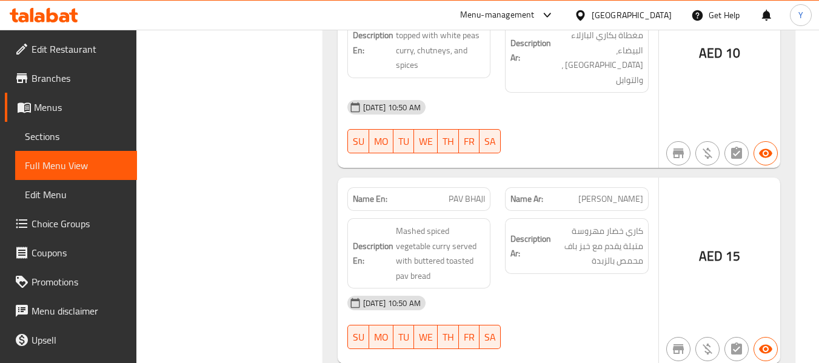
copy span "WADA PAV 2PC"
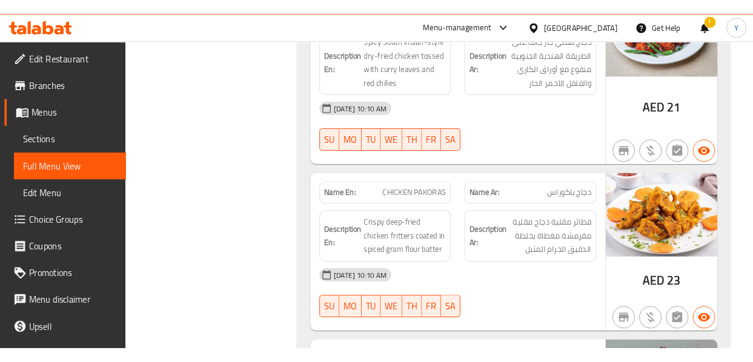
scroll to position [0, 0]
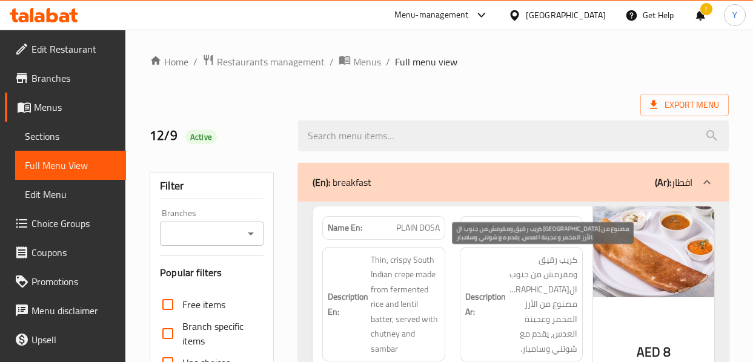
click at [524, 274] on span "كريب رقيق ومقرمش من جنوب ال[GEOGRAPHIC_DATA] مصنوع من الأرز المخمر وعجينة العدس…" at bounding box center [542, 305] width 69 height 104
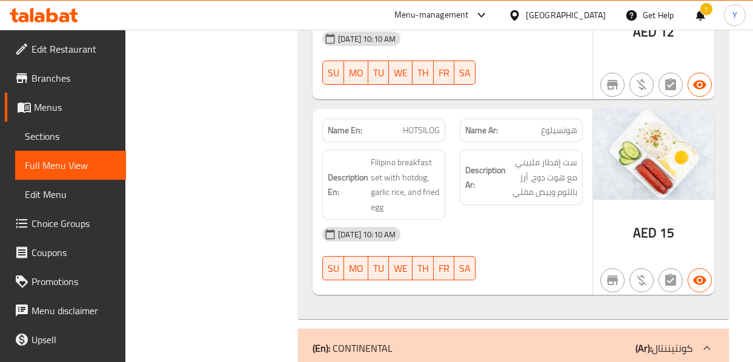
scroll to position [1406, 0]
click at [422, 124] on span "HOTSILOG" at bounding box center [421, 130] width 37 height 13
copy span "HOTSILOG"
click at [422, 124] on span "HOTSILOG" at bounding box center [421, 130] width 37 height 13
click at [544, 199] on div "Description Ar: ست إفطار فلبيني مع هوت دوج، أرز بالثوم وبيض مقلي" at bounding box center [522, 184] width 138 height 85
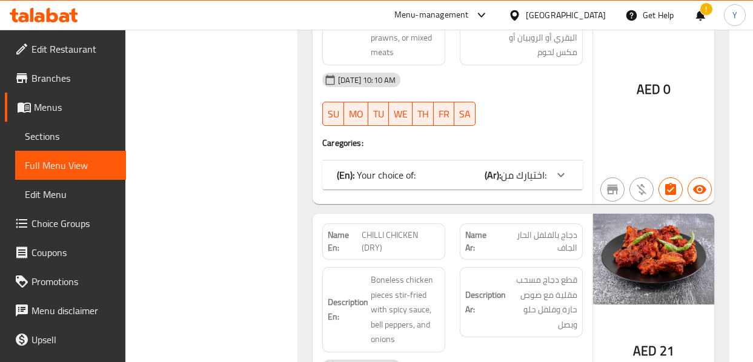
scroll to position [3685, 0]
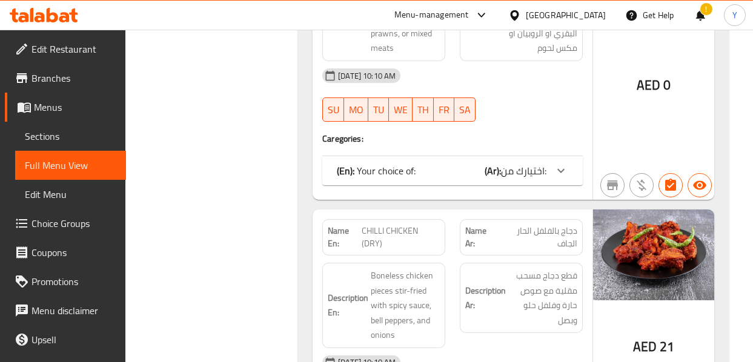
click at [551, 168] on div "(En): Your choice of: (Ar): اختيارك من:" at bounding box center [452, 170] width 261 height 29
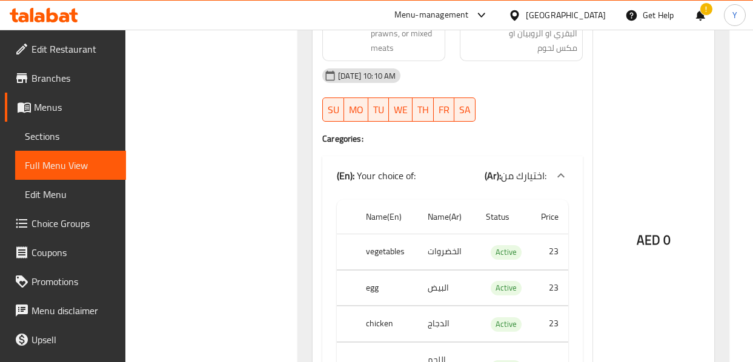
click at [632, 140] on div "AED 0" at bounding box center [653, 207] width 121 height 604
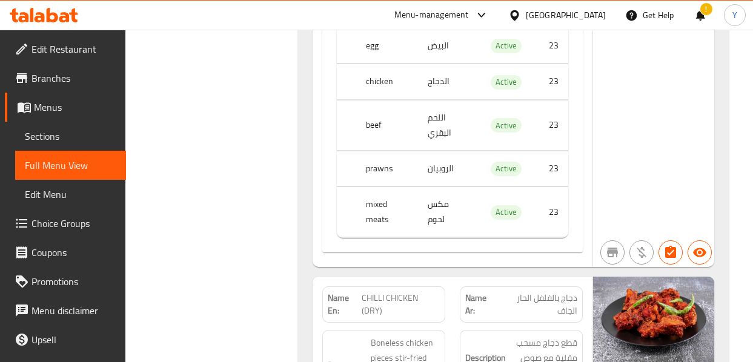
scroll to position [3951, 0]
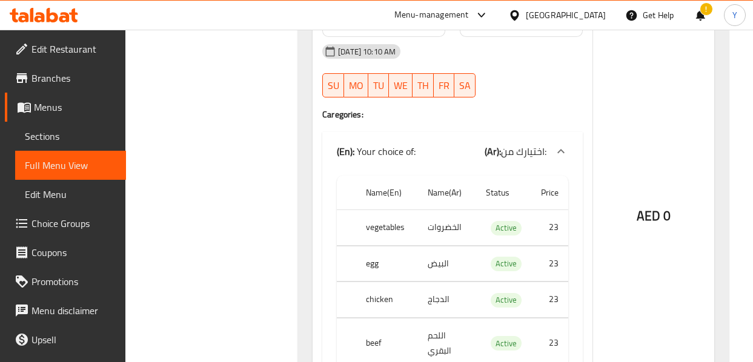
scroll to position [3733, 0]
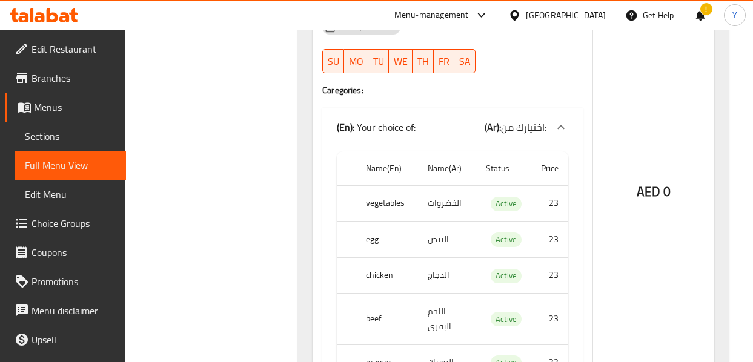
click at [721, 228] on div "Name En: CHICKEN FRIED RICE Name Ar: أرز مقلي بالدجاج Description En: Stir-frie…" at bounding box center [513, 196] width 431 height 2365
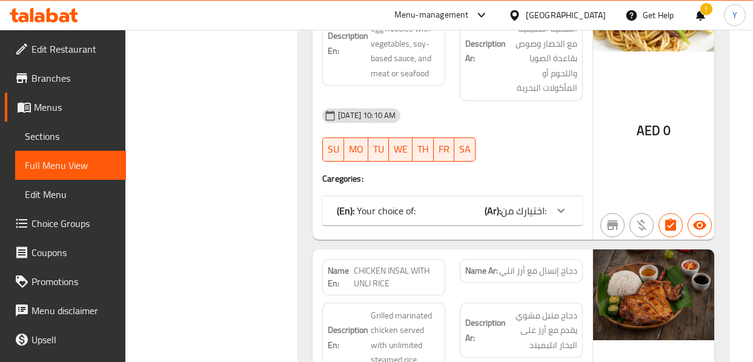
scroll to position [5600, 0]
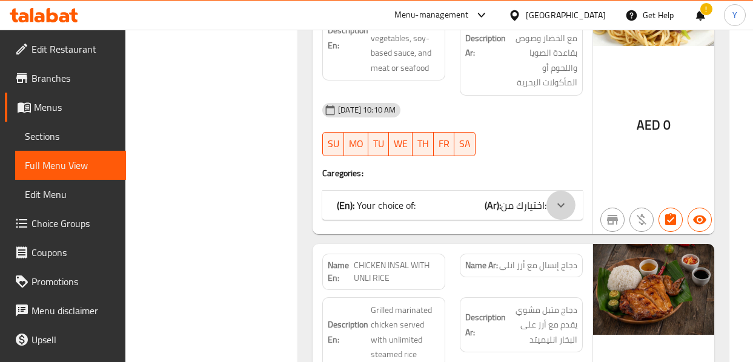
click at [564, 203] on icon at bounding box center [561, 205] width 7 height 4
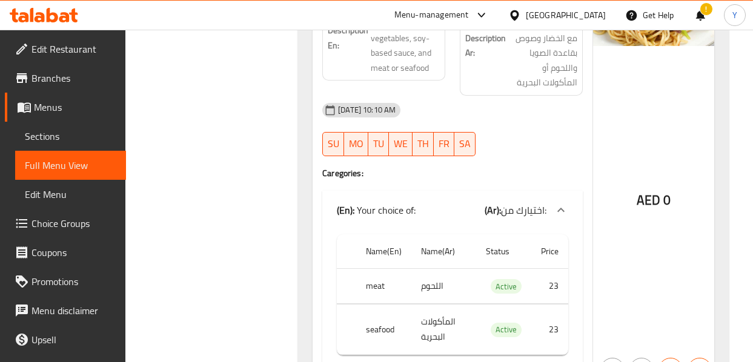
click at [645, 120] on div "AED 0" at bounding box center [653, 170] width 121 height 430
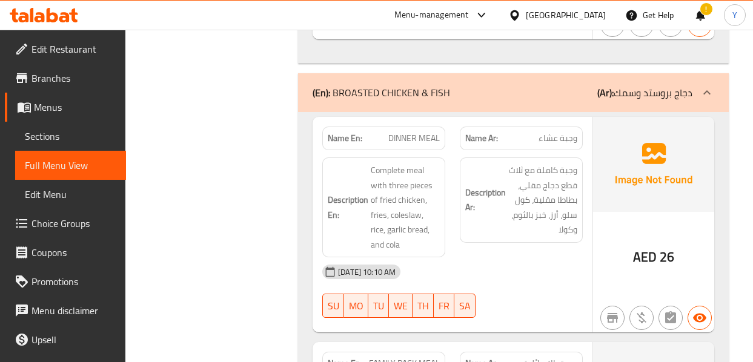
scroll to position [6569, 0]
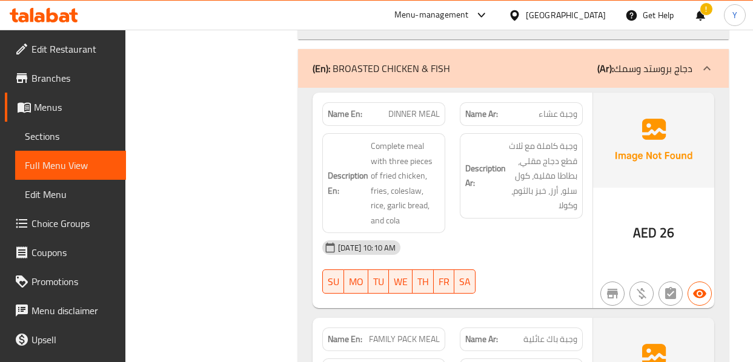
click at [588, 233] on div "12-09-2025 10:10 AM SU MO TU WE TH FR SA" at bounding box center [452, 267] width 275 height 68
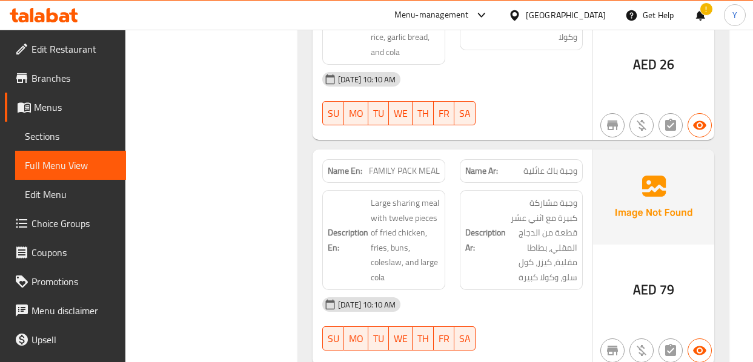
scroll to position [6739, 0]
click at [626, 201] on div "AED 79" at bounding box center [653, 256] width 121 height 216
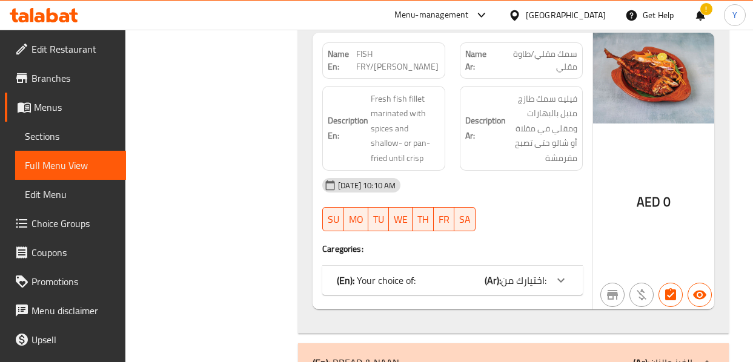
scroll to position [8509, 0]
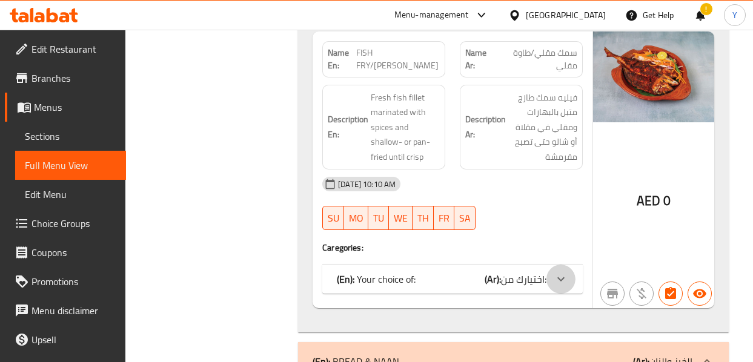
click at [554, 272] on icon at bounding box center [561, 279] width 15 height 15
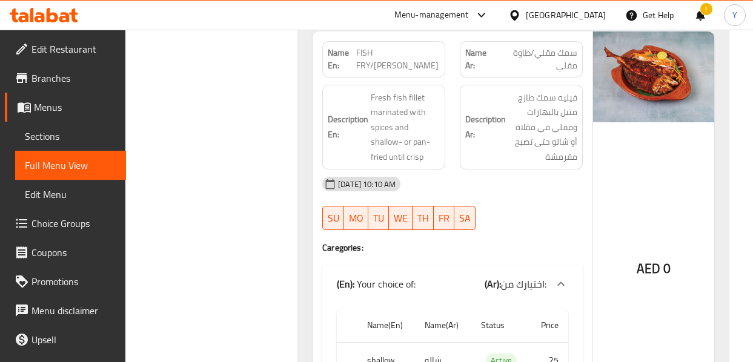
click at [617, 121] on div "AED 0" at bounding box center [653, 238] width 121 height 413
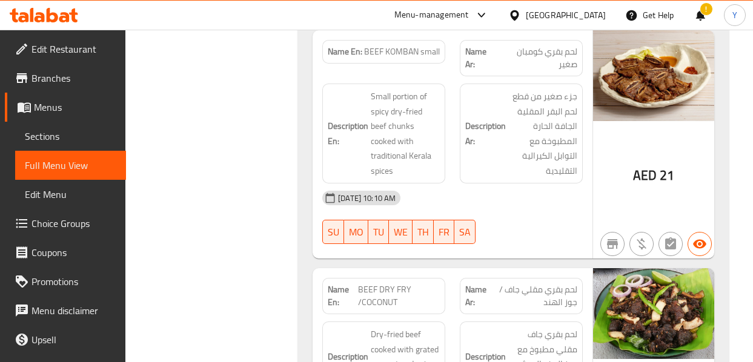
scroll to position [6977, 0]
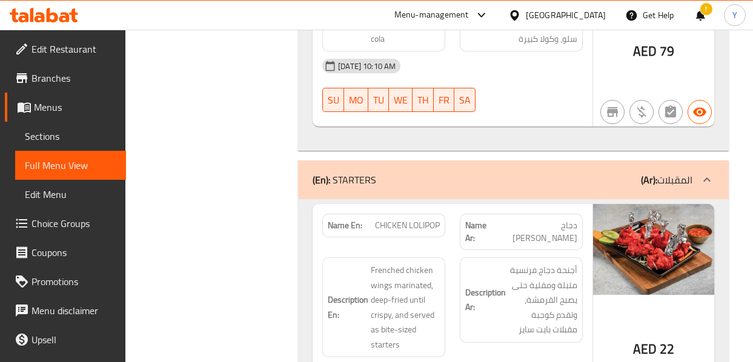
click at [572, 258] on div "Description Ar: أجنحة دجاج فرنسية متبلة ومقلية حتى يصبح القرمشة، وتقدم كوجبة مق…" at bounding box center [521, 300] width 123 height 85
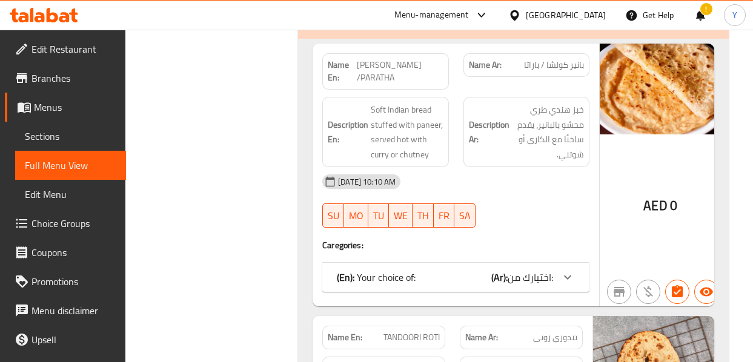
scroll to position [8989, 0]
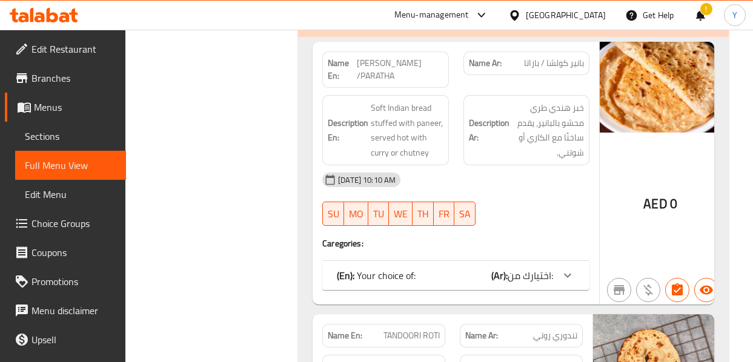
click at [572, 261] on div "(En): Your choice of: (Ar): اختيارك من:" at bounding box center [455, 275] width 267 height 29
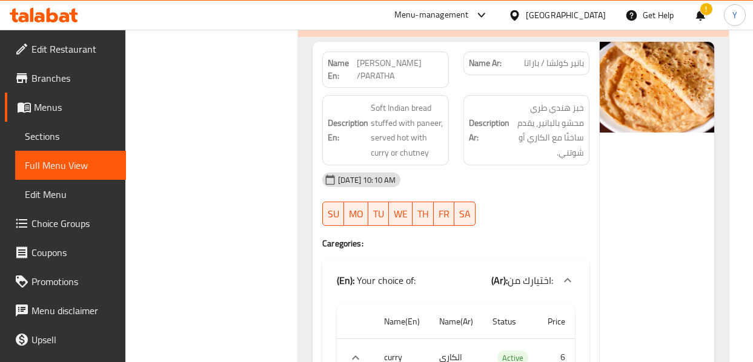
scroll to position [9061, 0]
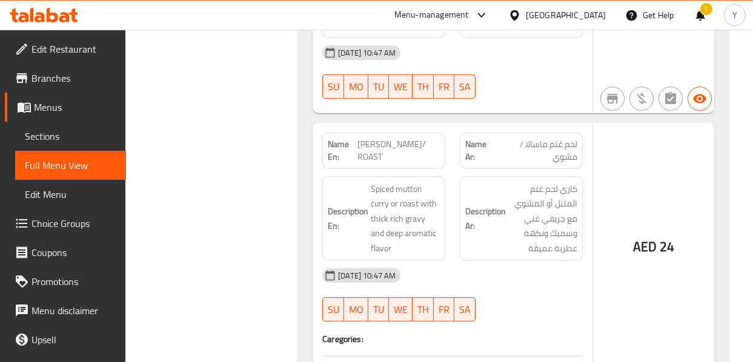
scroll to position [11607, 0]
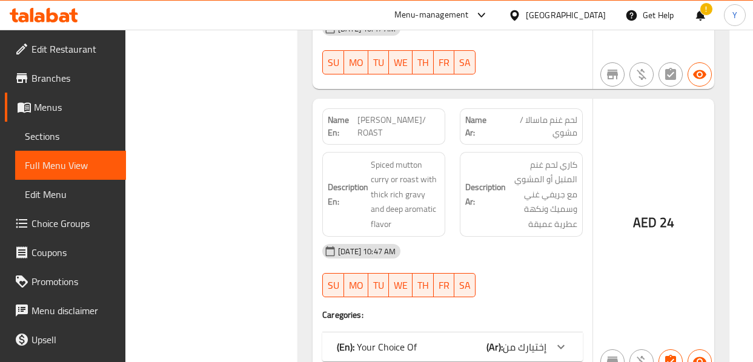
click at [593, 195] on div "AED 24" at bounding box center [653, 238] width 121 height 278
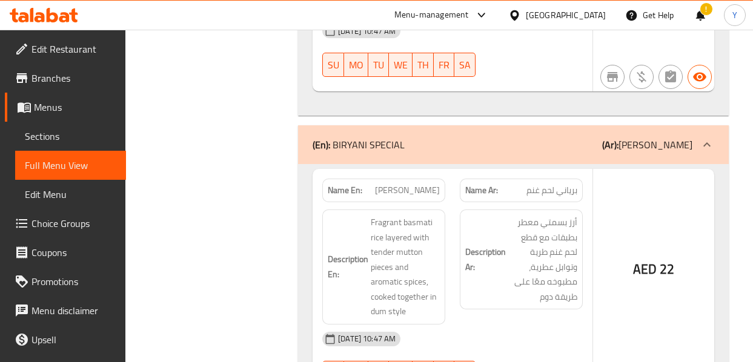
scroll to position [14128, 0]
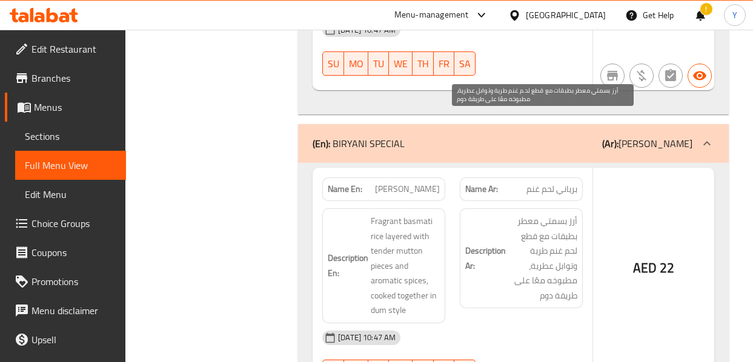
click at [571, 214] on span "أرز بسمتي معطر بطبقات مع قطع لحم غنم طرية وتوابل عطرية، مطبوخه معًا على طريقة د…" at bounding box center [542, 258] width 69 height 89
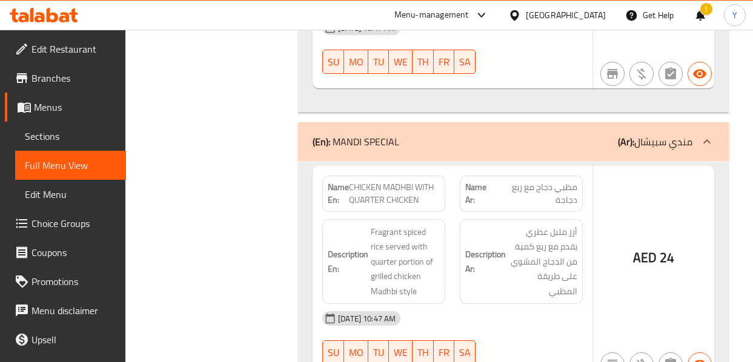
scroll to position [16261, 0]
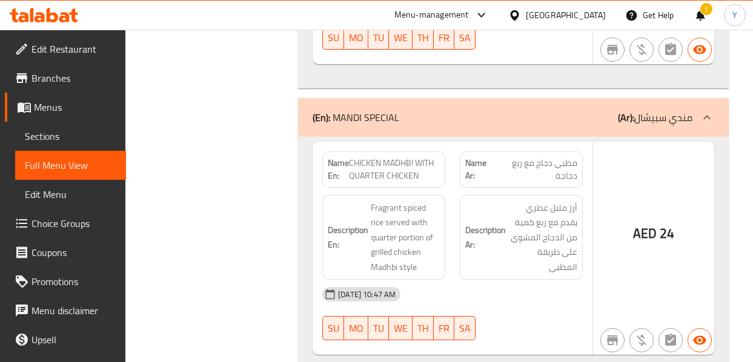
click at [605, 142] on div "AED 24" at bounding box center [653, 249] width 121 height 214
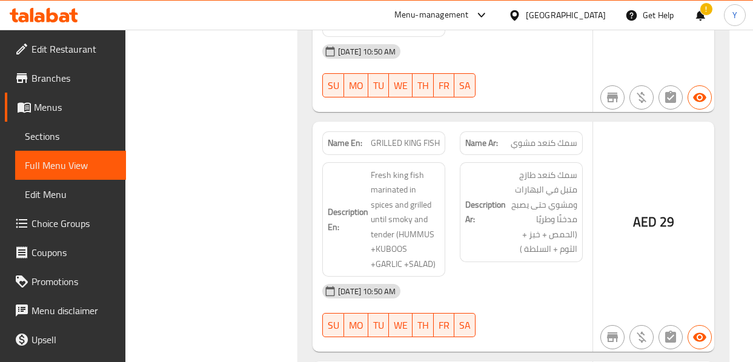
scroll to position [21279, 0]
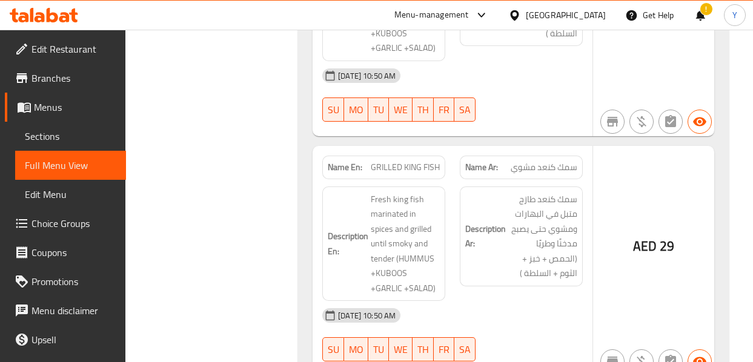
click at [574, 179] on div "Description Ar: سمك كنعد طازج متبل في البهارات ومشوي حتى يصبح مدخنًا وطريًا (ال…" at bounding box center [522, 244] width 138 height 130
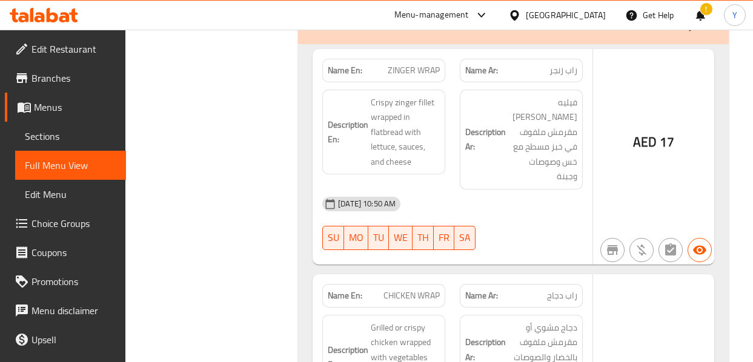
scroll to position [24115, 0]
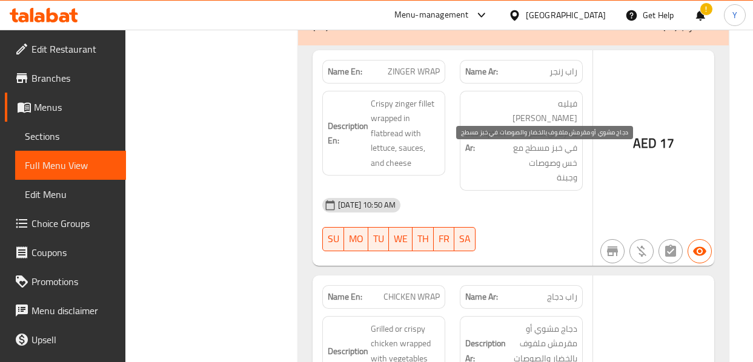
click at [545, 322] on span "دجاج مشوي أو مقرمش ملفوف بالخضار والصوصات في خبز مسطح" at bounding box center [542, 351] width 69 height 59
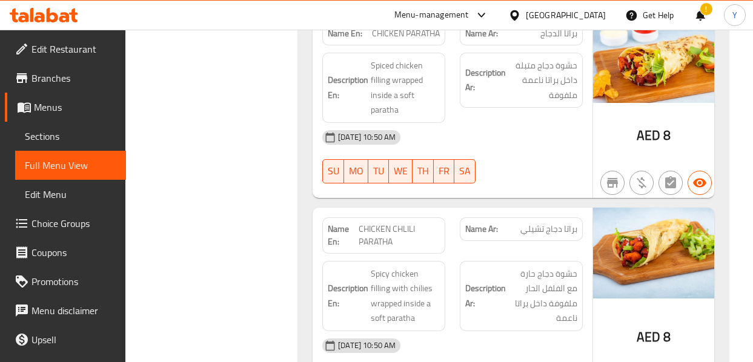
scroll to position [24745, 0]
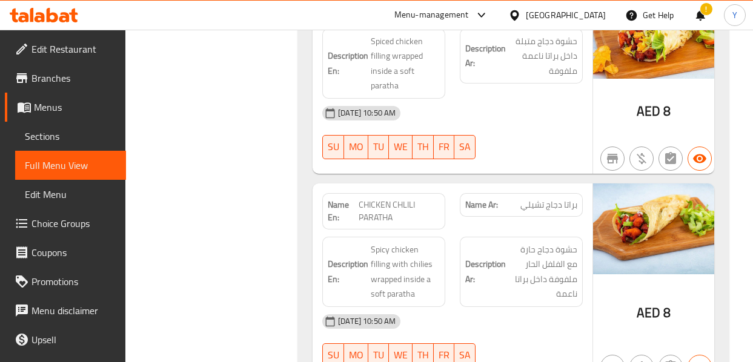
click at [553, 307] on div "12-09-2025 10:50 AM SU MO TU WE TH FR SA" at bounding box center [452, 341] width 275 height 68
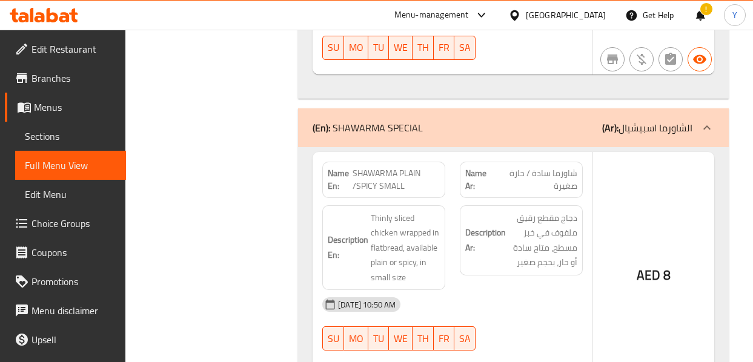
scroll to position [26030, 0]
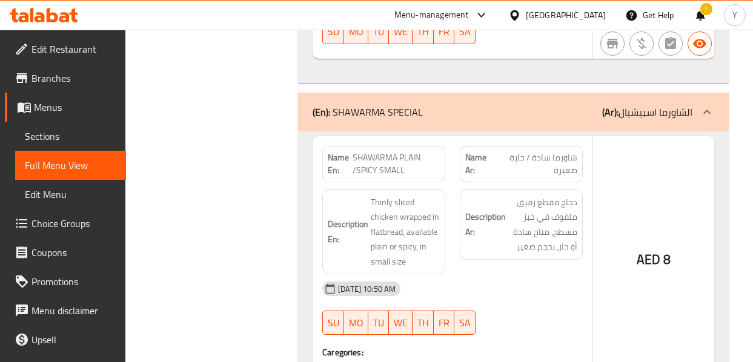
click at [635, 136] on div "AED 8" at bounding box center [653, 342] width 121 height 413
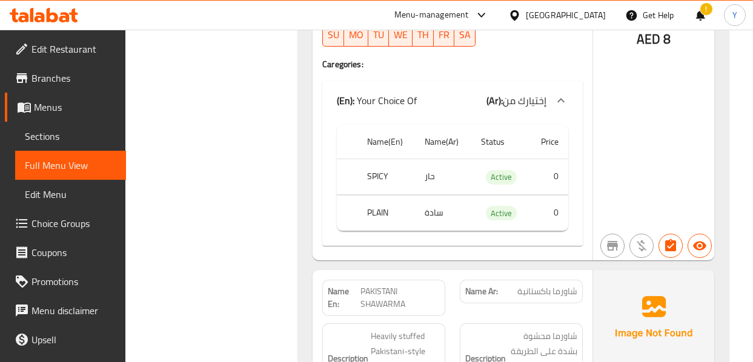
scroll to position [26321, 0]
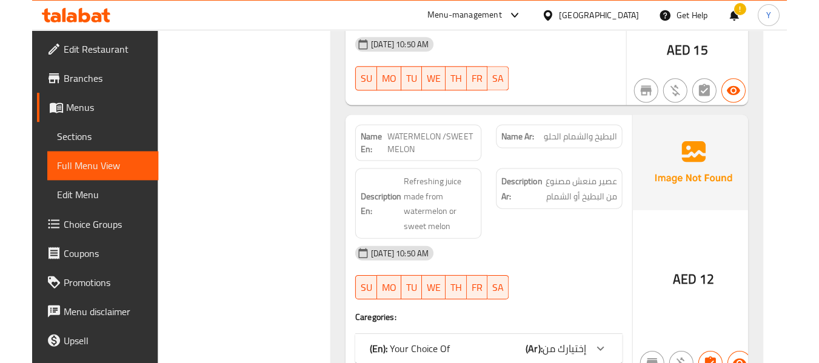
scroll to position [27203, 0]
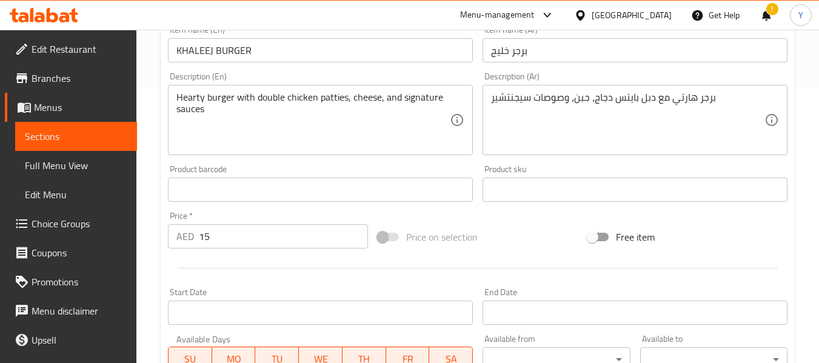
scroll to position [284, 0]
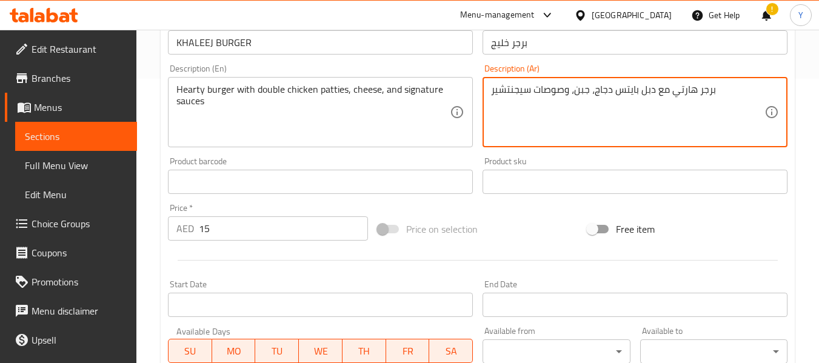
drag, startPoint x: 614, startPoint y: 92, endPoint x: 653, endPoint y: 88, distance: 39.0
type textarea "برجر هارتي مع شريحتين دجاج، جبن، وصوصات سيجنتشير"
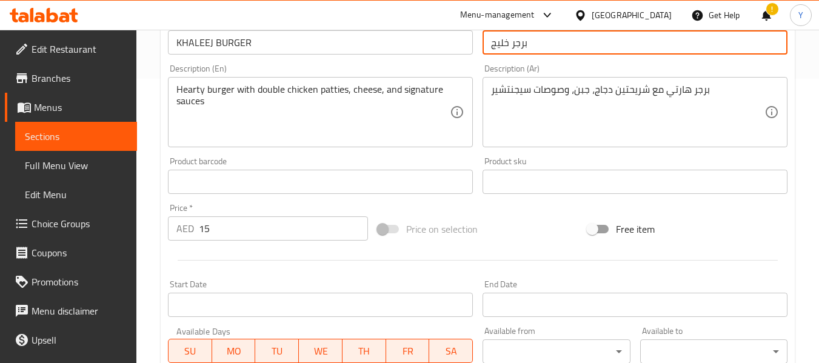
click at [699, 45] on input "برجر خليج" at bounding box center [634, 42] width 305 height 24
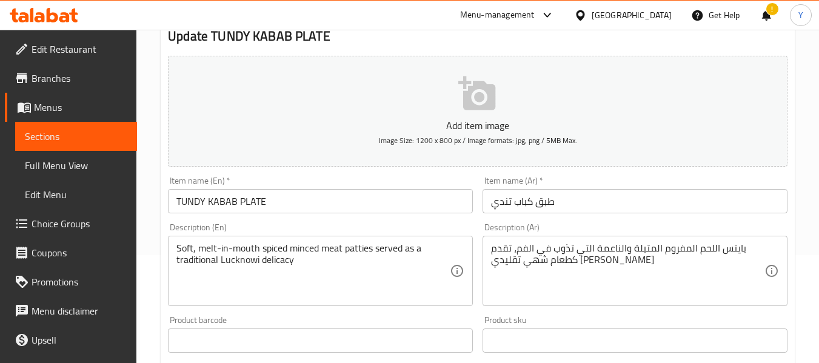
scroll to position [130, 0]
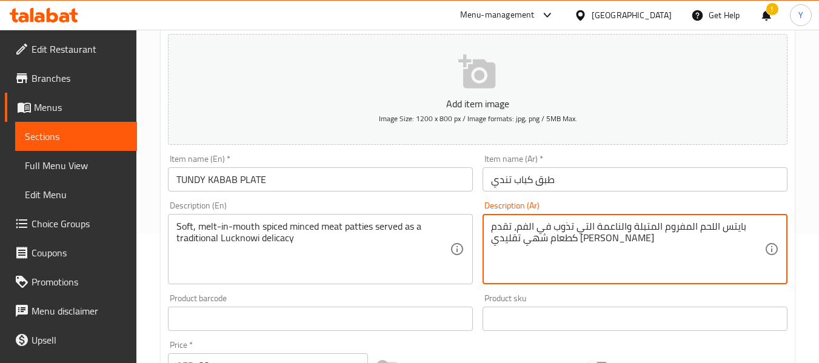
click at [728, 229] on textarea "بايتس اللحم المفروم المتبلة والناعمة التي تذوب في الفم، تقدم كطعام شهي تقليدي […" at bounding box center [627, 250] width 273 height 58
type textarea "شرائح اللحم المفروم المتبلة والناعمة التي تذوب في الفم، تقدم كطعام شهي تقليدي […"
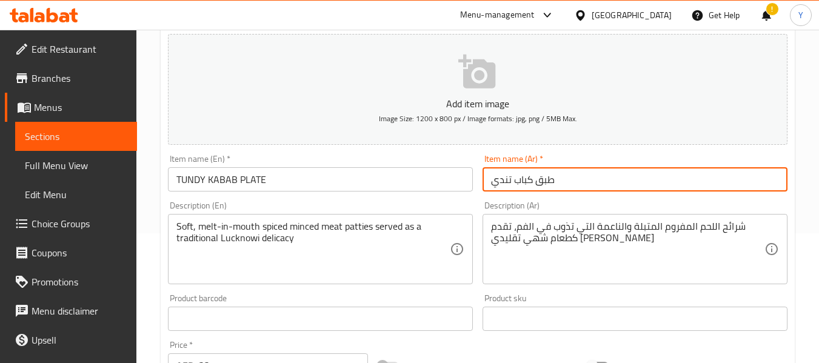
click at [639, 186] on input "طبق كباب تندي" at bounding box center [634, 179] width 305 height 24
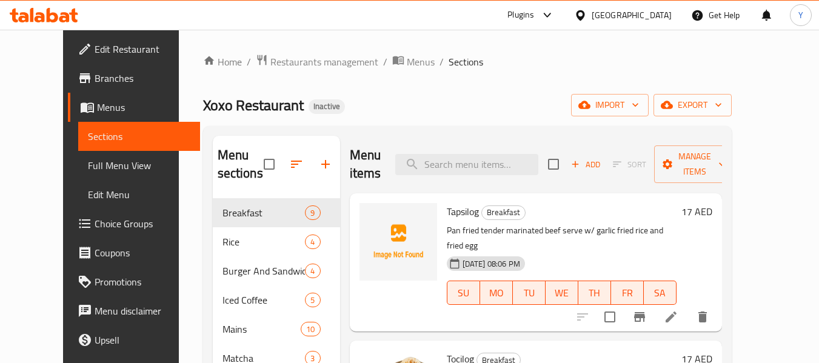
click at [467, 51] on div "Home / Restaurants management / Menus / Sections Xoxo Restaurant Inactive impor…" at bounding box center [467, 366] width 577 height 673
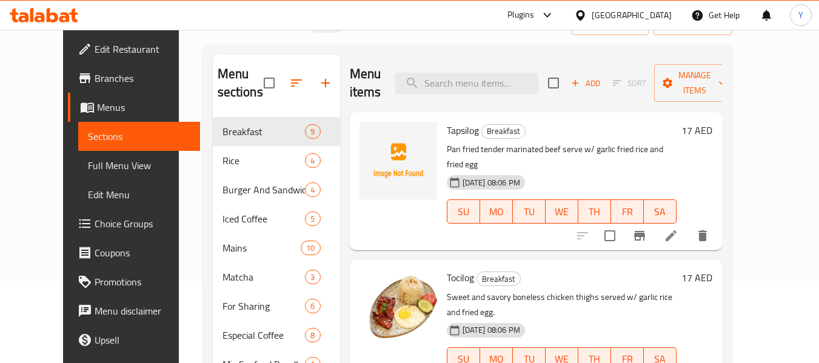
scroll to position [79, 0]
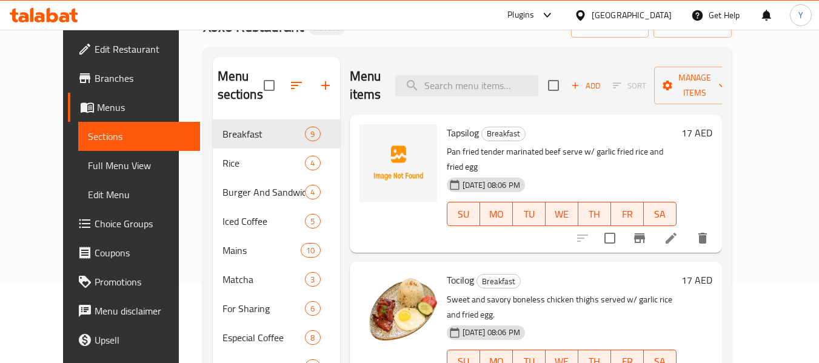
click at [448, 128] on span "Tapsilog" at bounding box center [463, 133] width 32 height 18
copy h6 "Tapsilog"
click at [448, 128] on span "Tapsilog" at bounding box center [463, 133] width 32 height 18
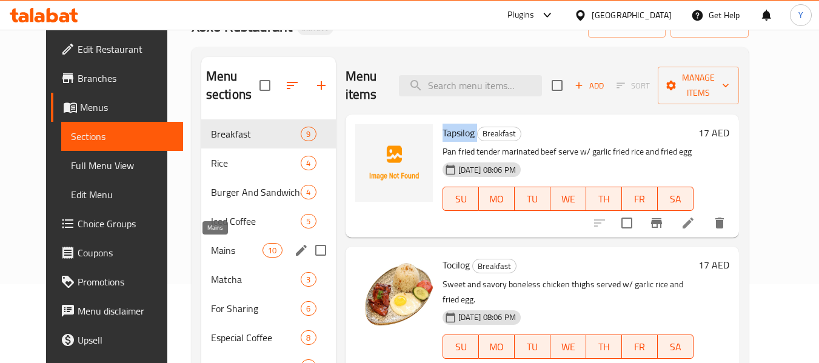
click at [211, 246] on span "Mains" at bounding box center [237, 250] width 52 height 15
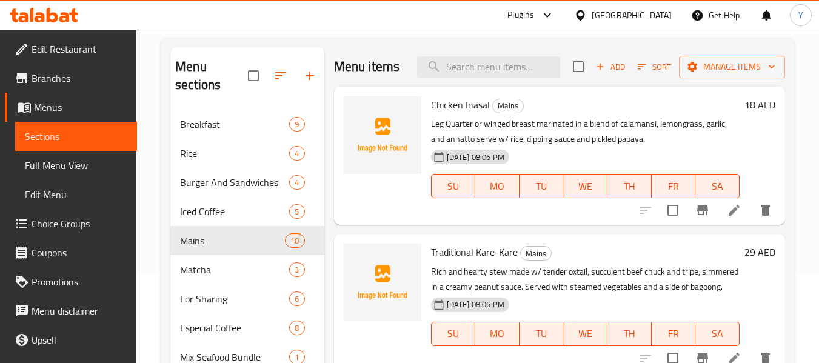
scroll to position [82, 0]
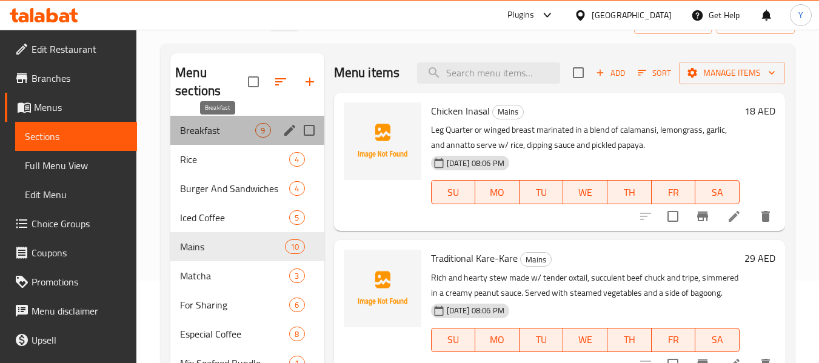
click at [214, 128] on span "Breakfast" at bounding box center [217, 130] width 75 height 15
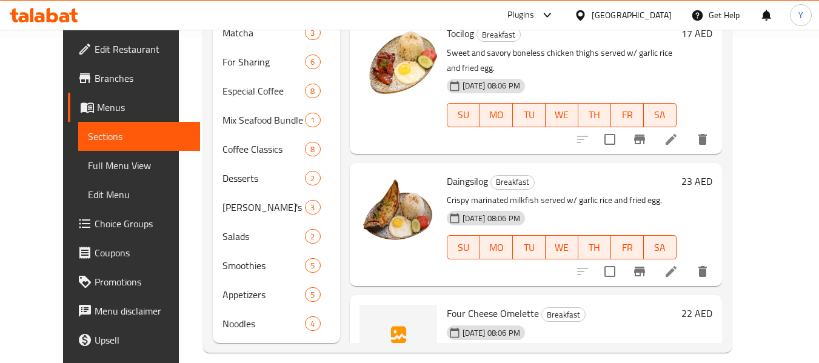
scroll to position [331, 0]
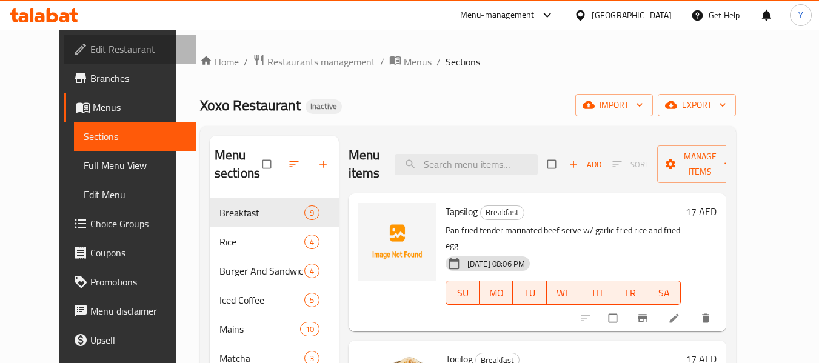
click at [90, 47] on span "Edit Restaurant" at bounding box center [138, 49] width 96 height 15
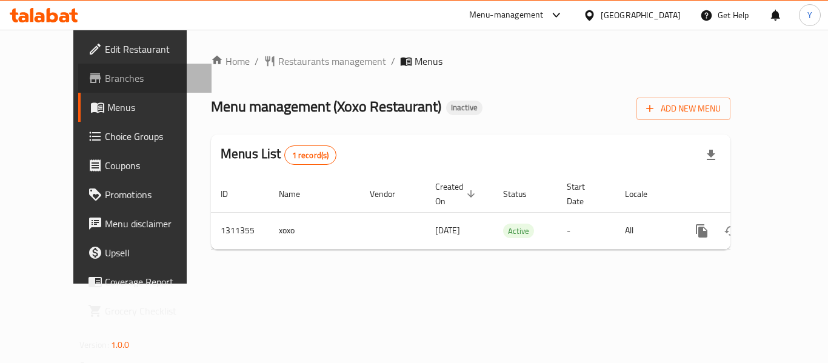
click at [105, 82] on span "Branches" at bounding box center [153, 78] width 97 height 15
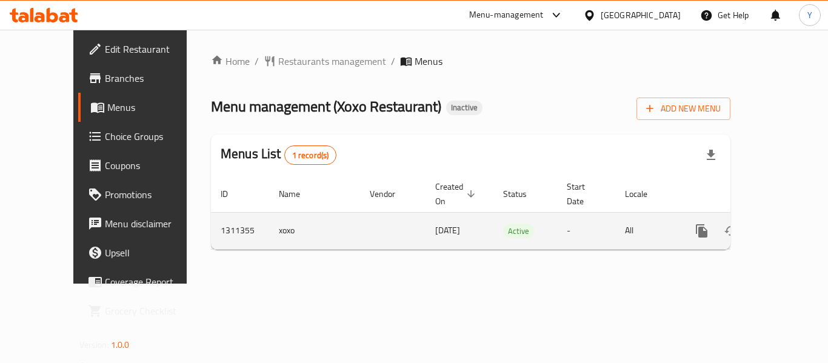
click at [782, 224] on icon "enhanced table" at bounding box center [789, 231] width 15 height 15
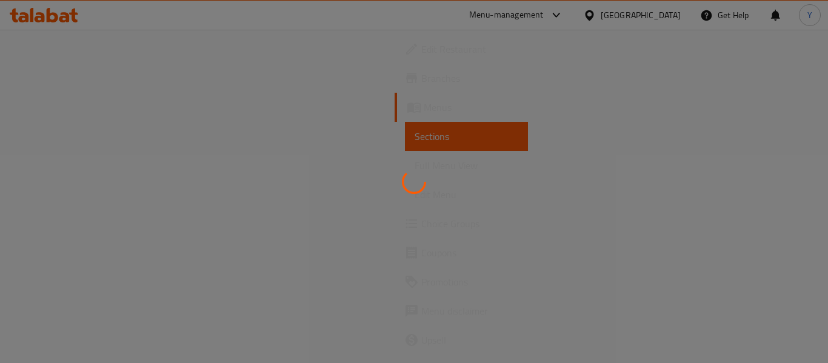
click at [782, 216] on div at bounding box center [414, 181] width 828 height 363
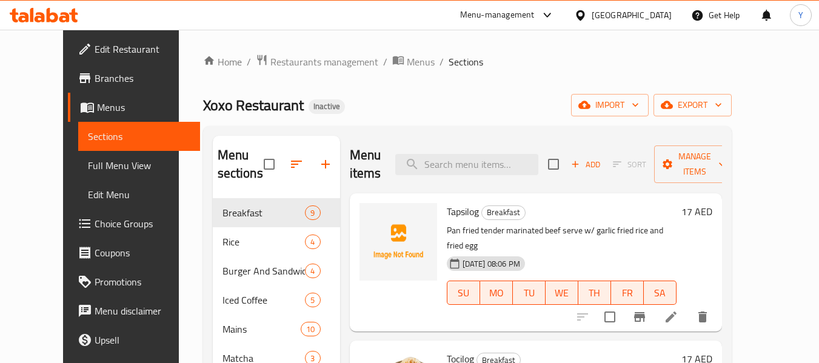
click at [88, 168] on span "Full Menu View" at bounding box center [139, 165] width 102 height 15
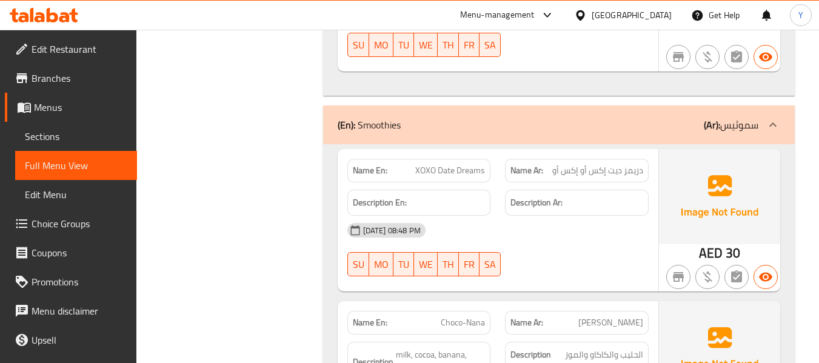
scroll to position [415, 0]
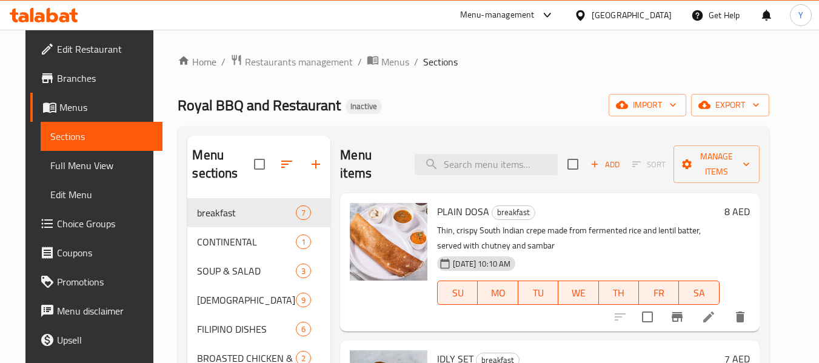
scroll to position [2, 0]
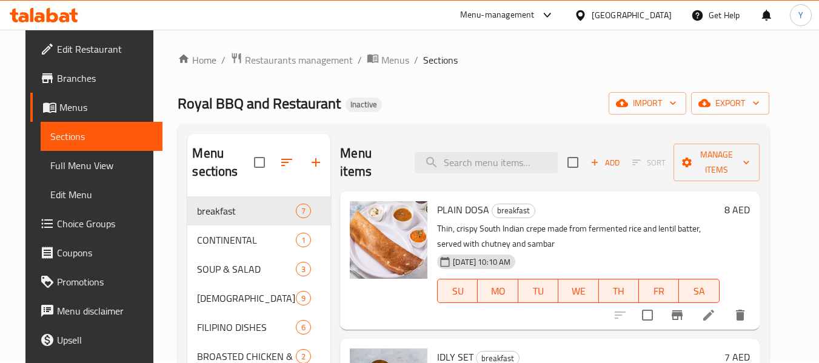
click at [430, 160] on input "search" at bounding box center [486, 162] width 143 height 21
paste input "CHICKEN LOLIPOP 6"
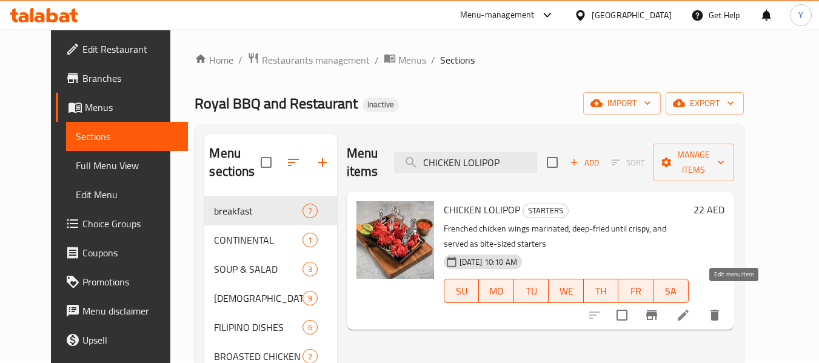
type input "CHICKEN LOLIPOP"
click at [690, 308] on icon at bounding box center [683, 315] width 15 height 15
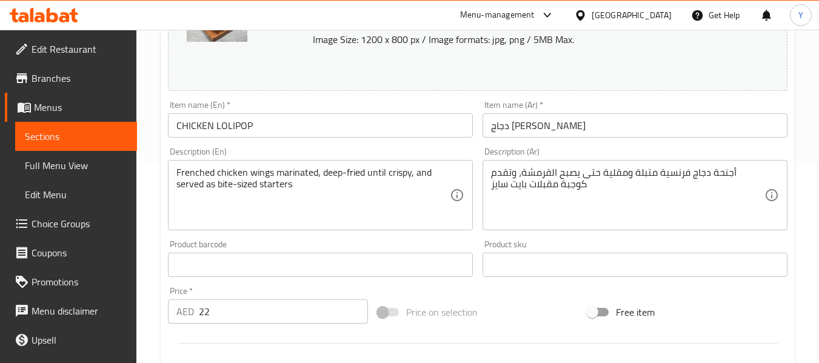
scroll to position [198, 0]
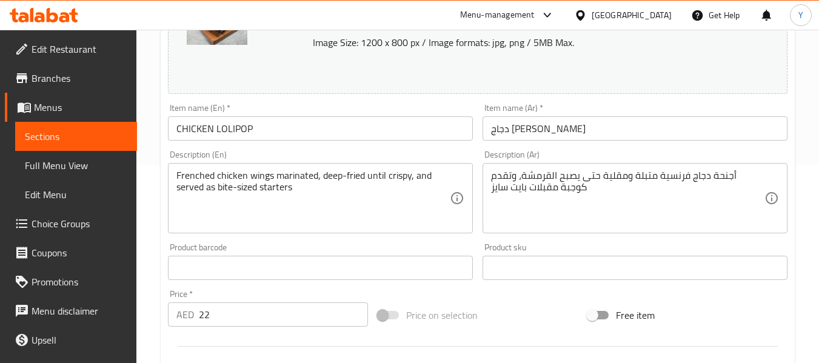
click at [417, 122] on input "CHICKEN LOLIPOP" at bounding box center [320, 128] width 305 height 24
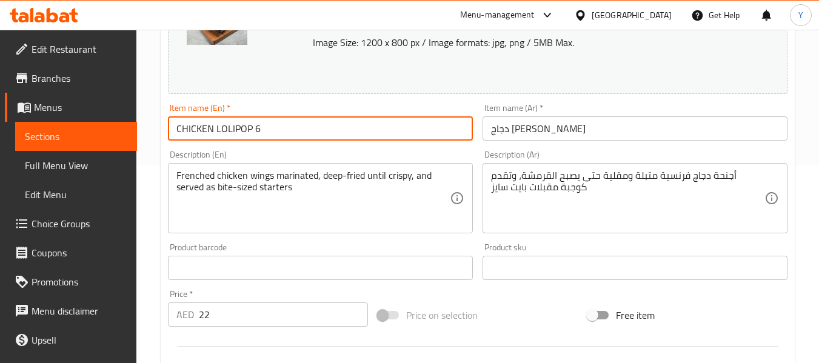
type input "CHICKEN LOLIPOP 6"
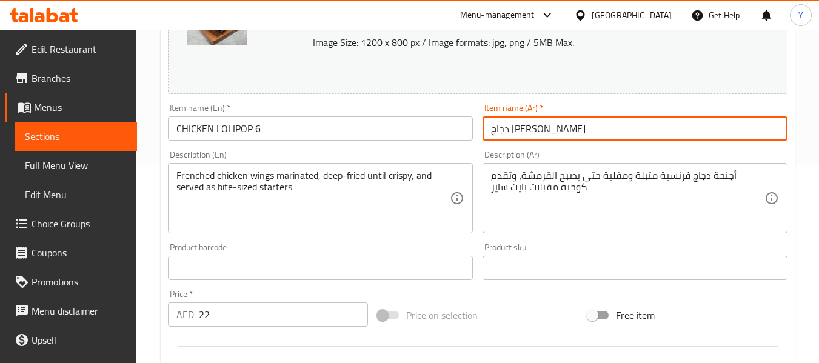
click at [621, 138] on input "دجاج لولي بوب" at bounding box center [634, 128] width 305 height 24
type input "دجاج لولي بوب 6"
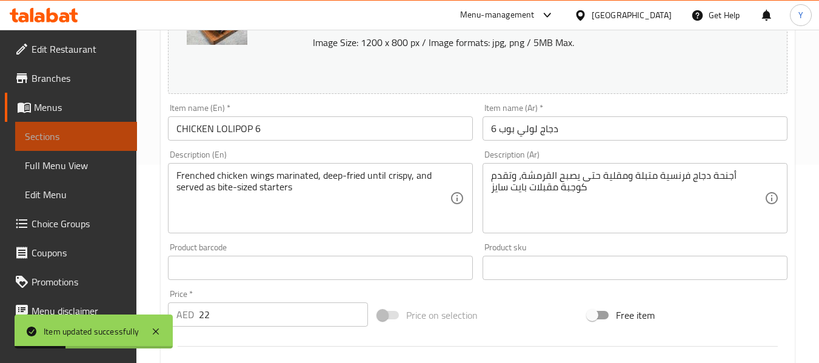
click at [95, 135] on span "Sections" at bounding box center [76, 136] width 102 height 15
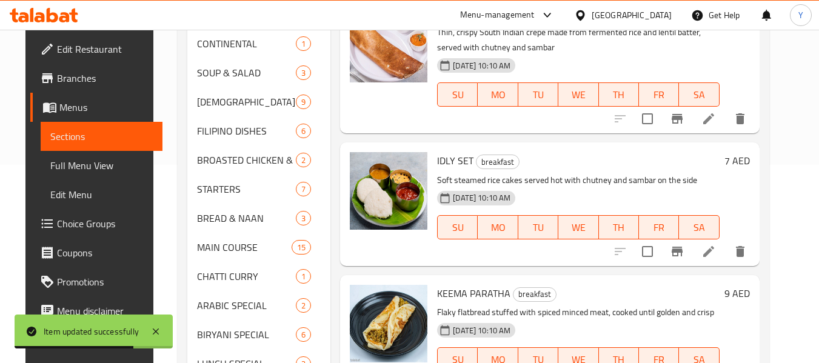
click at [564, 165] on h6 "IDLY SET breakfast" at bounding box center [578, 160] width 282 height 17
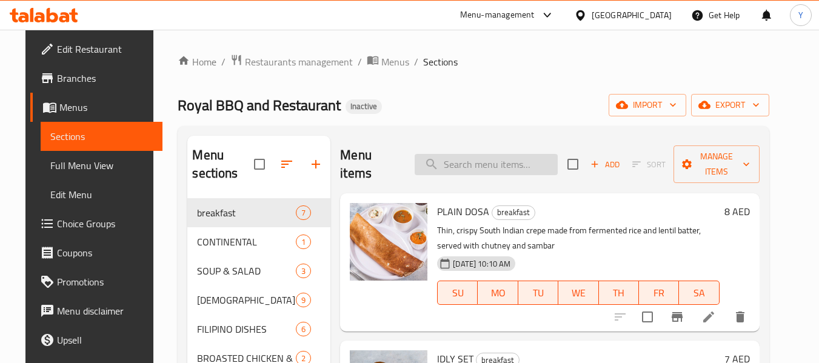
click at [495, 163] on input "search" at bounding box center [486, 164] width 143 height 21
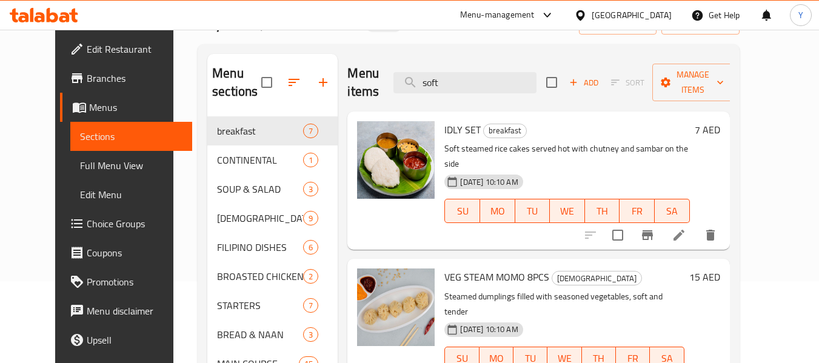
scroll to position [80, 0]
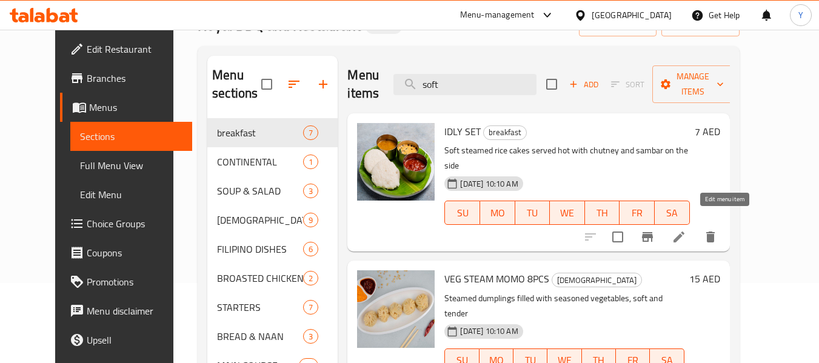
type input "soft"
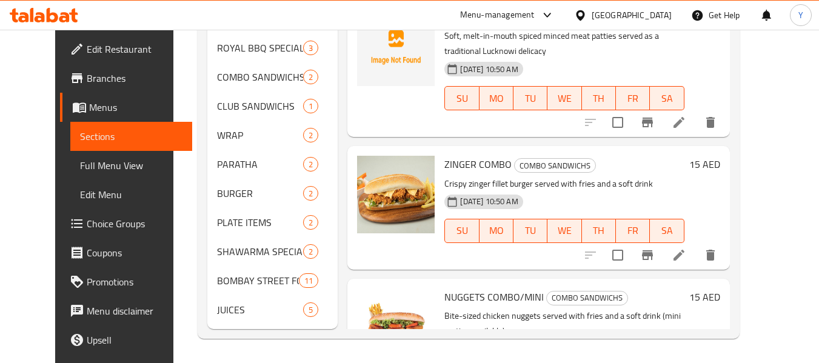
scroll to position [421, 0]
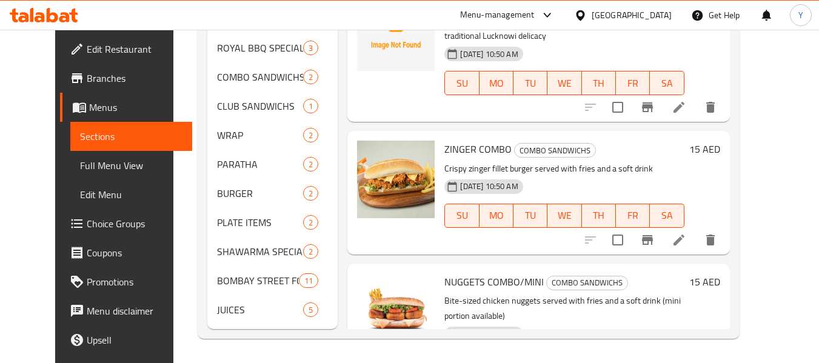
drag, startPoint x: 722, startPoint y: 41, endPoint x: 726, endPoint y: 35, distance: 6.9
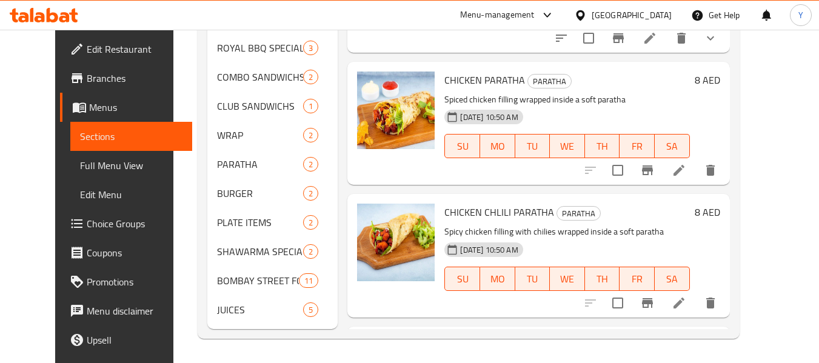
scroll to position [792, 0]
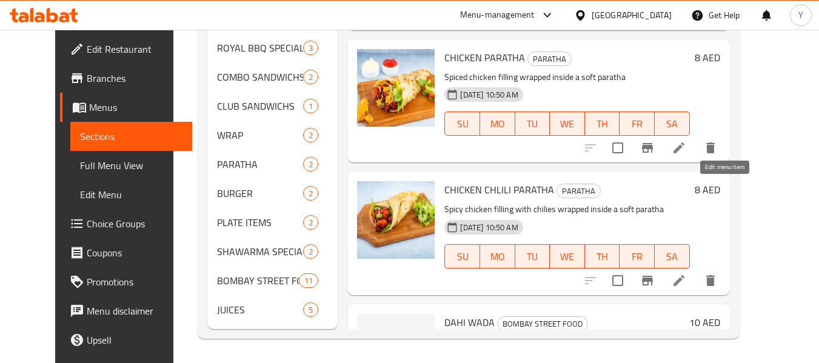
click at [686, 273] on icon at bounding box center [678, 280] width 15 height 15
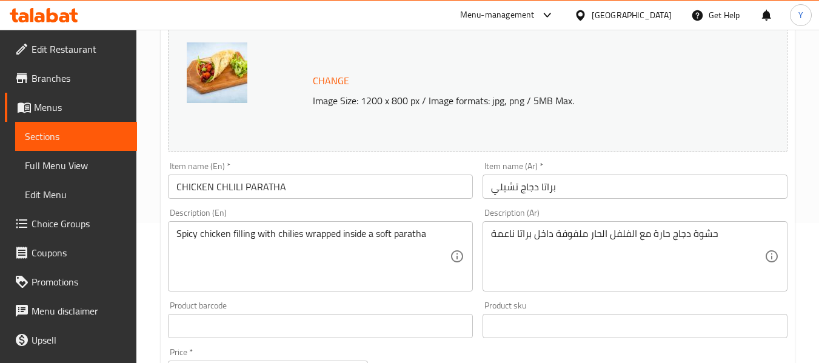
scroll to position [141, 0]
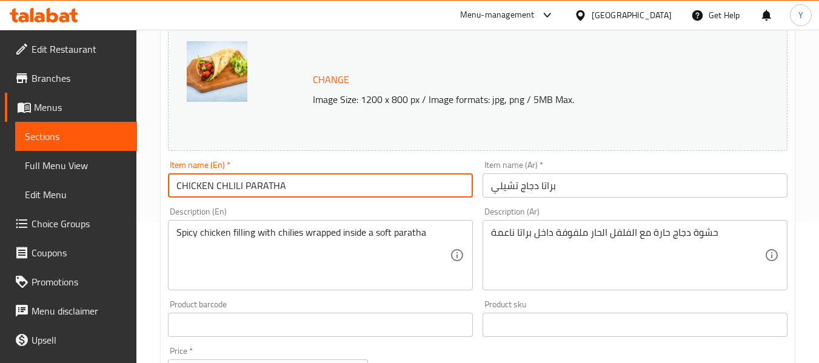
click at [263, 187] on input "CHICKEN CHLILI PARATHA" at bounding box center [320, 185] width 305 height 24
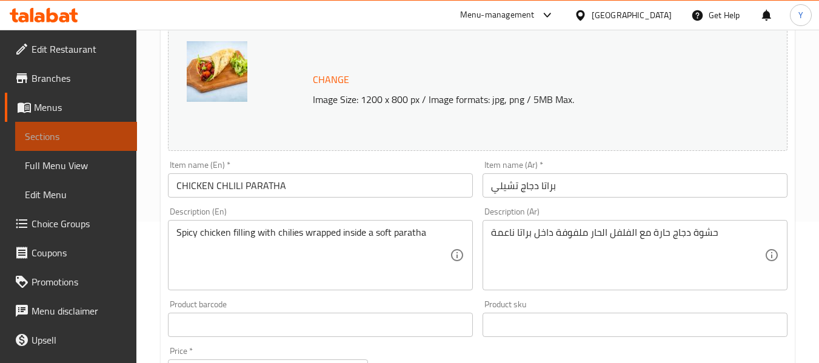
click at [93, 137] on span "Sections" at bounding box center [76, 136] width 102 height 15
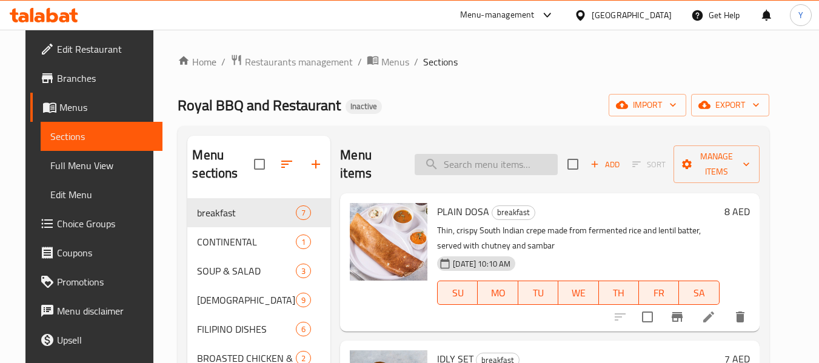
click at [472, 168] on input "search" at bounding box center [486, 164] width 143 height 21
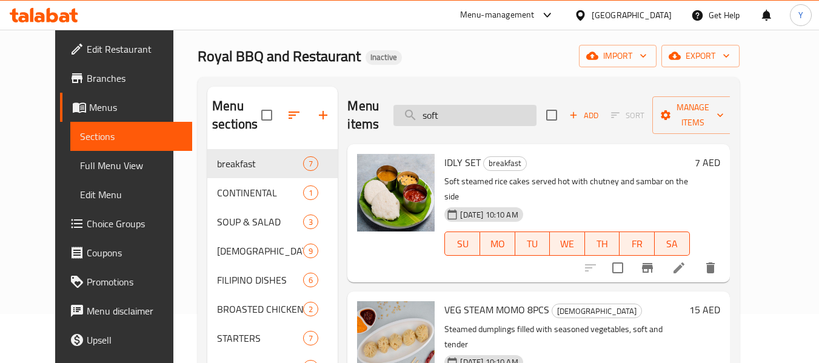
click at [473, 117] on input "soft" at bounding box center [464, 115] width 143 height 21
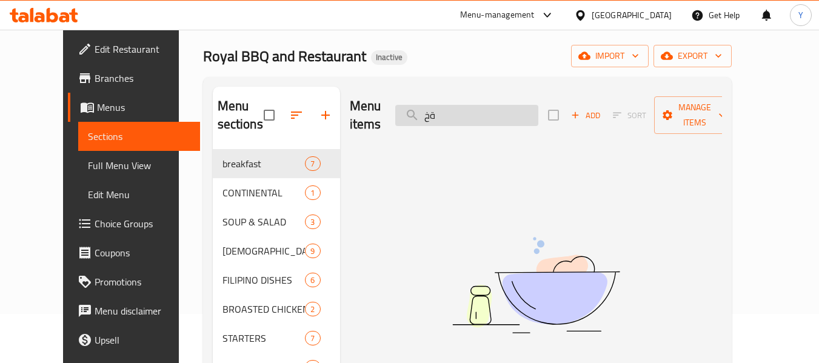
type input "ة"
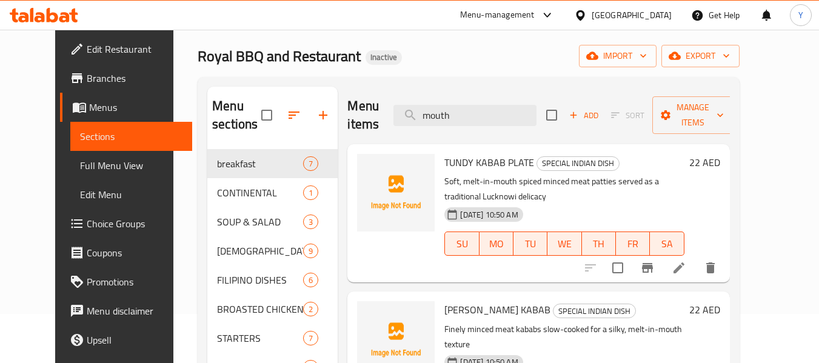
type input "mouth"
drag, startPoint x: 450, startPoint y: 166, endPoint x: 501, endPoint y: 165, distance: 50.3
click at [501, 174] on p "Soft, melt-in-mouth spiced minced meat patties served as a traditional Lucknowi…" at bounding box center [563, 189] width 239 height 30
copy p "melt-in-mouth"
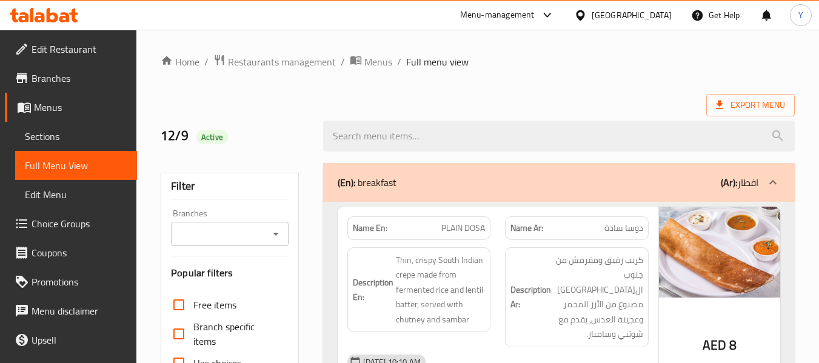
scroll to position [318, 0]
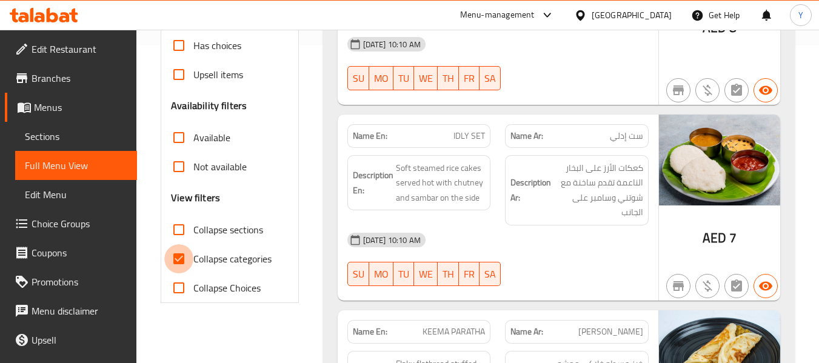
click at [179, 258] on input "Collapse categories" at bounding box center [178, 258] width 29 height 29
checkbox input "false"
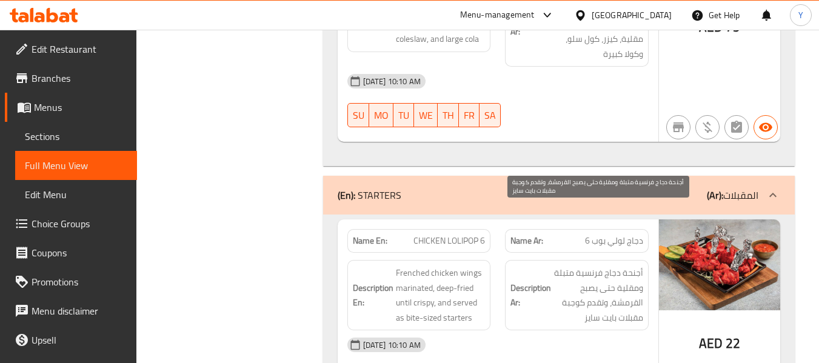
click at [563, 265] on span "أجنحة دجاج فرنسية متبلة ومقلية حتى يصبح القرمشة، وتقدم كوجبة مقبلات بايت سايز" at bounding box center [598, 294] width 90 height 59
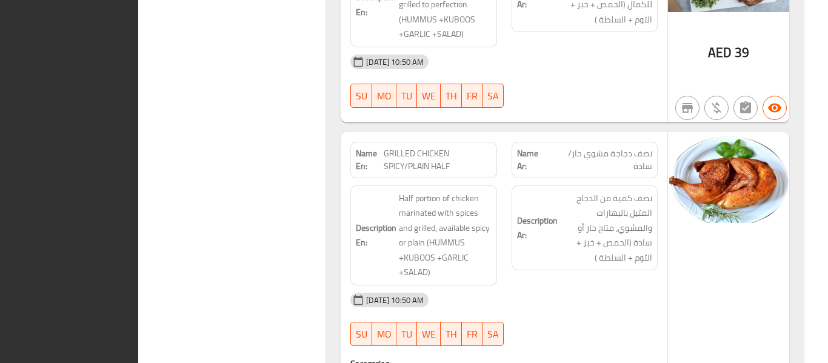
scroll to position [17366, 0]
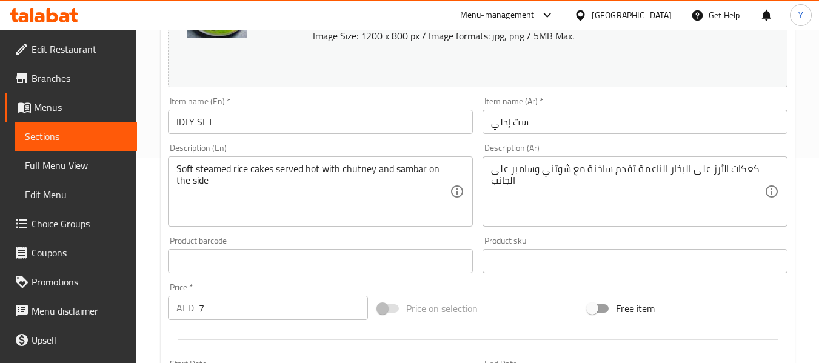
scroll to position [210, 0]
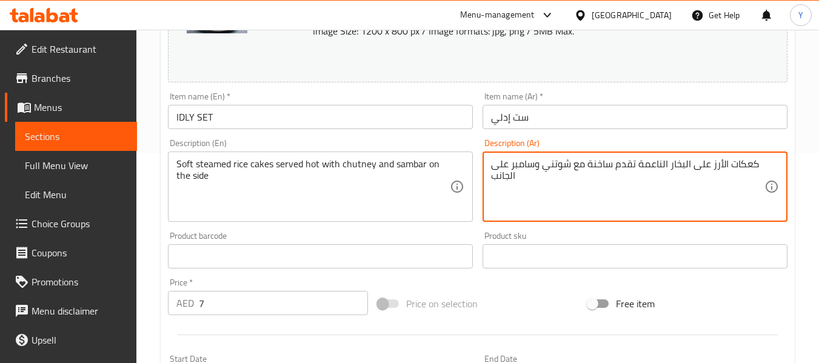
drag, startPoint x: 661, startPoint y: 165, endPoint x: 636, endPoint y: 165, distance: 24.8
drag, startPoint x: 656, startPoint y: 165, endPoint x: 639, endPoint y: 167, distance: 17.1
click at [639, 167] on textarea "كعكات الأرز على البخار الطرية تقدم ساخنة مع شوتني وسامبر على الجانب" at bounding box center [627, 187] width 273 height 58
type textarea "كعكات الأرز على البخار الطرية تقدم ساخنة مع شوتني وسامبر على الجانب"
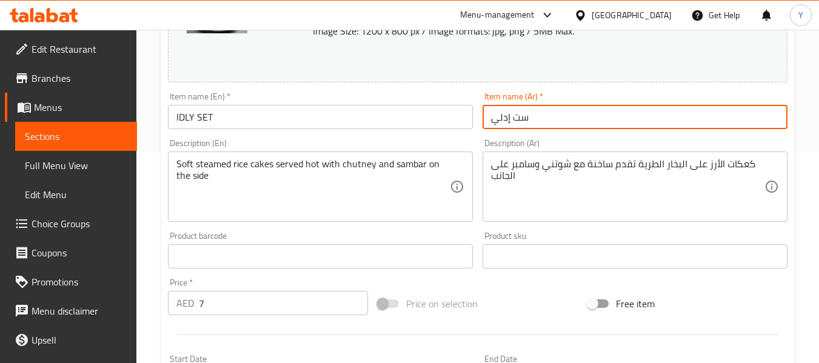
click at [691, 113] on input "ست إدلي" at bounding box center [634, 117] width 305 height 24
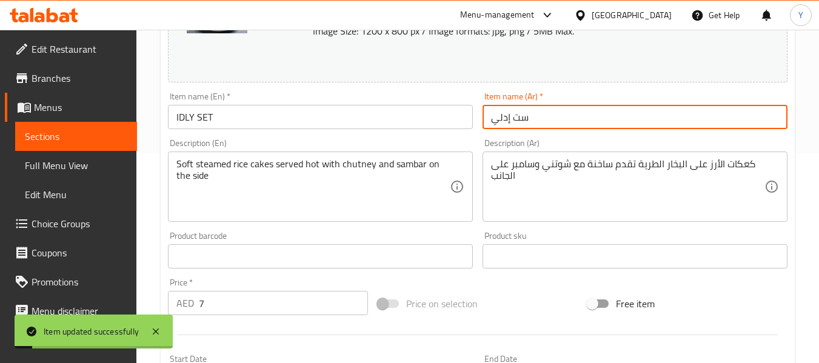
click at [518, 115] on input "ست إدلي" at bounding box center [634, 117] width 305 height 24
type input "[PERSON_NAME]"
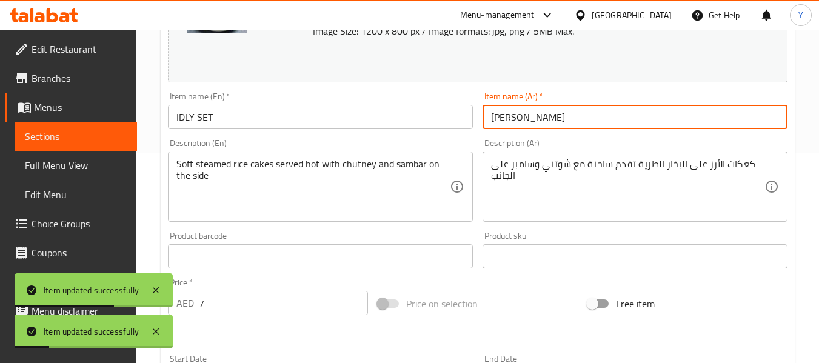
click at [523, 115] on input "[PERSON_NAME]" at bounding box center [634, 117] width 305 height 24
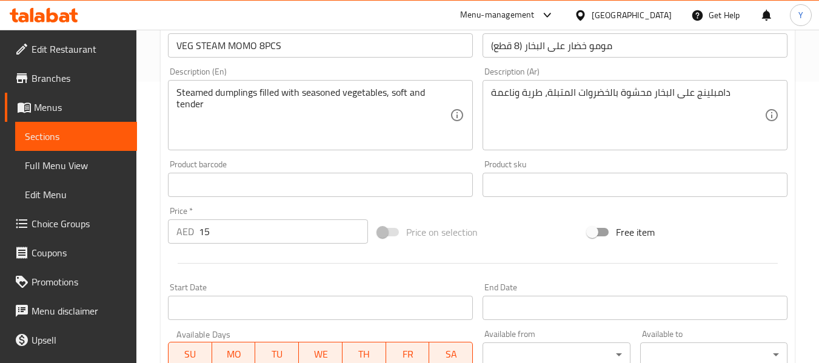
scroll to position [284, 0]
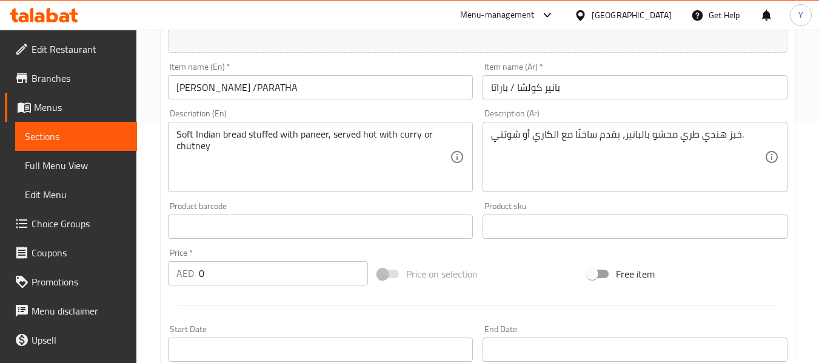
scroll to position [241, 0]
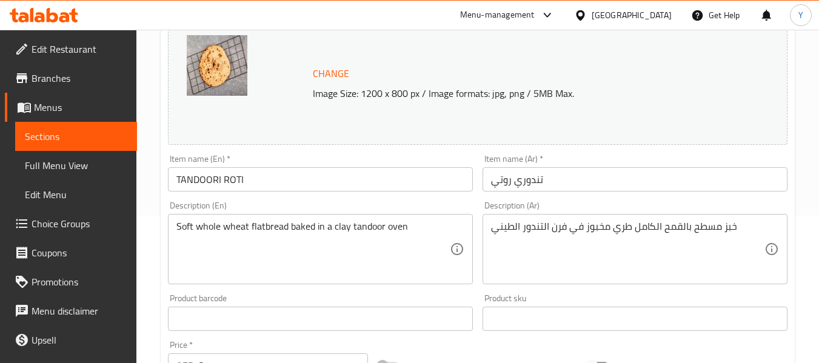
scroll to position [154, 0]
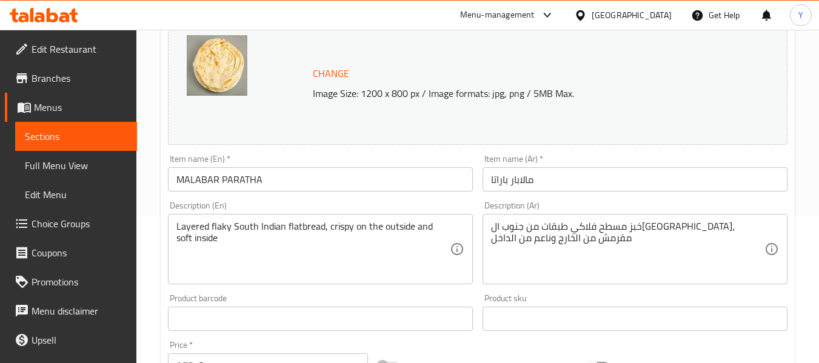
scroll to position [146, 0]
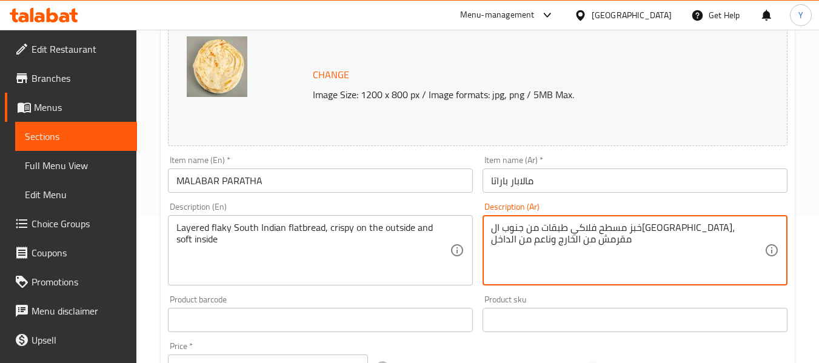
drag, startPoint x: 507, startPoint y: 222, endPoint x: 482, endPoint y: 225, distance: 25.6
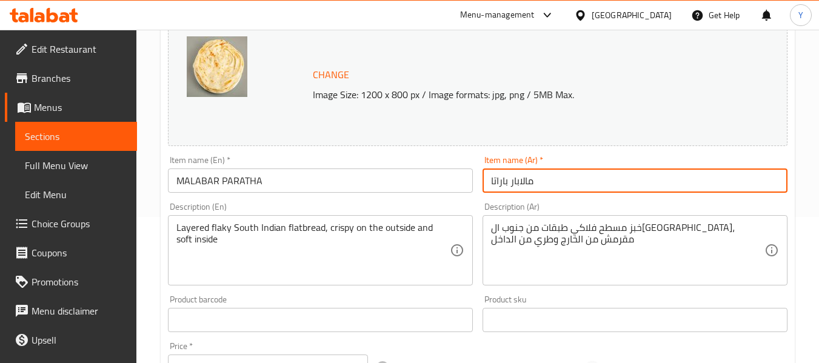
click at [645, 188] on input "مالابار باراتا" at bounding box center [634, 180] width 305 height 24
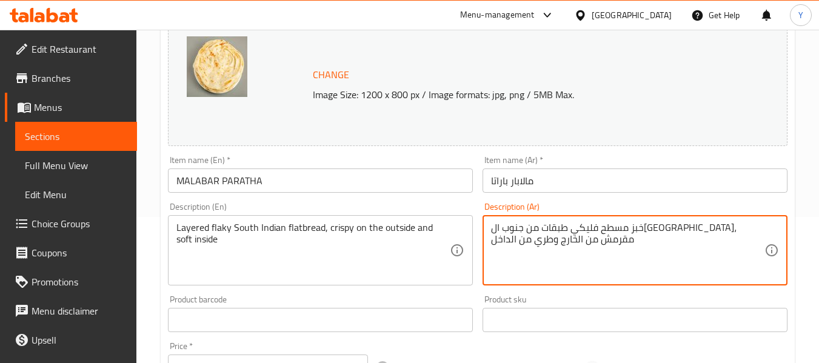
type textarea "خبز مسطح فليكي طبقات من جنوب ال[GEOGRAPHIC_DATA]، مقرمش من الخارج وطري من الداخل"
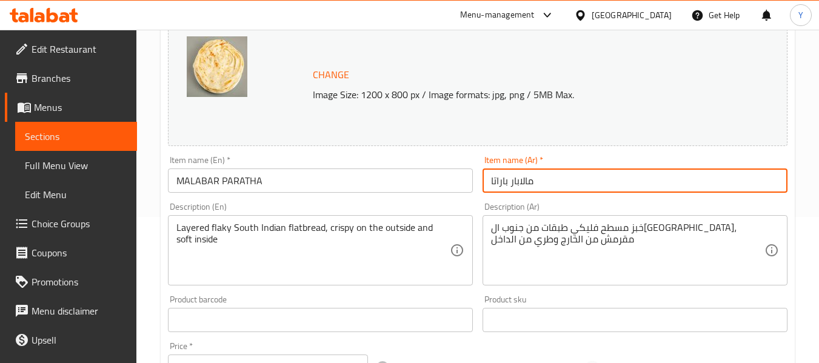
click at [745, 176] on input "مالابار باراتا" at bounding box center [634, 180] width 305 height 24
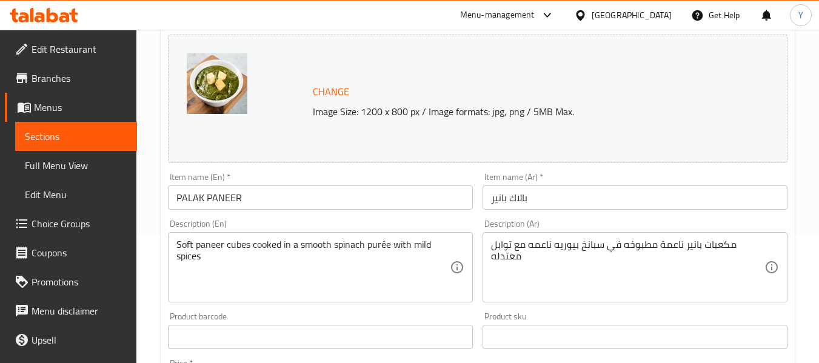
scroll to position [126, 0]
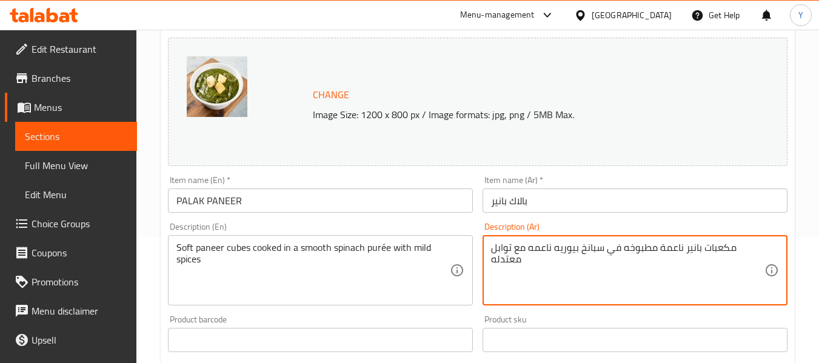
click at [670, 250] on textarea "مكعبات بانير ناعمة مطبوخه في سبانخ بيوريه ناعمه مع توابل معتدله" at bounding box center [627, 271] width 273 height 58
type textarea "مكعبات بانير طرية مطبوخه في سبانخ بيوريه ناعمه مع توابل معتدله"
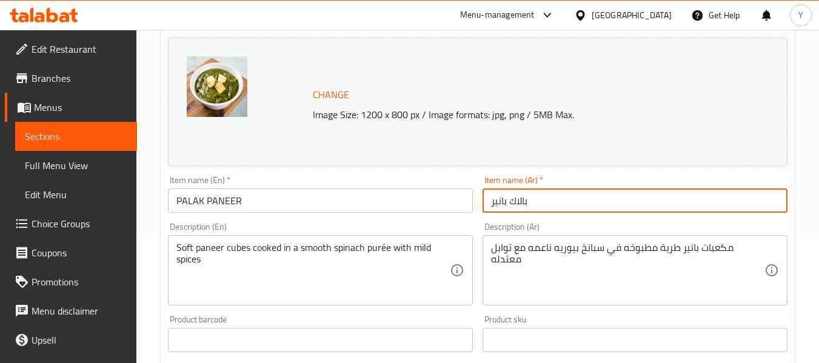
click at [715, 207] on input "بالاك بانير" at bounding box center [634, 200] width 305 height 24
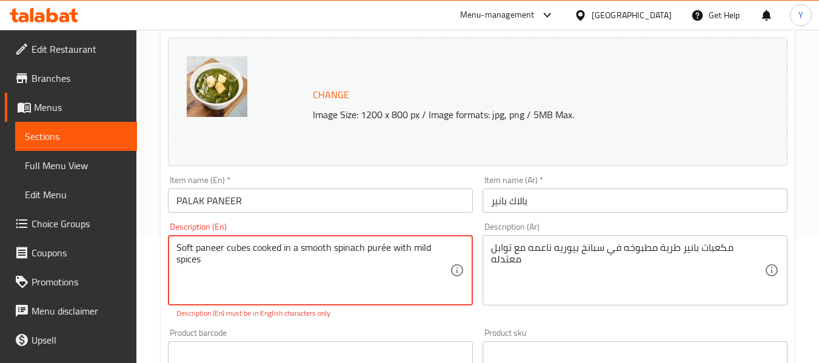
click at [547, 199] on input "بالاك بانير" at bounding box center [634, 200] width 305 height 24
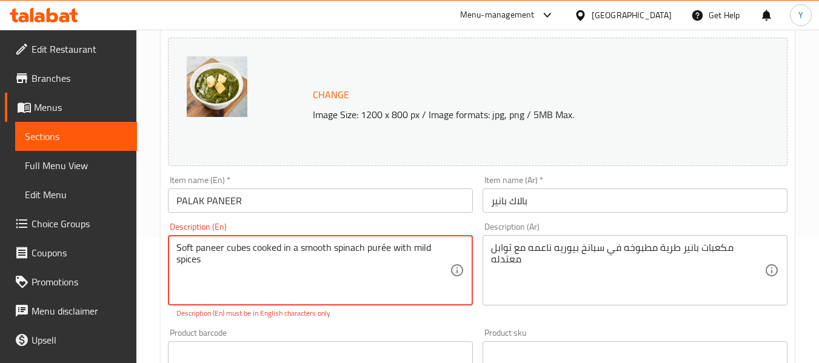
click at [381, 248] on textarea "Soft paneer cubes cooked in a smooth spinach purée with mild spices" at bounding box center [312, 271] width 273 height 58
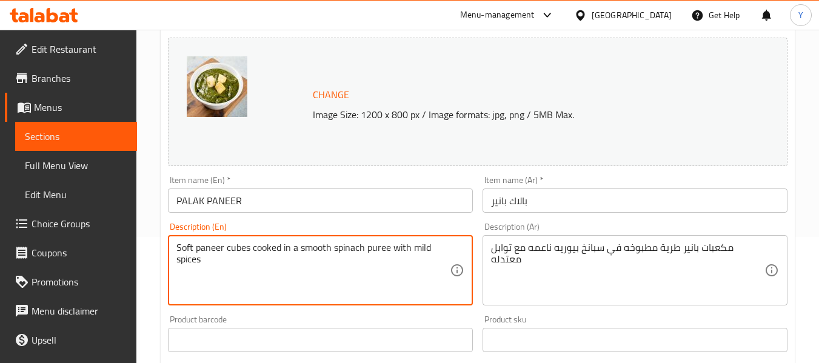
type textarea "Soft paneer cubes cooked in a smooth spinach puree with mild spices"
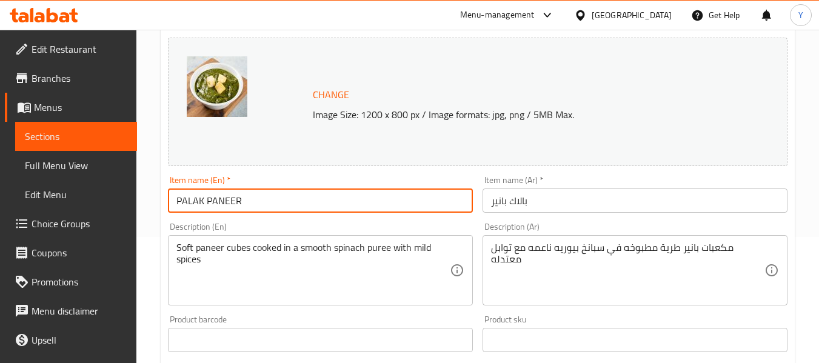
click at [408, 199] on input "PALAK PANEER" at bounding box center [320, 200] width 305 height 24
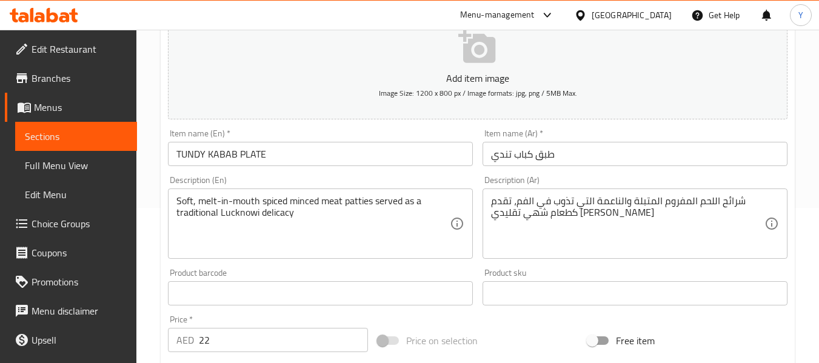
scroll to position [157, 0]
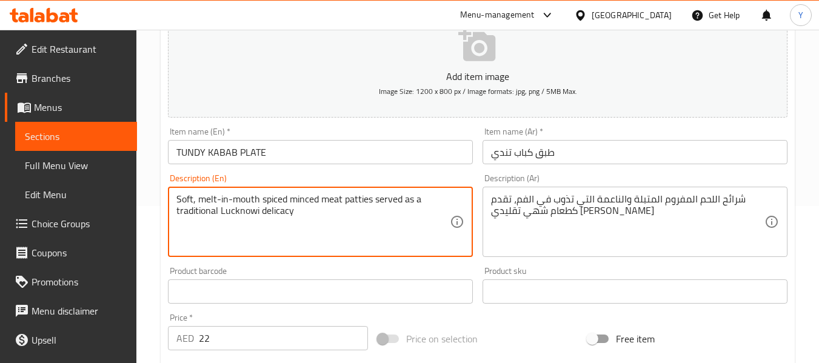
drag, startPoint x: 197, startPoint y: 200, endPoint x: 258, endPoint y: 203, distance: 60.7
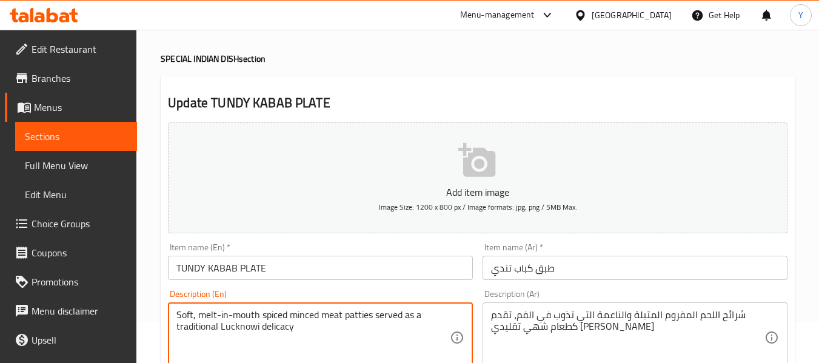
scroll to position [38, 0]
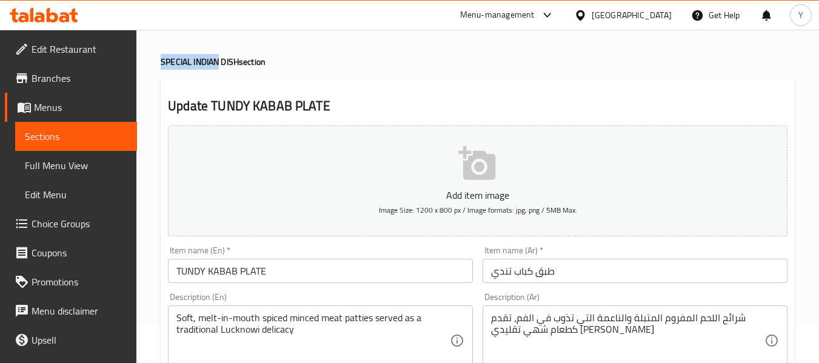
drag, startPoint x: 162, startPoint y: 63, endPoint x: 220, endPoint y: 67, distance: 58.3
click at [220, 67] on h4 "SPECIAL INDIAN DISH section" at bounding box center [478, 62] width 634 height 12
copy h4 "SPECIAL INDIAN"
click at [161, 65] on h4 "SPECIAL INDIAN DISH section" at bounding box center [478, 62] width 634 height 12
drag, startPoint x: 161, startPoint y: 65, endPoint x: 239, endPoint y: 69, distance: 78.3
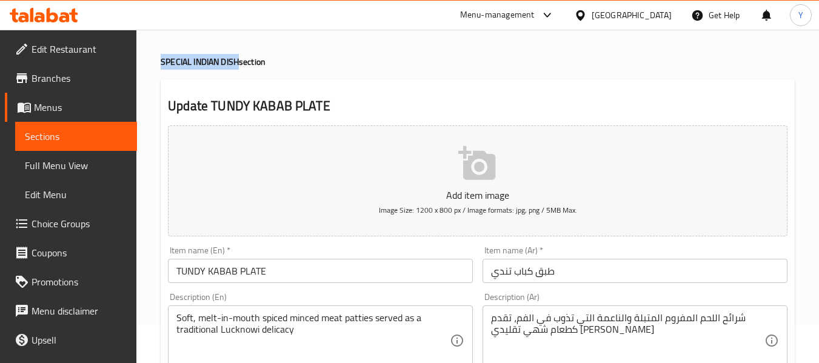
click at [239, 68] on h4 "SPECIAL INDIAN DISH section" at bounding box center [478, 62] width 634 height 12
copy h4 "SPECIAL INDIAN DISH"
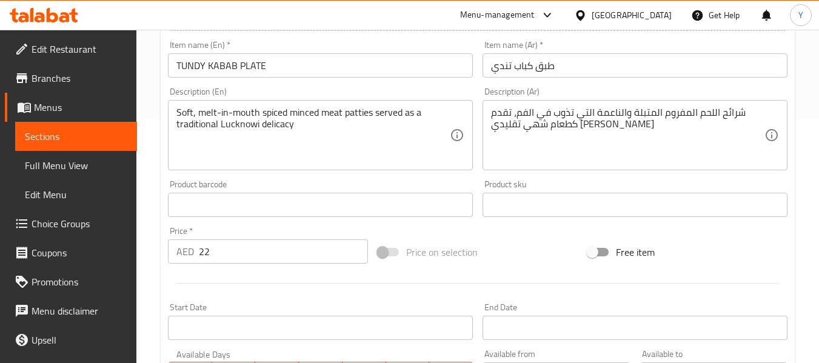
scroll to position [242, 0]
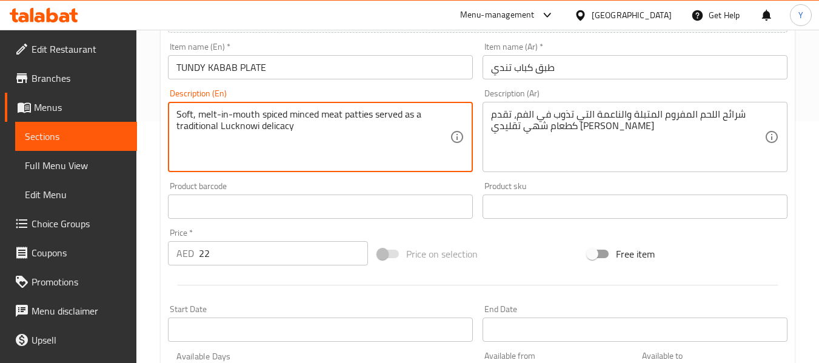
drag, startPoint x: 199, startPoint y: 118, endPoint x: 262, endPoint y: 118, distance: 63.6
type textarea "Soft spiced minced meat patties served as a traditional Lucknowi delicacy"
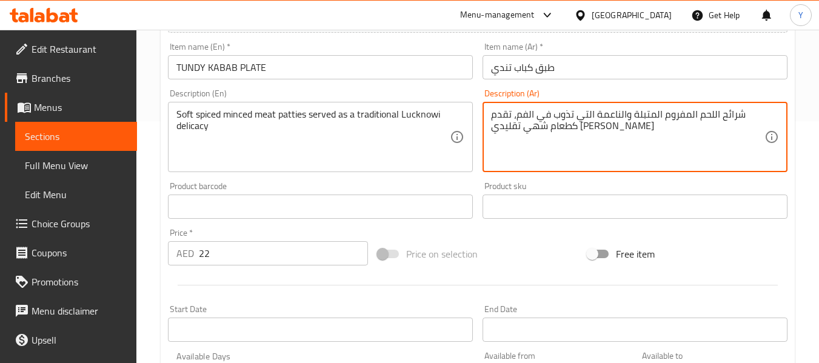
drag, startPoint x: 590, startPoint y: 113, endPoint x: 516, endPoint y: 118, distance: 73.5
click at [516, 118] on textarea "شرائح اللحم المفروم المتبلة والناعمة التي تذوب في الفم، تقدم كطعام شهي تقليدي […" at bounding box center [627, 137] width 273 height 58
type textarea "شرائح اللحم المفروم المتبلة والناعمة، تقدم كطعام شهي تقليدي [PERSON_NAME]"
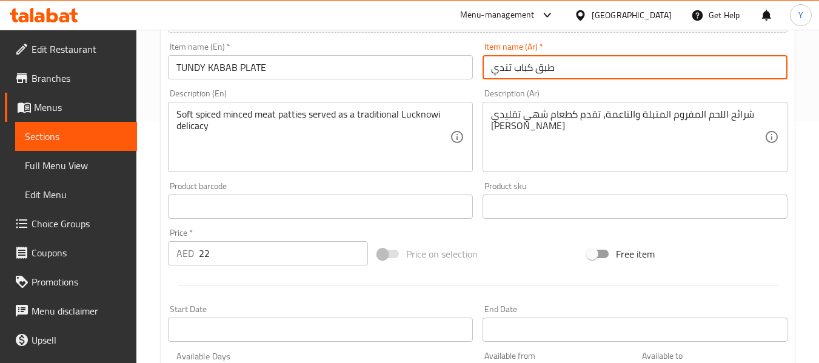
click at [552, 69] on input "طبق كباب تندي" at bounding box center [634, 67] width 305 height 24
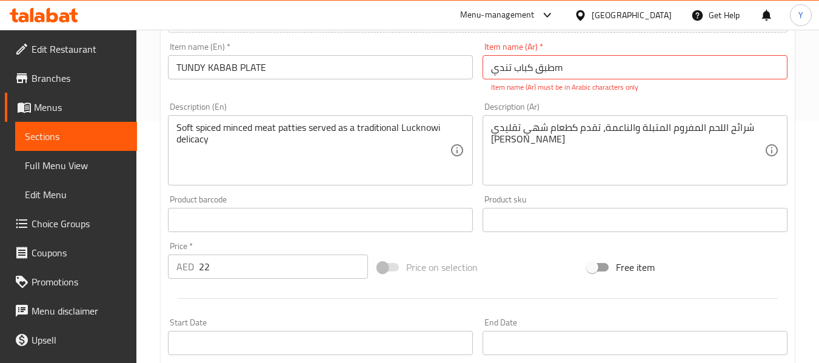
click at [455, 87] on div "Item name (En)   * [PERSON_NAME] PLATE Item name (En) *" at bounding box center [320, 68] width 315 height 60
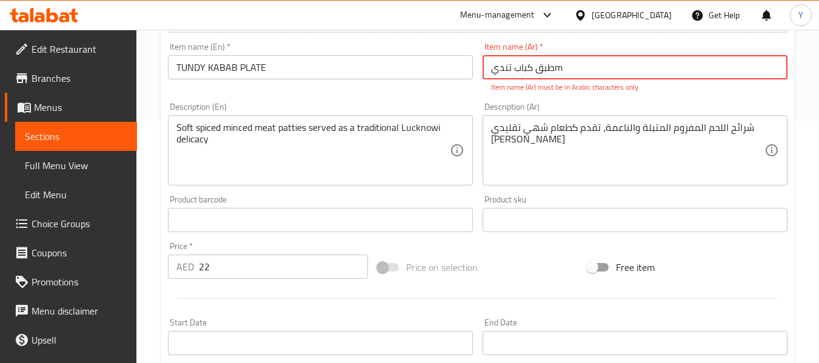
drag, startPoint x: 613, startPoint y: 68, endPoint x: 556, endPoint y: 65, distance: 57.1
click at [556, 65] on input "طبق كباب تنديm" at bounding box center [634, 67] width 305 height 24
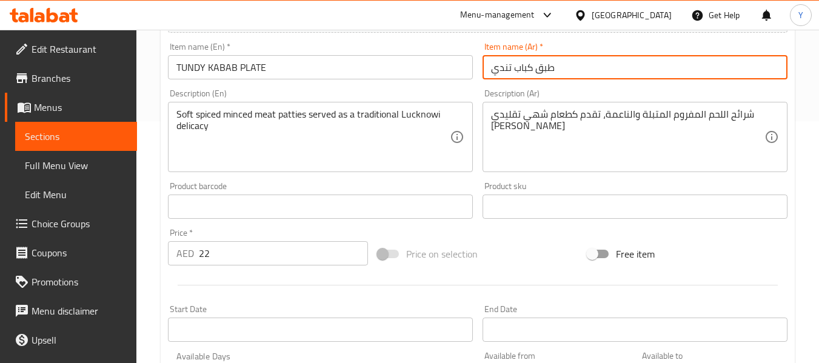
type input "طبق كباب تندي"
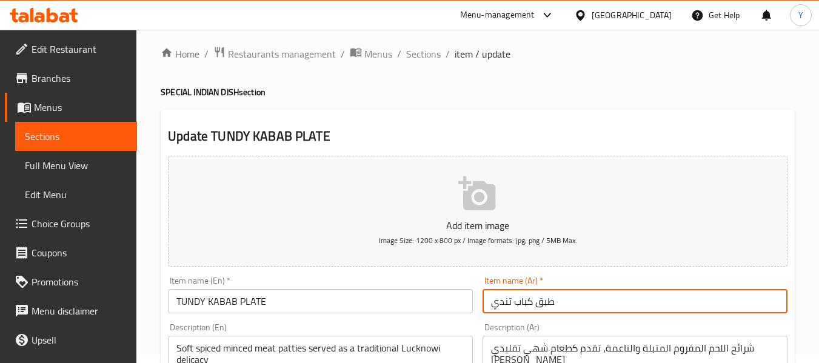
scroll to position [0, 0]
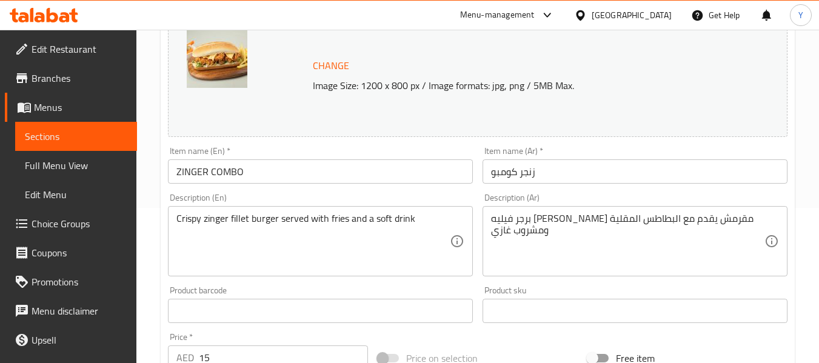
scroll to position [160, 0]
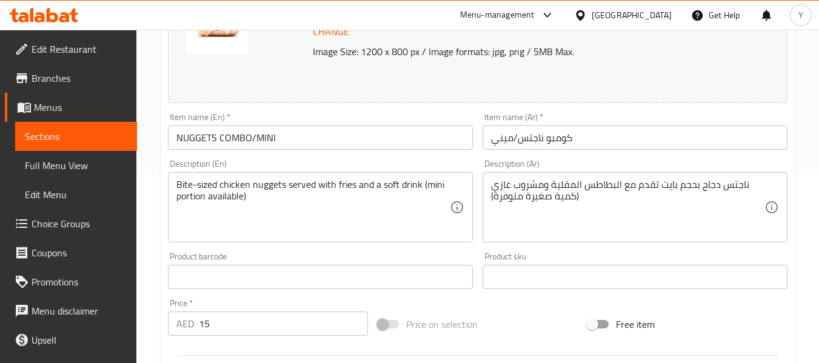
scroll to position [192, 0]
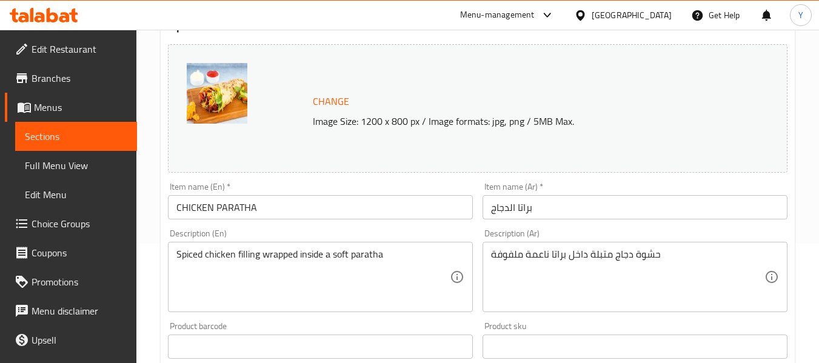
scroll to position [135, 0]
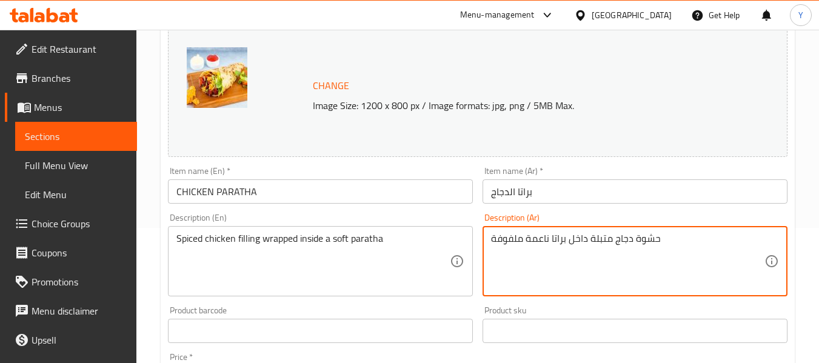
click at [544, 240] on textarea "حشوة دجاج متبلة داخل براتا ناعمة ملفوفة" at bounding box center [627, 262] width 273 height 58
type textarea "حشوة دجاج متبلة داخل براتا طرية ملفوفة"
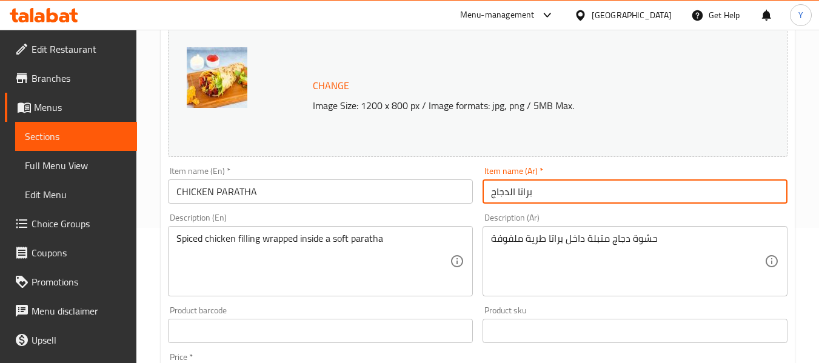
click at [579, 195] on input "براتا الدجاج" at bounding box center [634, 191] width 305 height 24
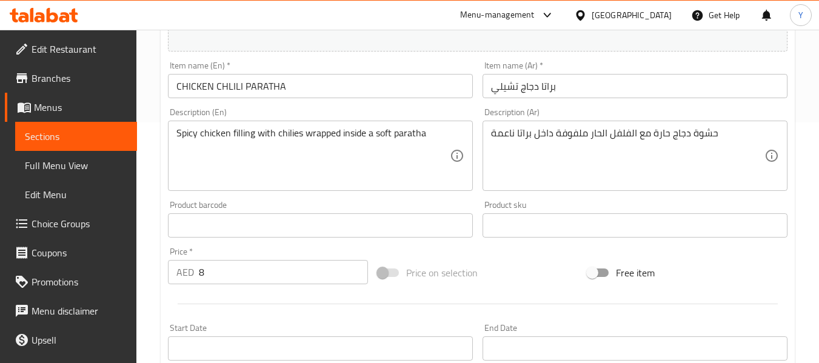
scroll to position [250, 0]
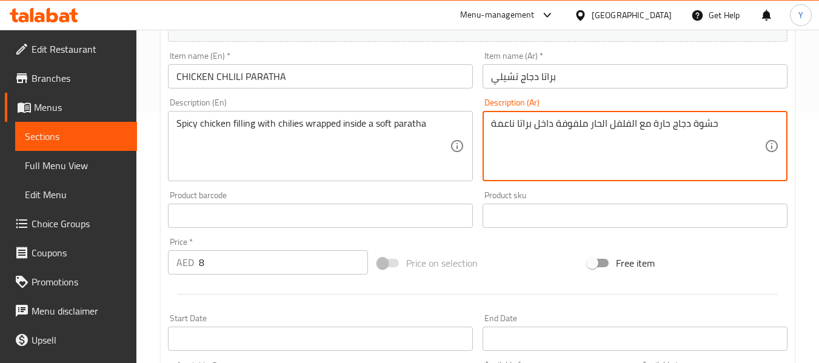
drag, startPoint x: 513, startPoint y: 123, endPoint x: 470, endPoint y: 123, distance: 43.0
type textarea "حشوة دجاج حارة مع الفلفل الحار ملفوفة داخل براتا طرية"
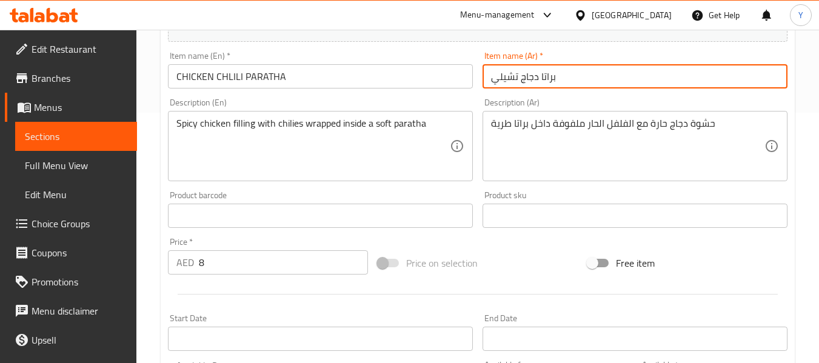
click at [561, 72] on input "براتا دجاج تشيلي" at bounding box center [634, 76] width 305 height 24
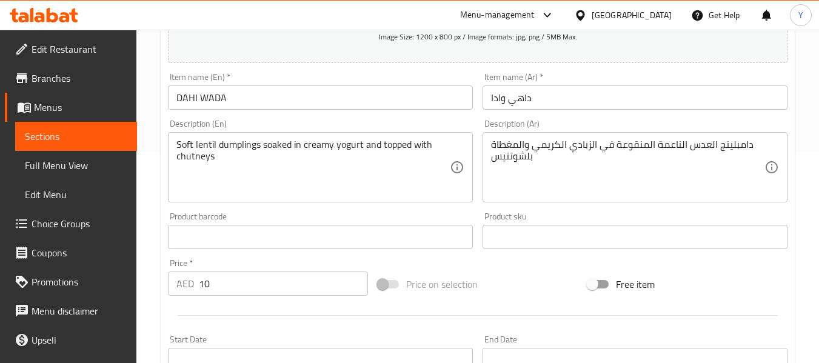
scroll to position [215, 0]
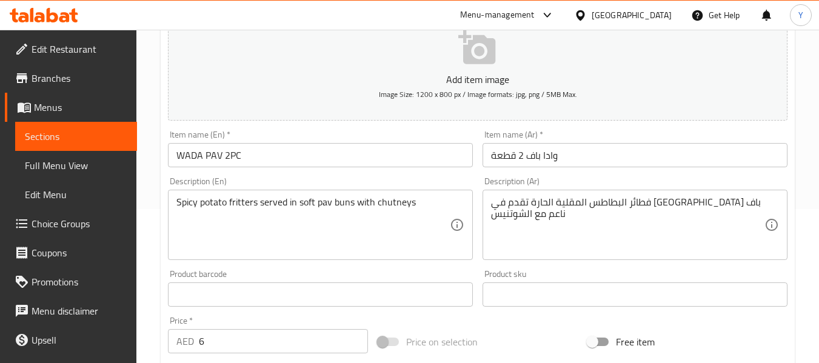
scroll to position [164, 0]
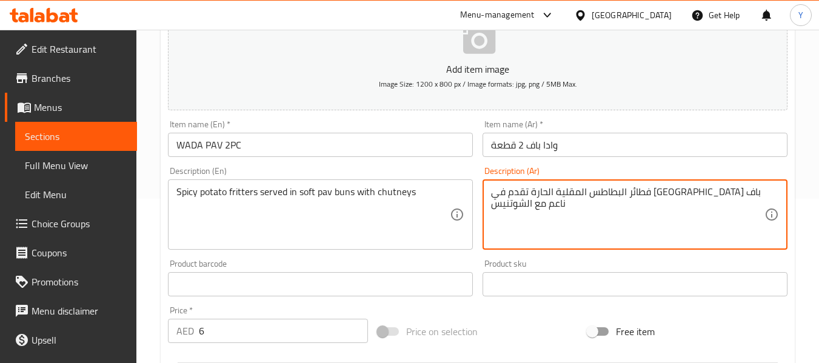
drag, startPoint x: 565, startPoint y: 192, endPoint x: 550, endPoint y: 193, distance: 15.2
type textarea "فطائر البطاطس المقلية الحارة تقدم في [GEOGRAPHIC_DATA] باف طري مع الشوتنيس"
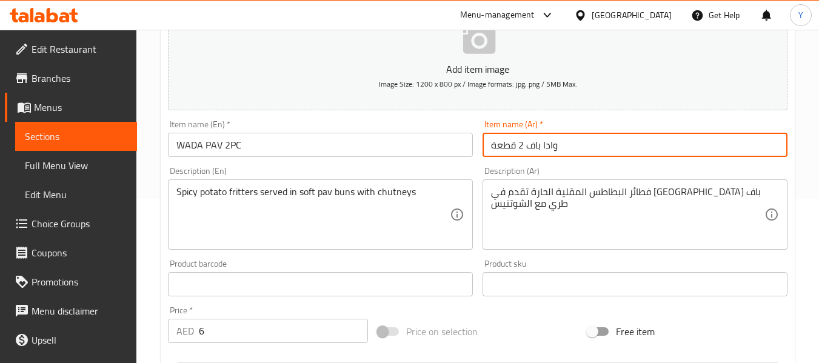
click at [628, 154] on input "وادا باف 2 قطعة" at bounding box center [634, 145] width 305 height 24
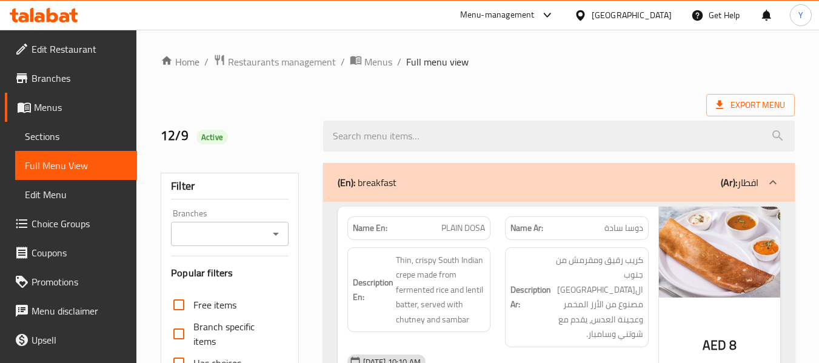
scroll to position [318, 0]
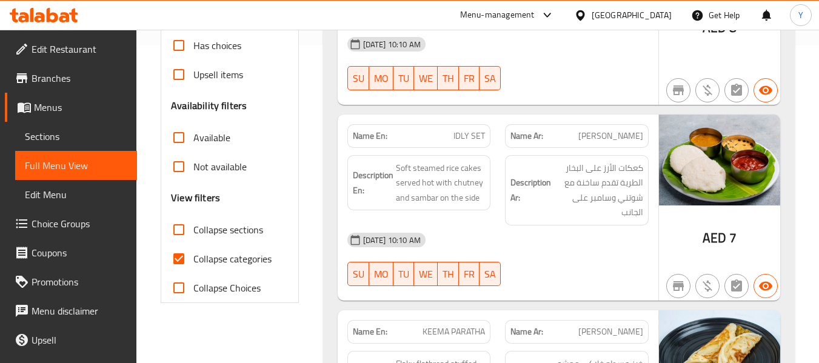
click at [182, 258] on input "Collapse categories" at bounding box center [178, 258] width 29 height 29
checkbox input "false"
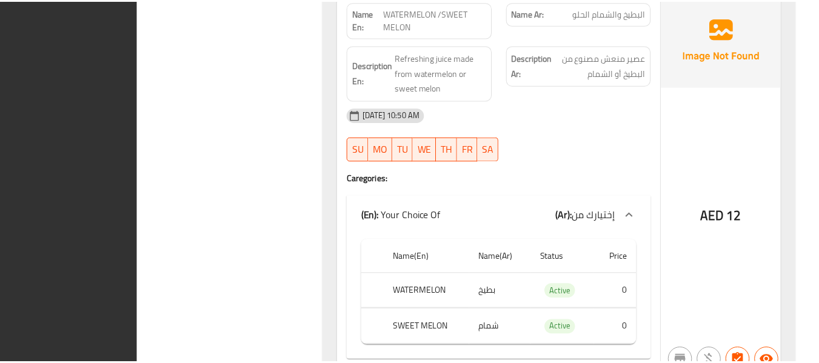
scroll to position [28480, 0]
